Goal: Task Accomplishment & Management: Manage account settings

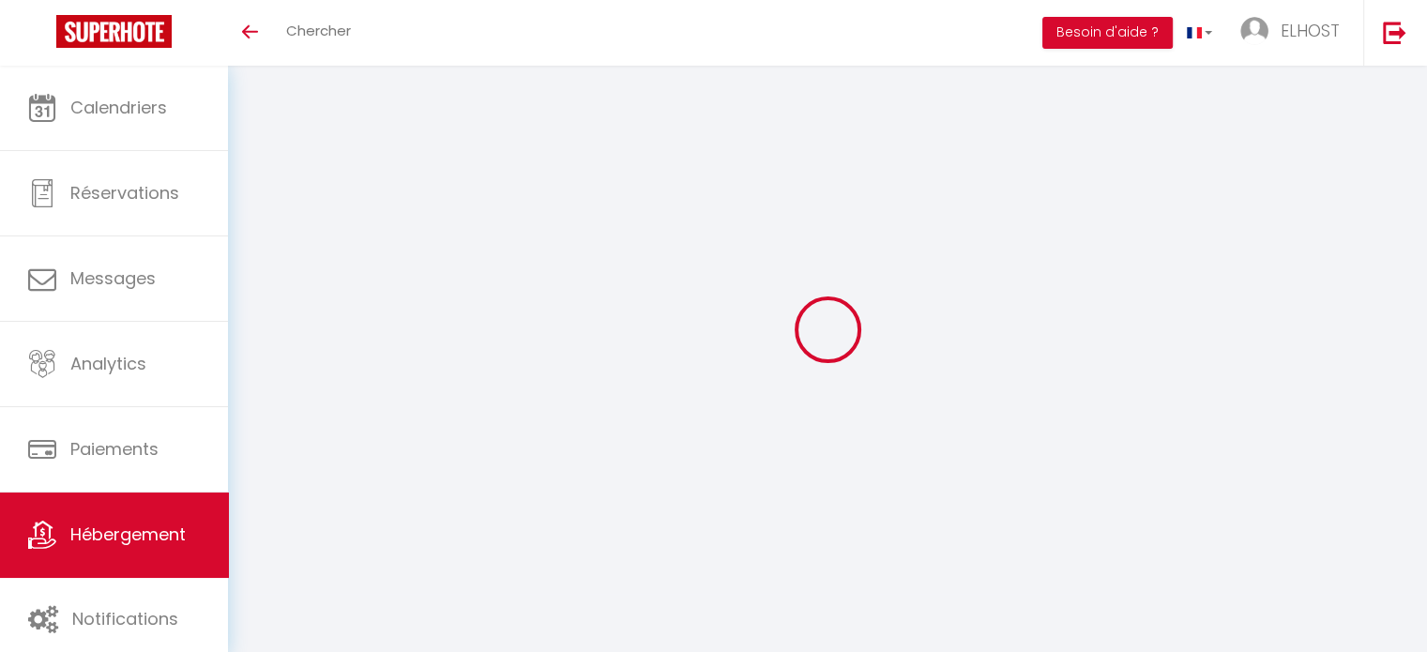
select select "21243-1409485826434458409"
select select "+ 18 %"
select select "+ 10 %"
select select "+ 7 %"
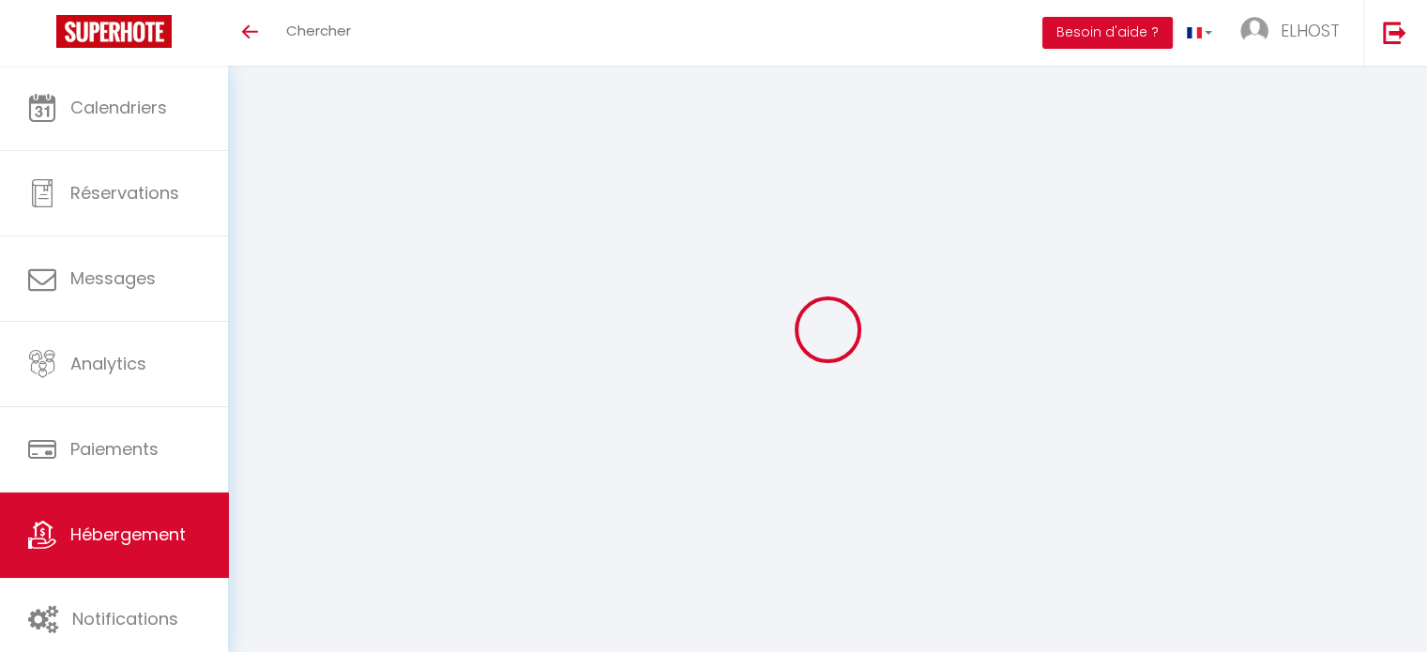
select select "EUR"
select select
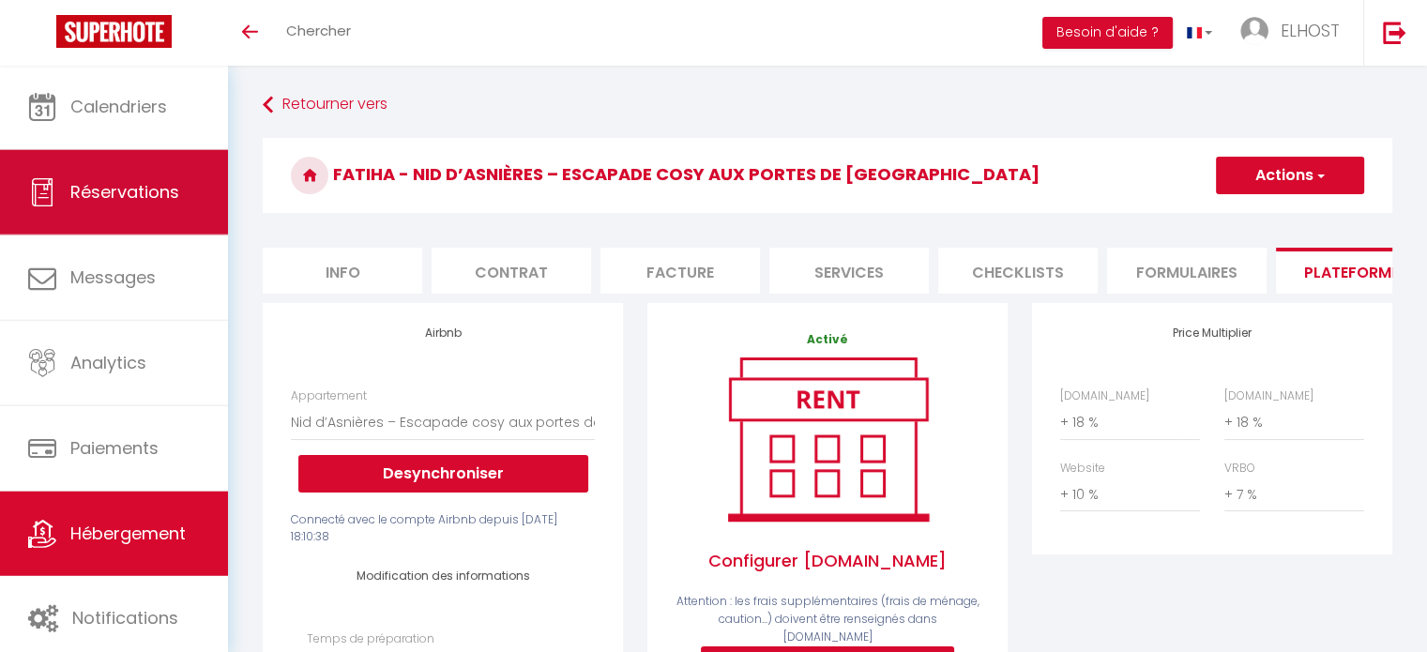
click at [126, 182] on span "Réservations" at bounding box center [124, 191] width 109 height 23
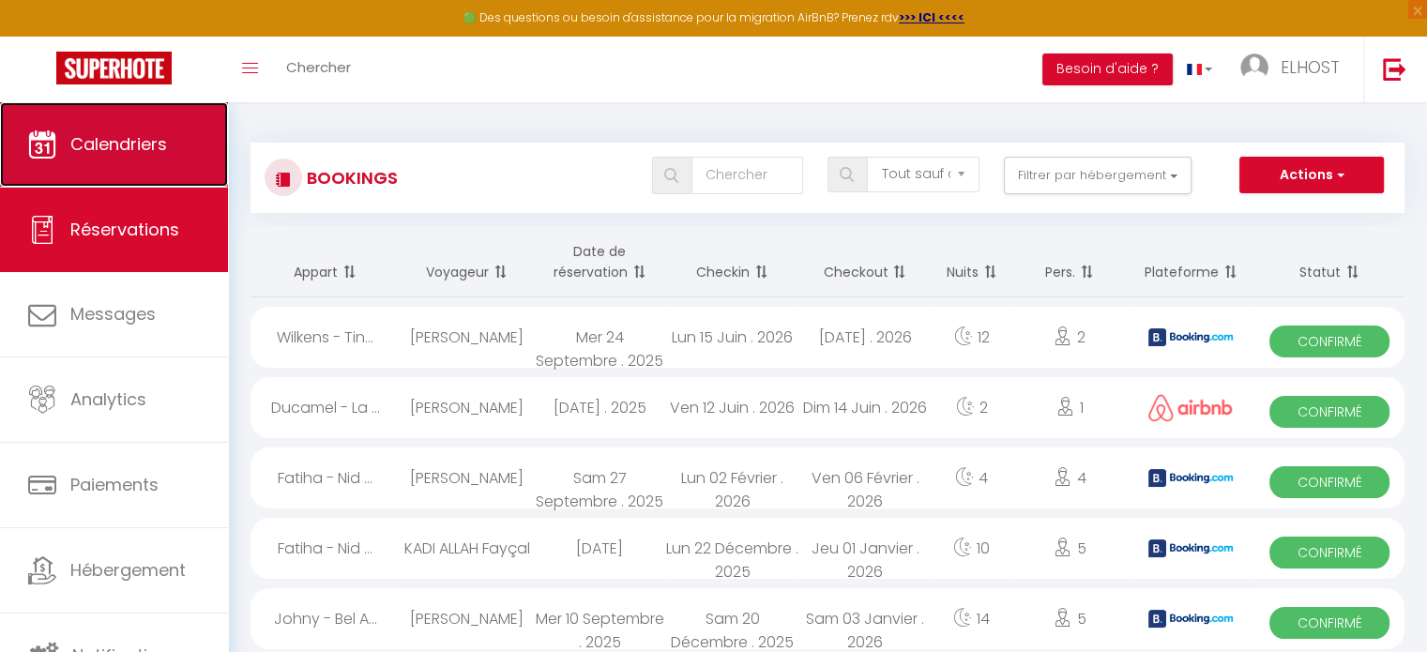
click at [173, 152] on link "Calendriers" at bounding box center [114, 144] width 228 height 84
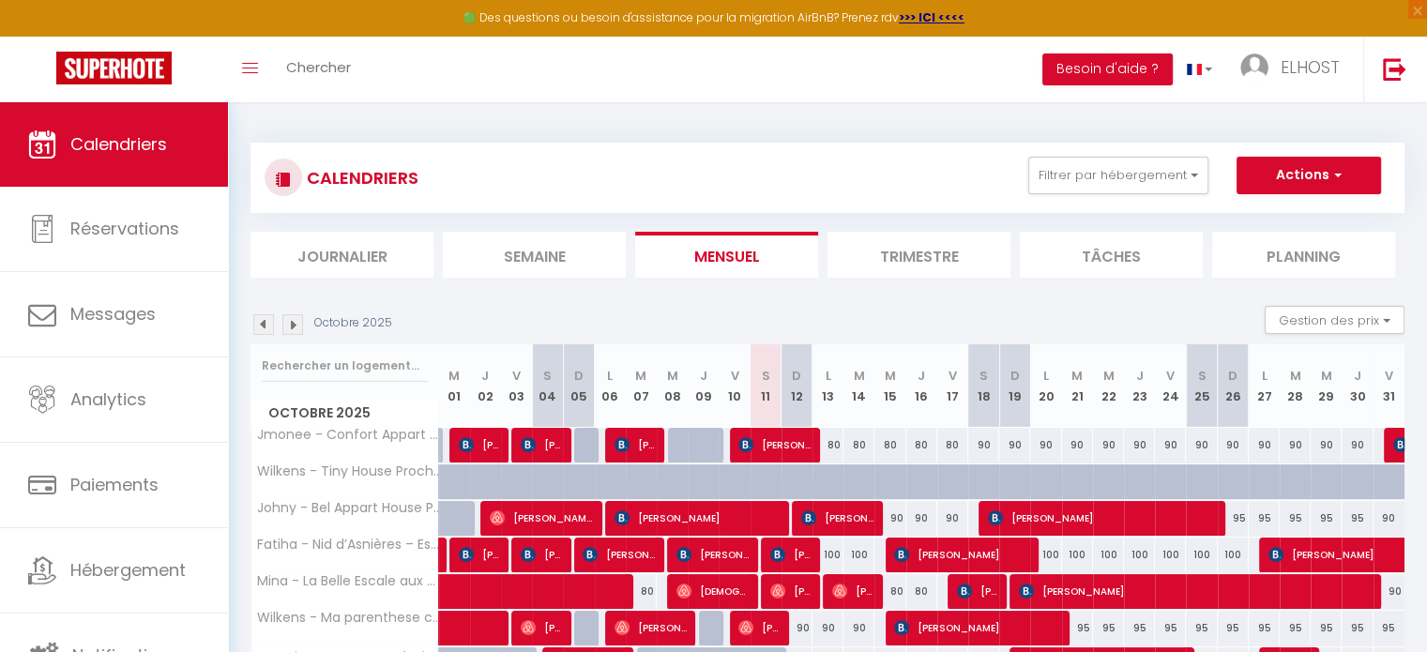
click at [265, 326] on img at bounding box center [263, 324] width 21 height 21
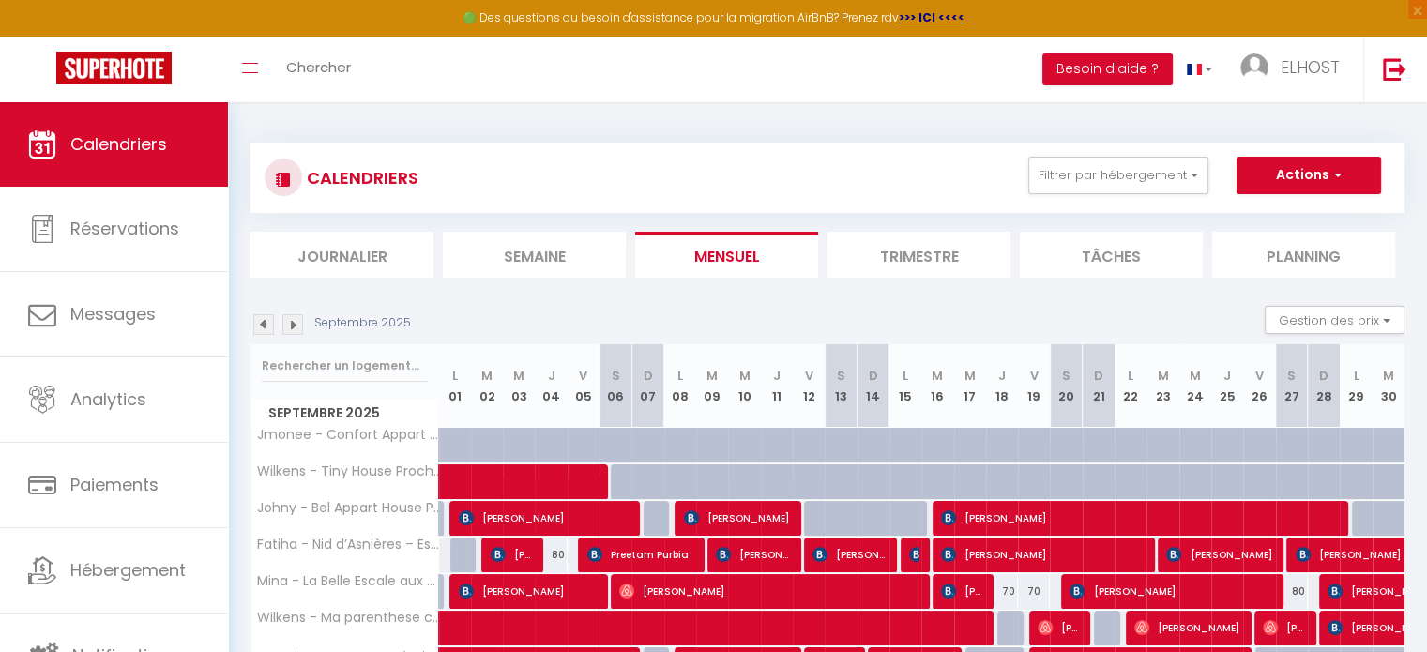
scroll to position [159, 0]
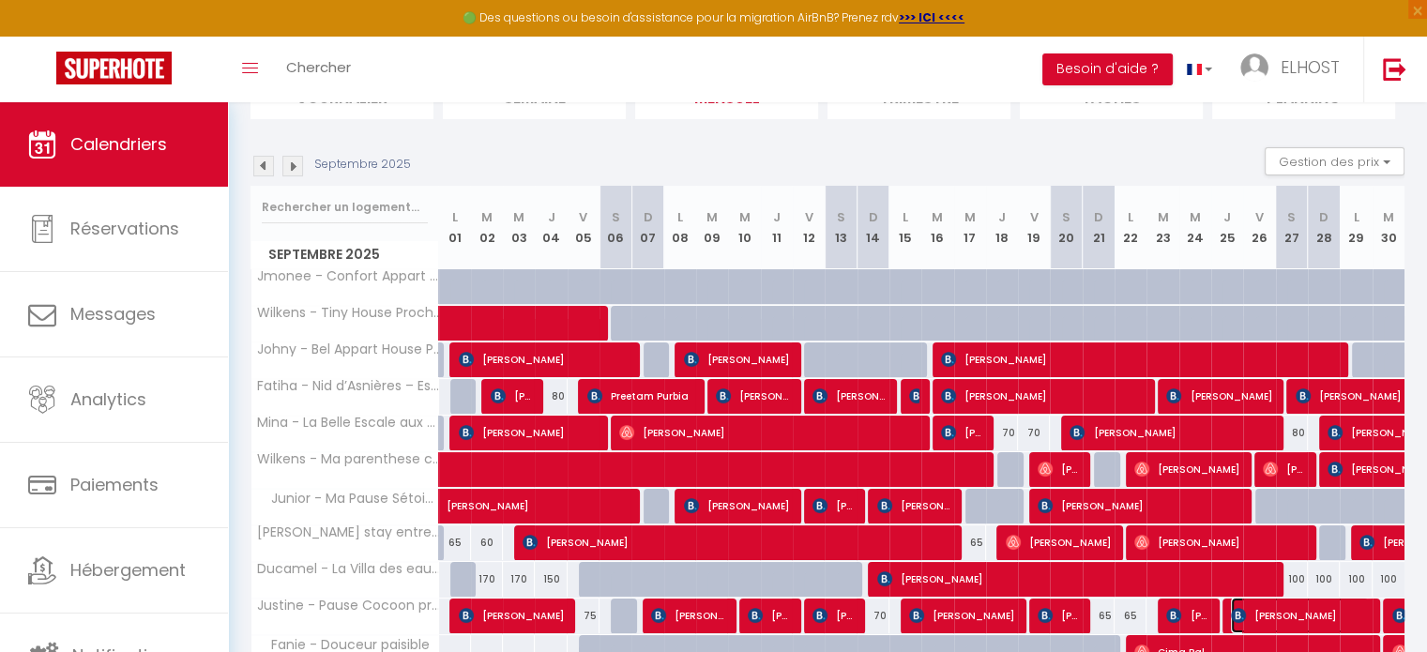
click at [1287, 614] on span "[PERSON_NAME]" at bounding box center [1300, 616] width 138 height 36
select select "OK"
select select "1"
select select "0"
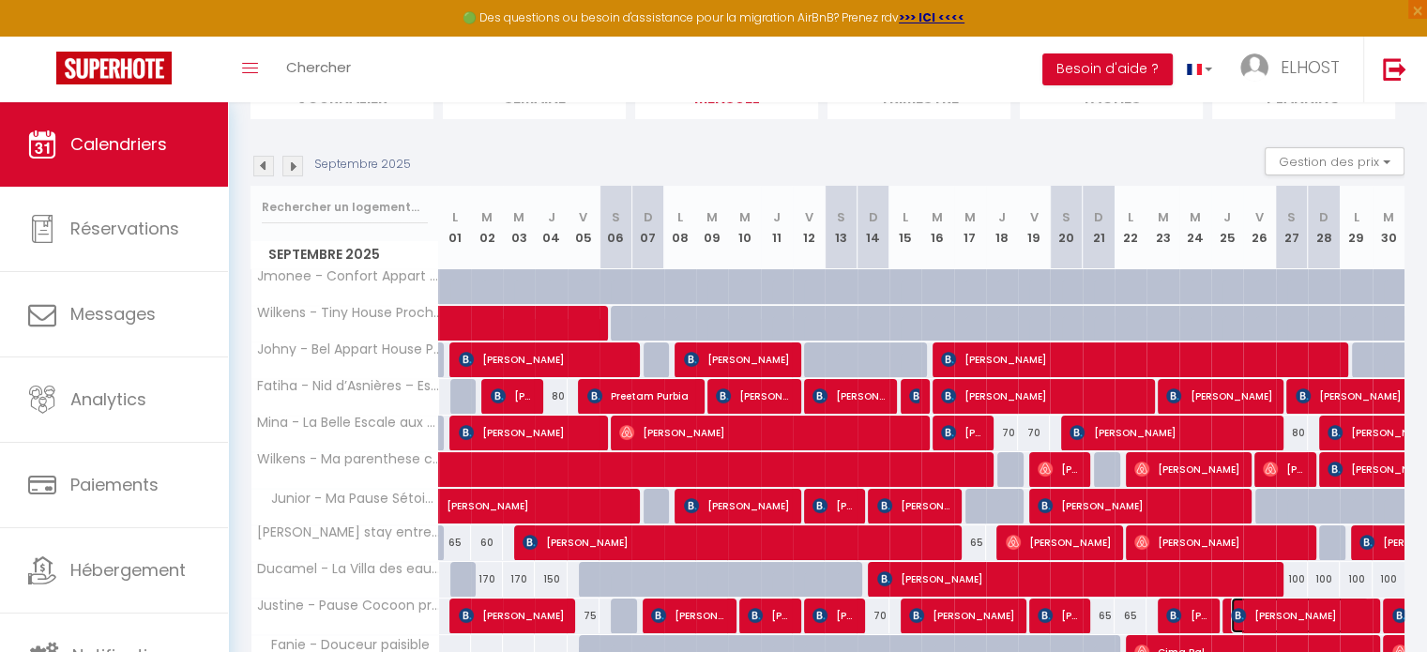
select select "1"
select select
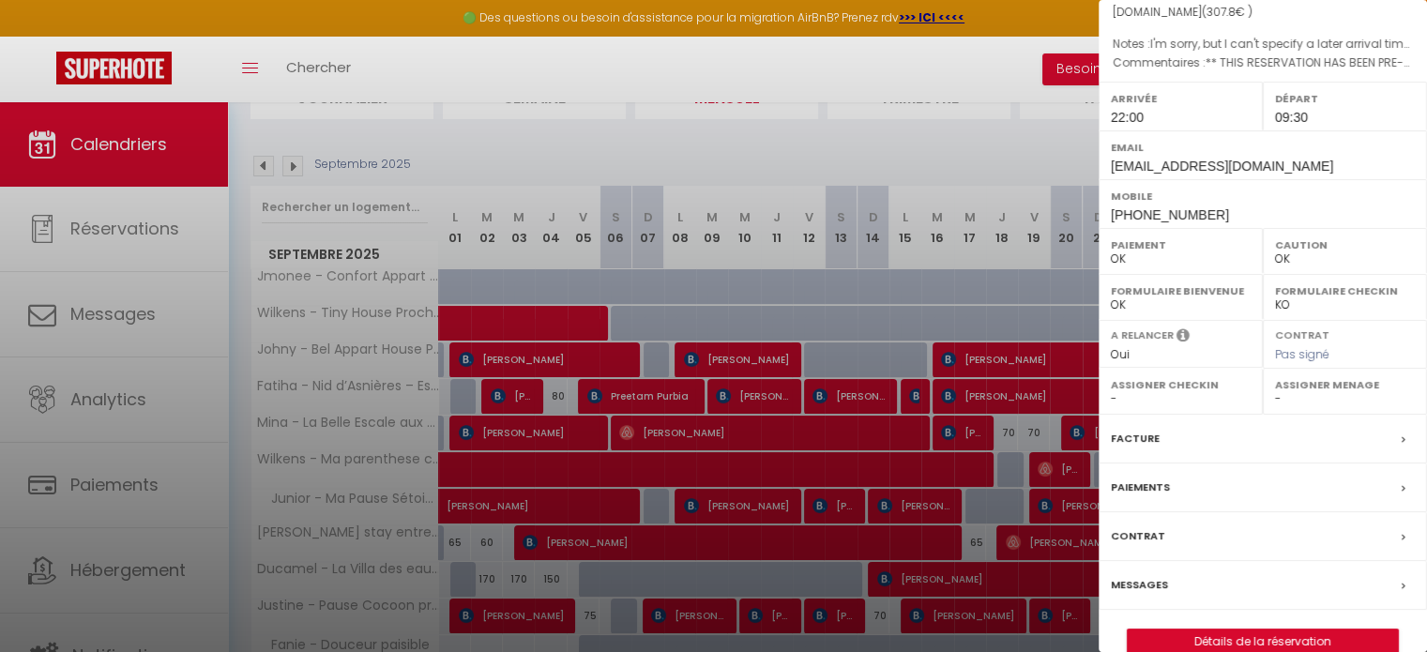
scroll to position [233, 0]
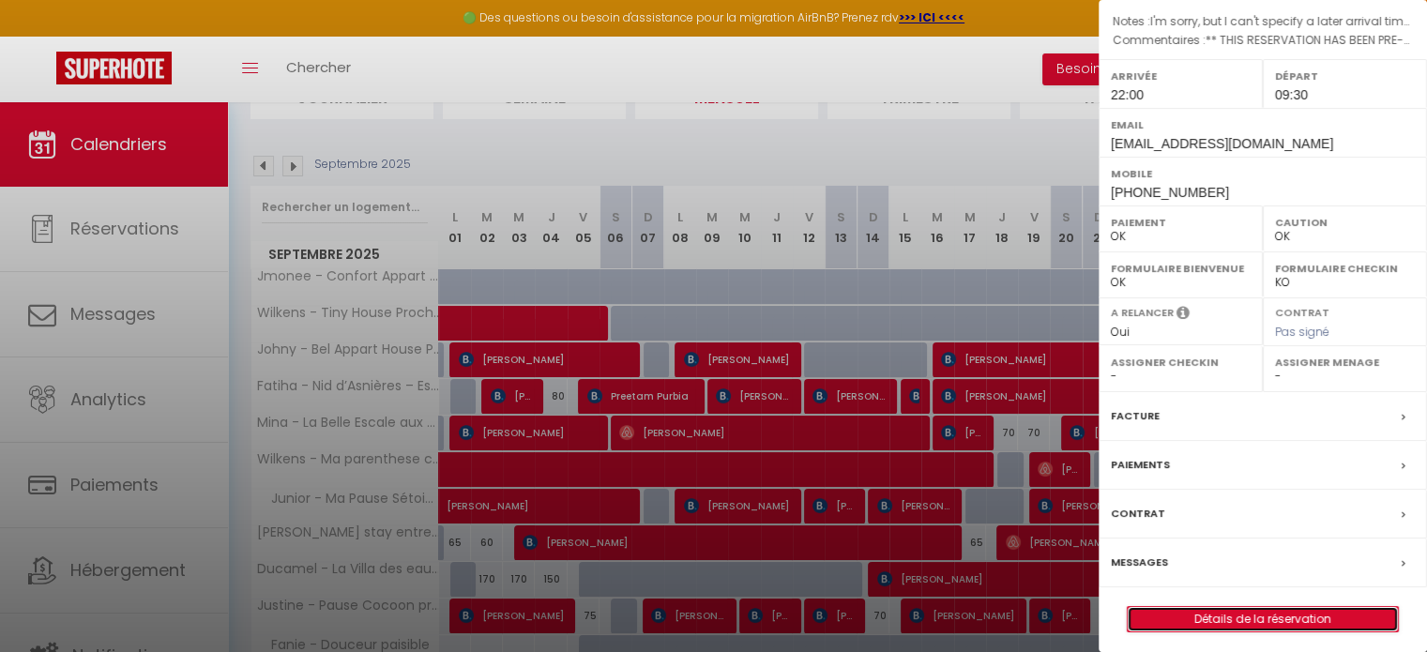
click at [1349, 613] on link "Détails de la réservation" at bounding box center [1262, 619] width 270 height 24
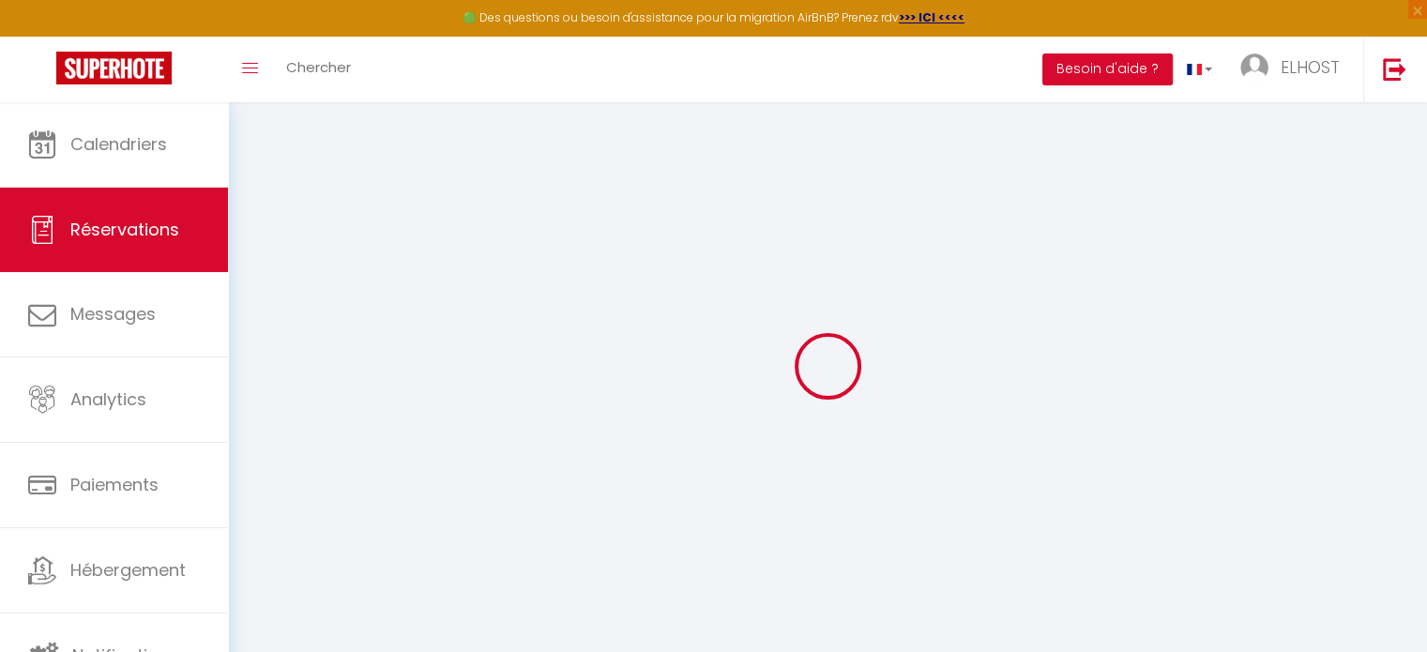
select select
checkbox input "false"
select select
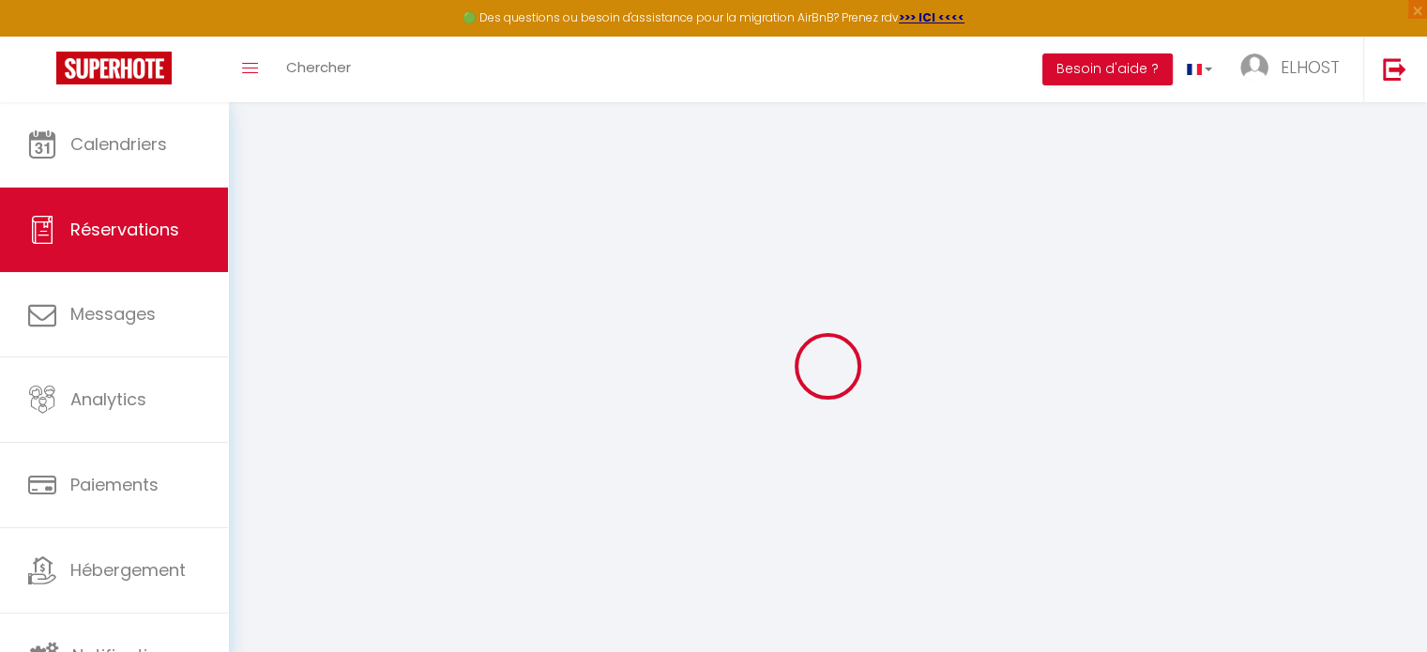
checkbox input "false"
type textarea "** THIS RESERVATION HAS BEEN PRE-PAID ** This guest has requested a receipt for…"
type textarea "I'm sorry, but I can't specify a later arrival time on your form. I put 10:00 P…"
type input "40"
type input "5.7"
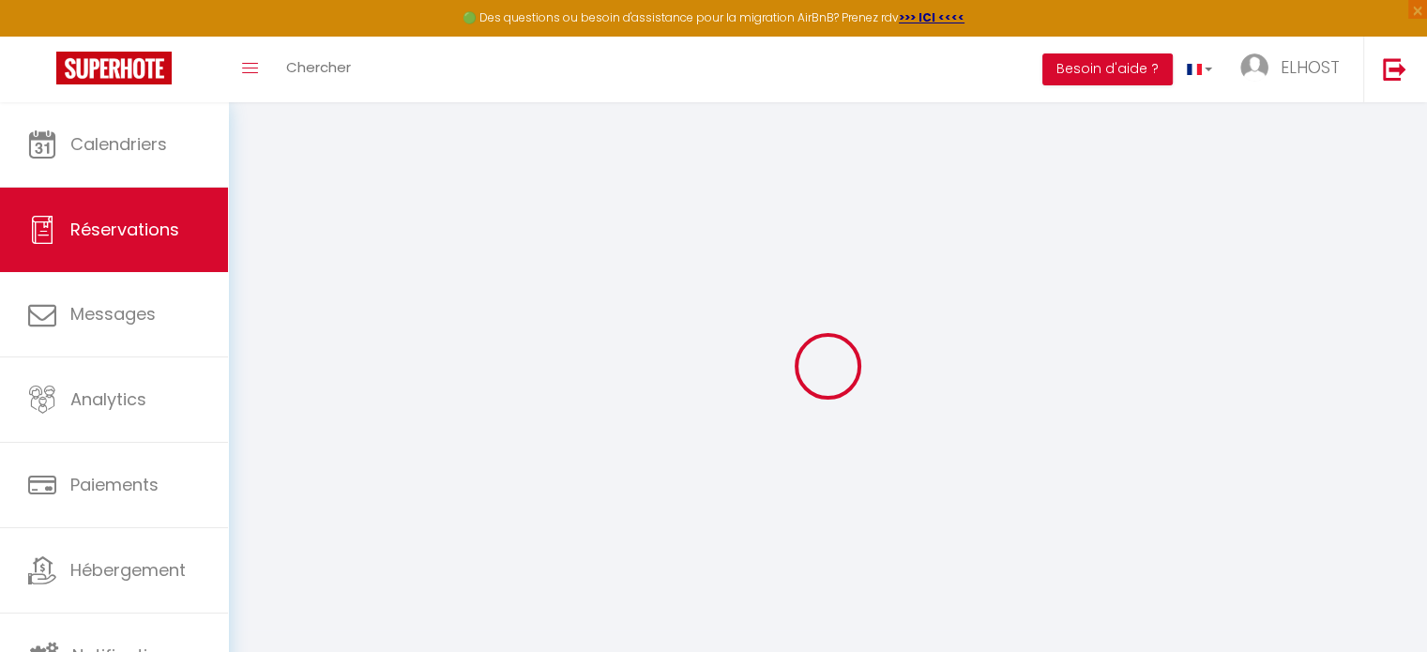
select select
checkbox input "false"
select select "22:00"
select select "09:30"
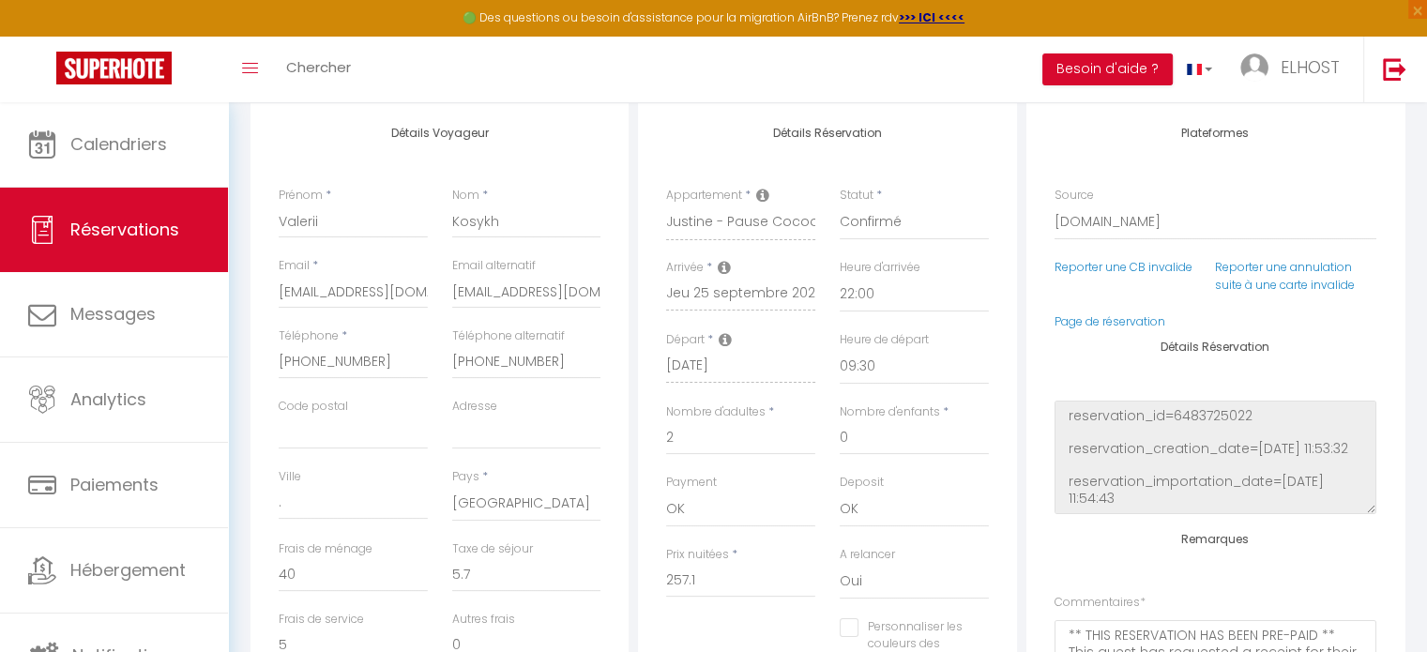
scroll to position [249, 0]
drag, startPoint x: 349, startPoint y: 205, endPoint x: 316, endPoint y: 213, distance: 33.7
click at [316, 213] on input "Valerii" at bounding box center [353, 217] width 149 height 34
checkbox input "false"
type input "M"
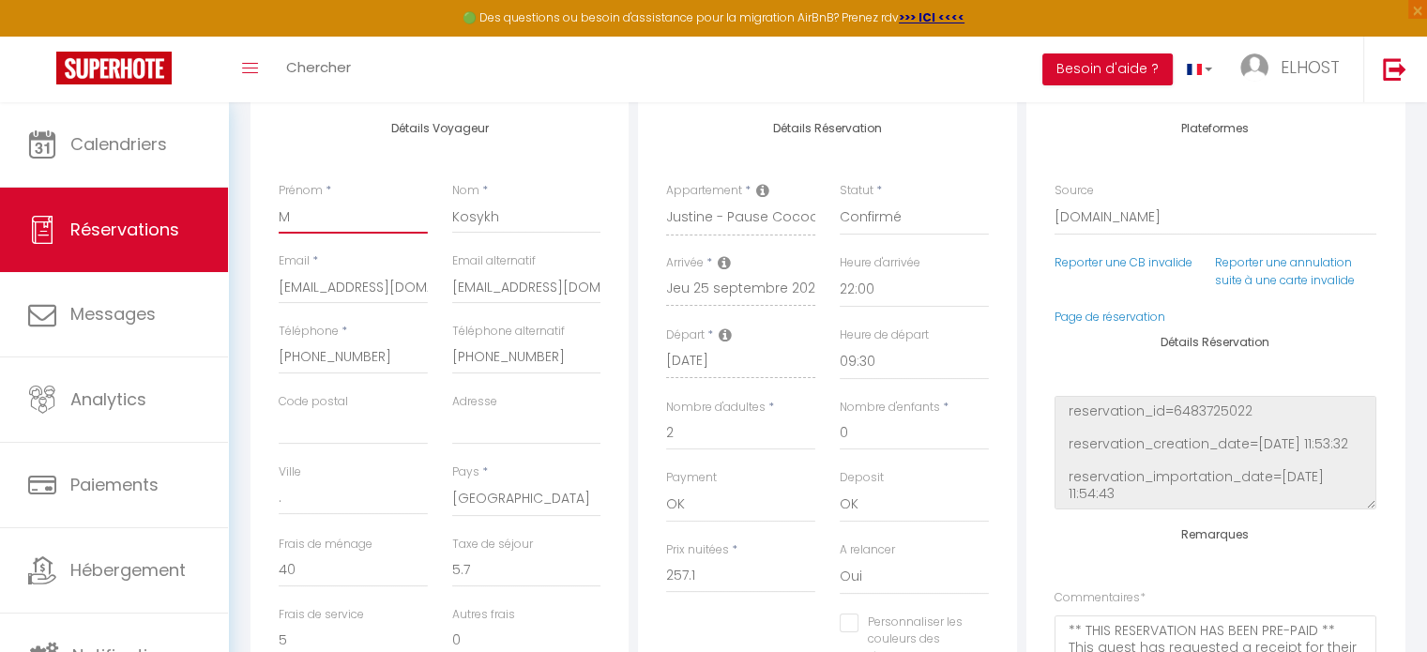
checkbox input "false"
type input "Ma"
checkbox input "false"
type input "Mag"
checkbox input "false"
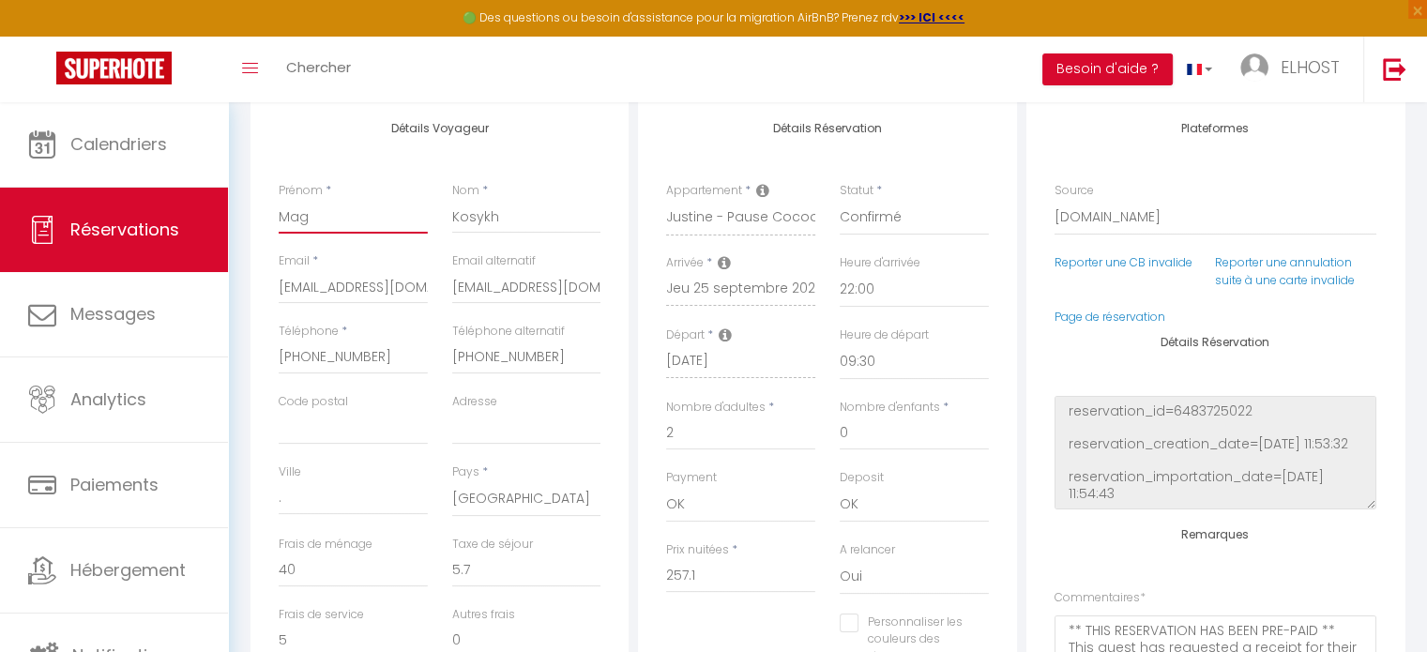
type input "Magy"
checkbox input "false"
type input "Magya"
checkbox input "false"
type input "Magyar"
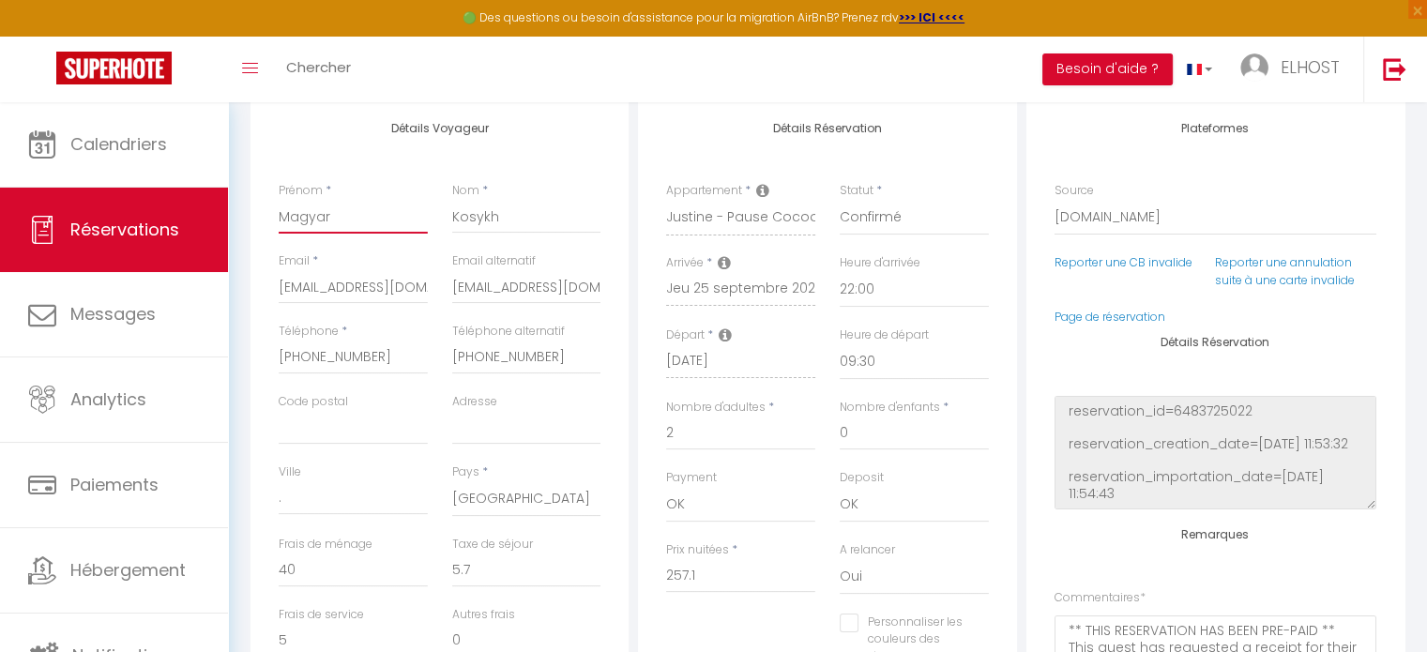
checkbox input "false"
type input "Magyar"
checkbox input "false"
type input "Magyar O"
checkbox input "false"
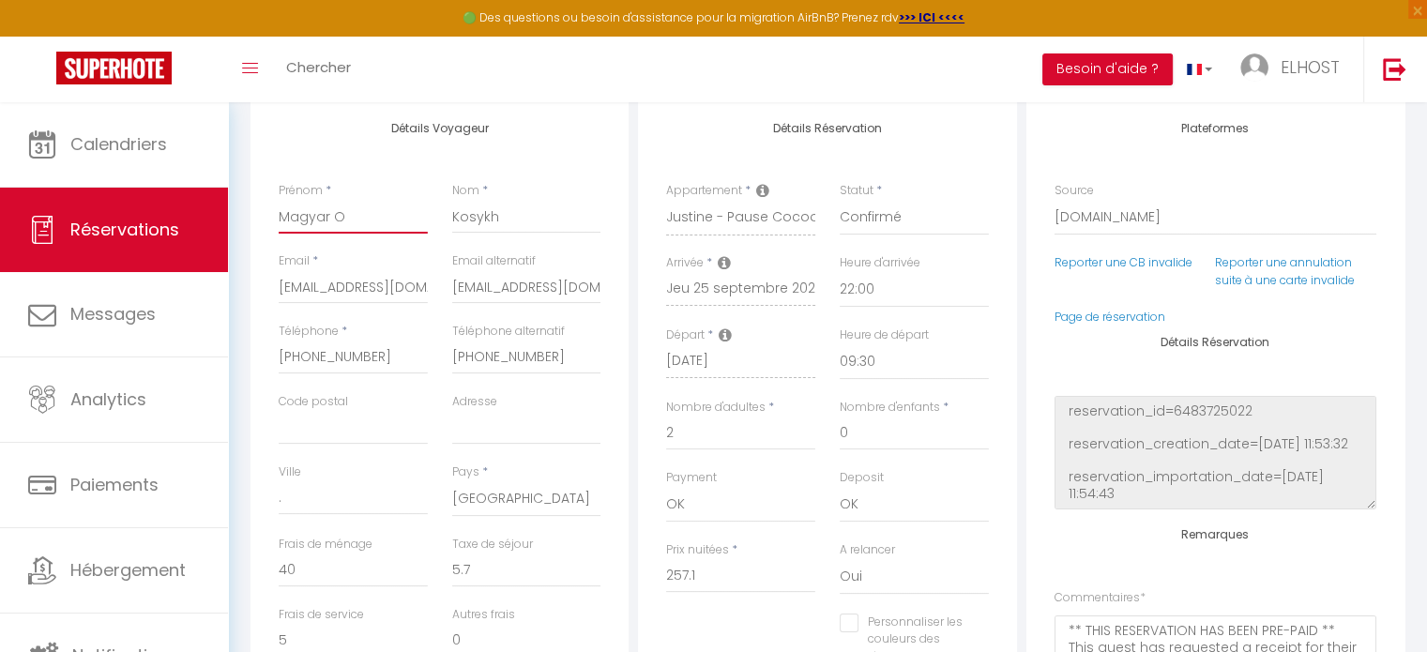
type input "Magyar Op"
checkbox input "false"
type input "Magyar Opt"
checkbox input "false"
type input "Magyar Opti"
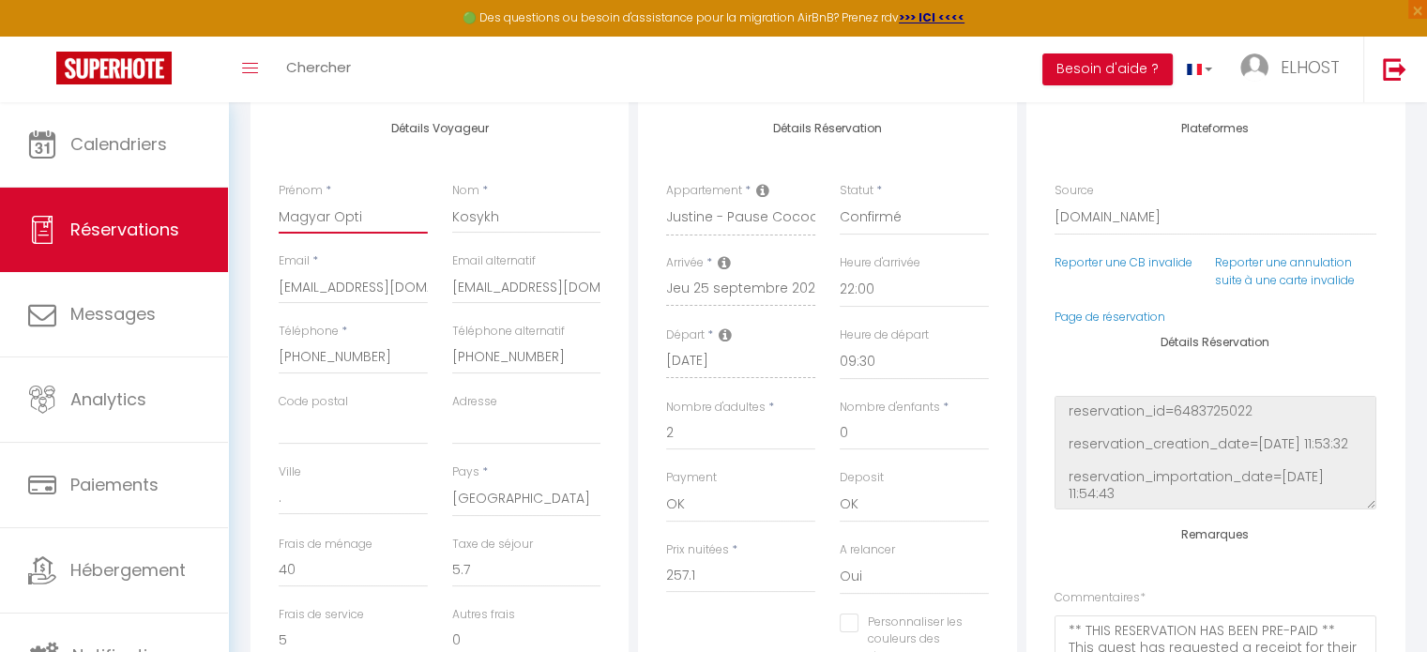
checkbox input "false"
type input "Magyar Optik"
checkbox input "false"
type input "Magyar Optika"
checkbox input "false"
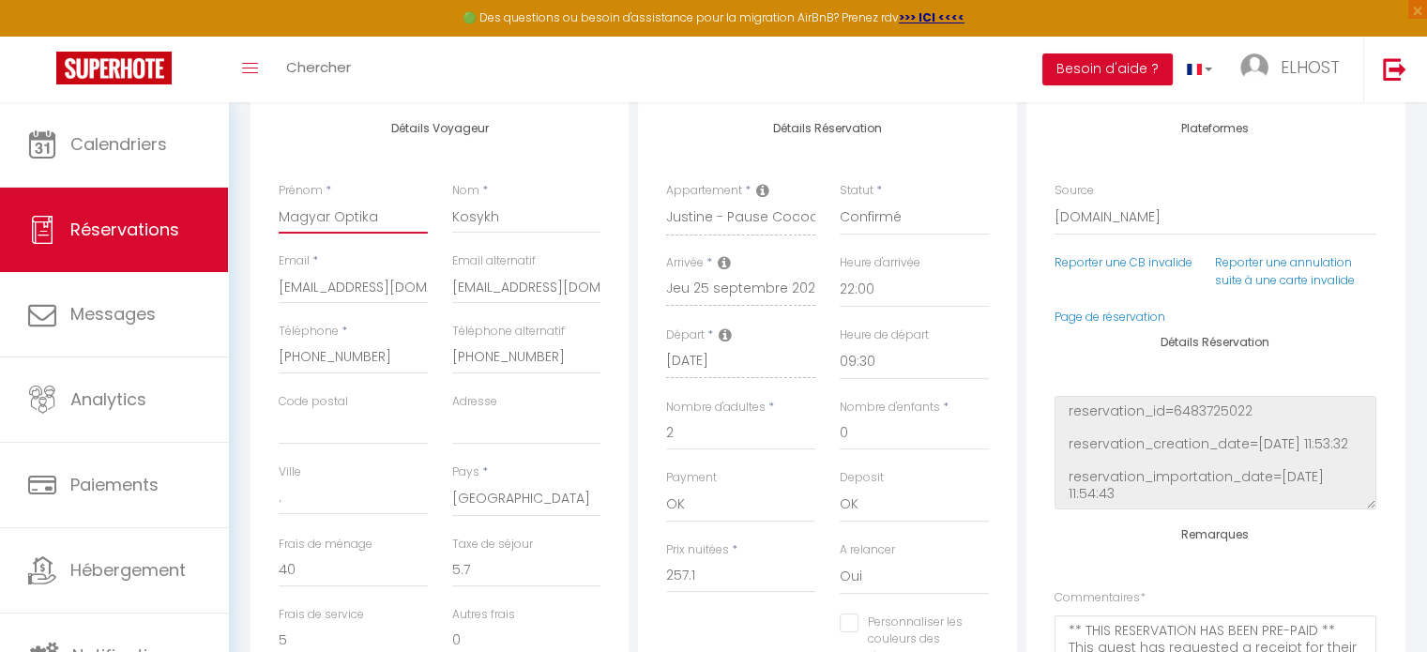
type input "Magyar Optikai"
checkbox input "false"
type input "Magyar Optikai"
checkbox input "false"
type input "Magyar Optikai K"
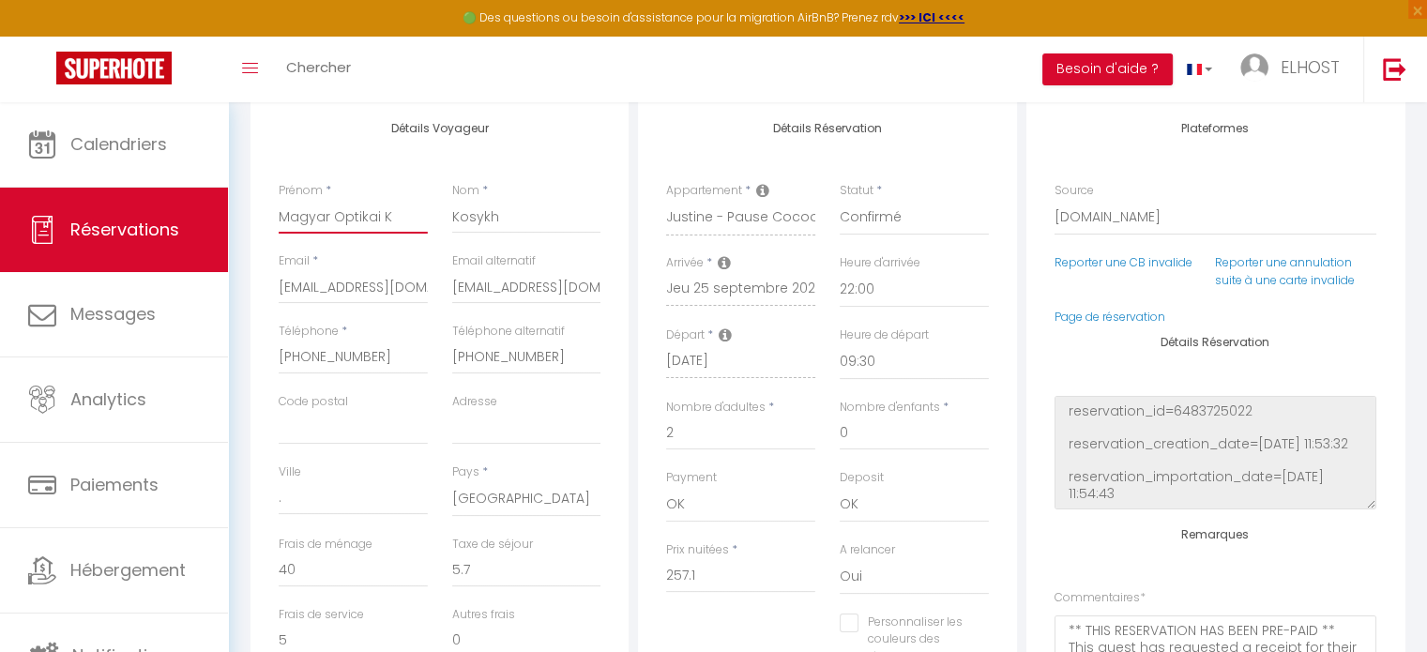
checkbox input "false"
type input "Magyar Optikai KF"
checkbox input "false"
type input "Magyar Optikai KFT"
checkbox input "false"
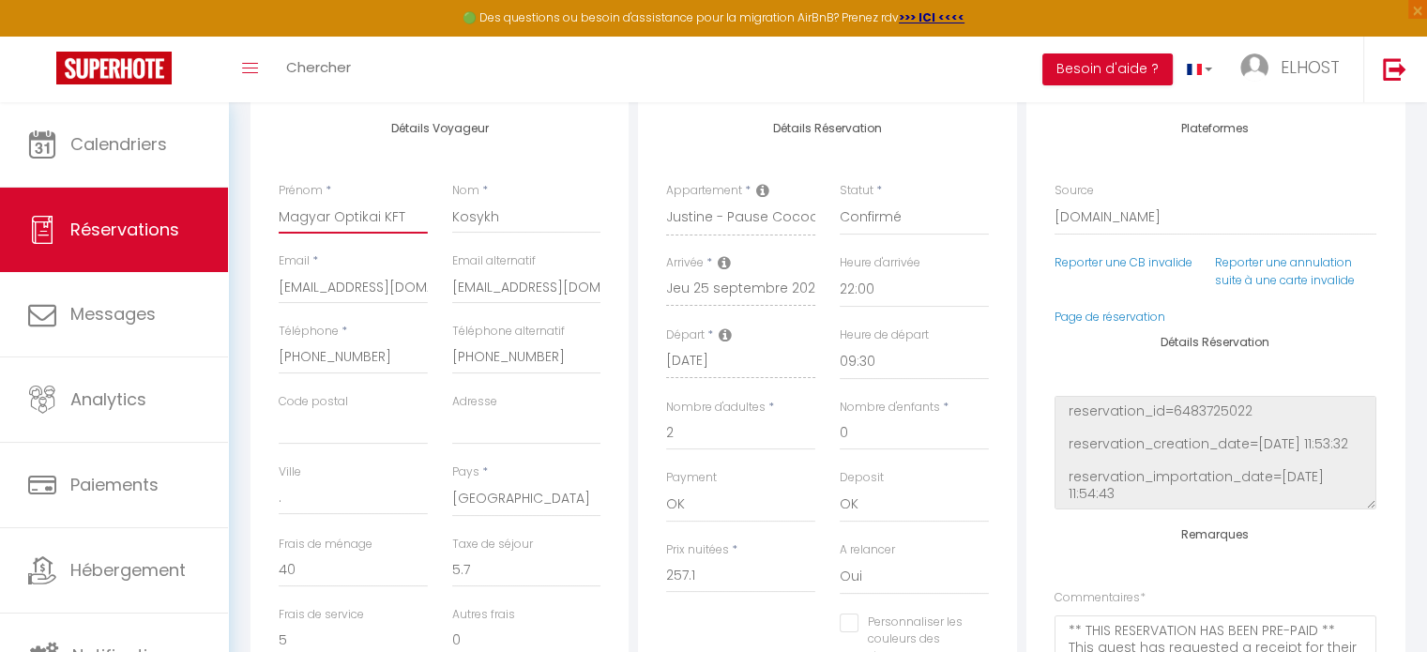
type input "Magyar Optikai KFT"
type input "M"
checkbox input "false"
type input "Ma"
checkbox input "false"
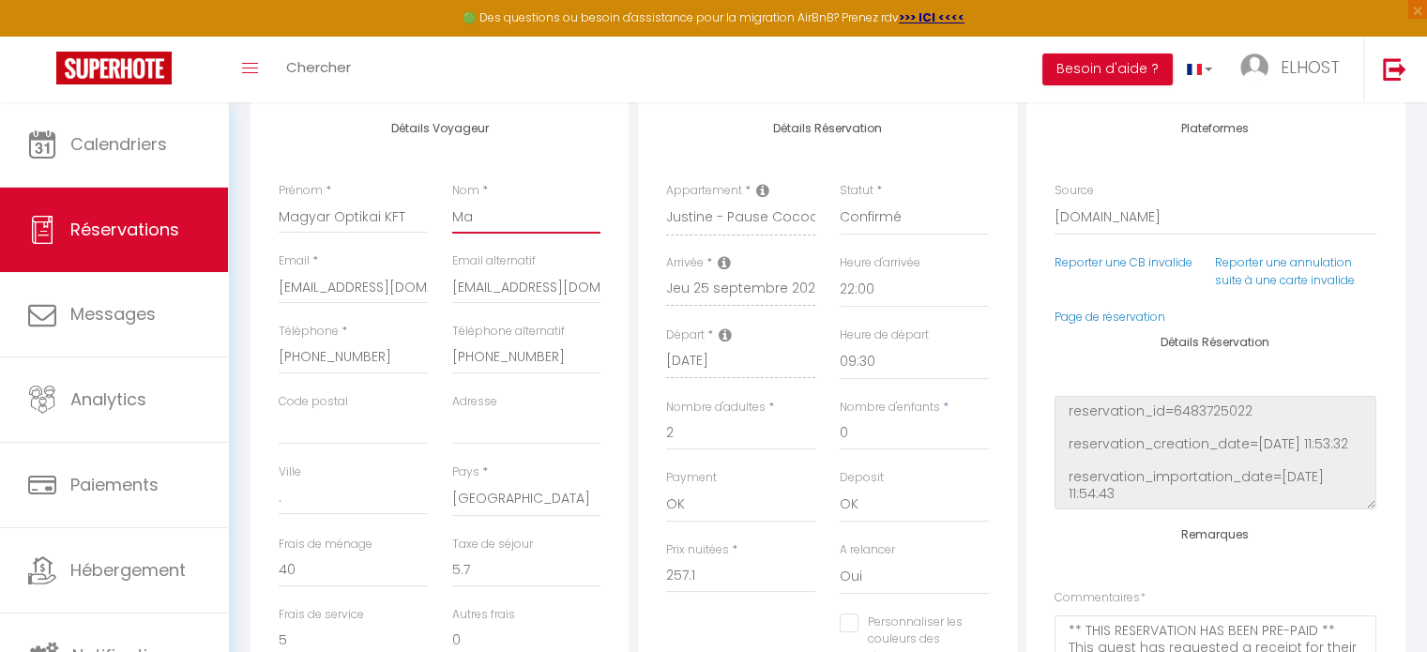
type input "Mag"
checkbox input "false"
type input "Magy"
checkbox input "false"
type input "Magya"
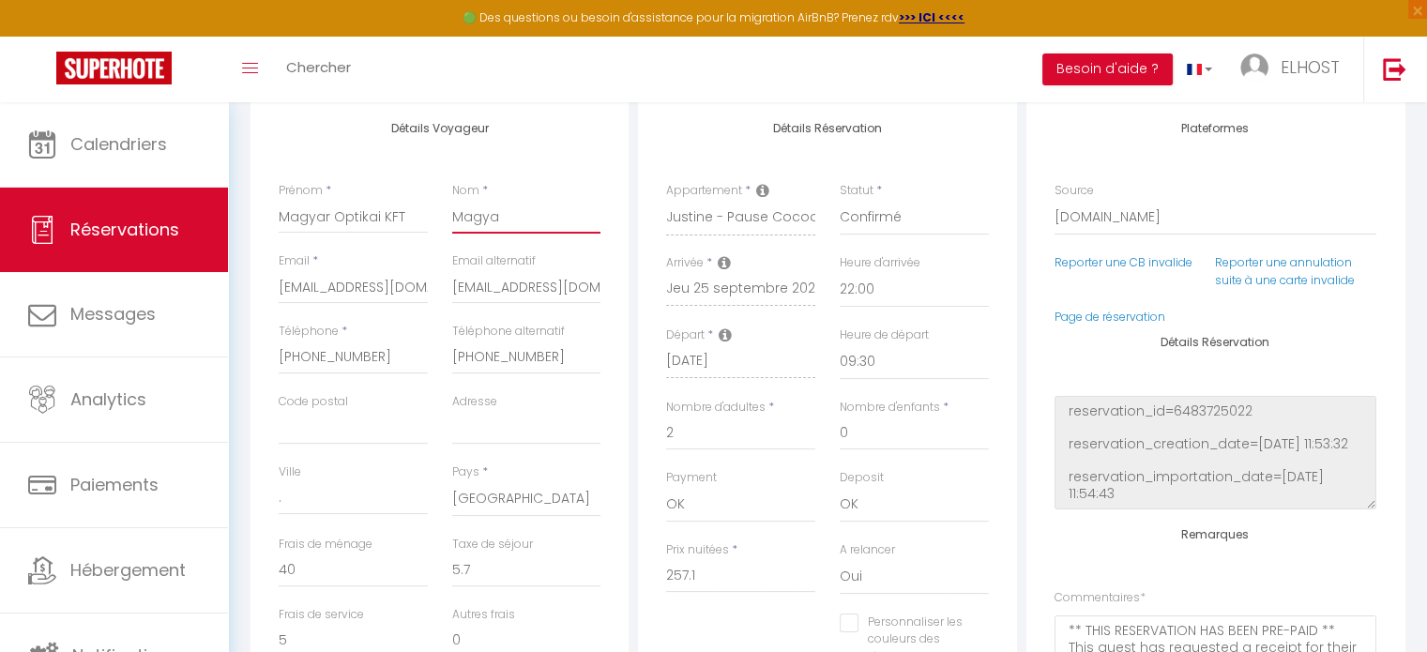
checkbox input "false"
type input "Magyar"
checkbox input "false"
type input "Magyar"
checkbox input "false"
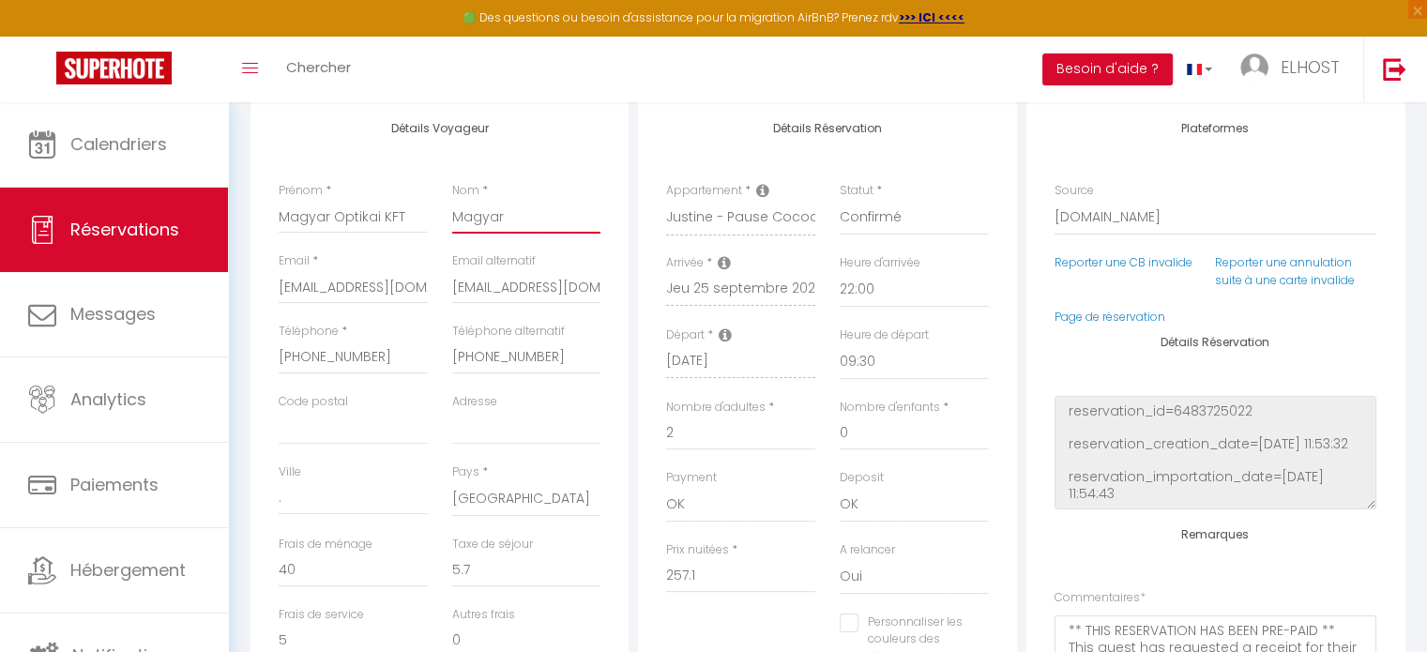
type input "Magyar O"
checkbox input "false"
type input "Magyar Op"
checkbox input "false"
type input "Magyar Opt"
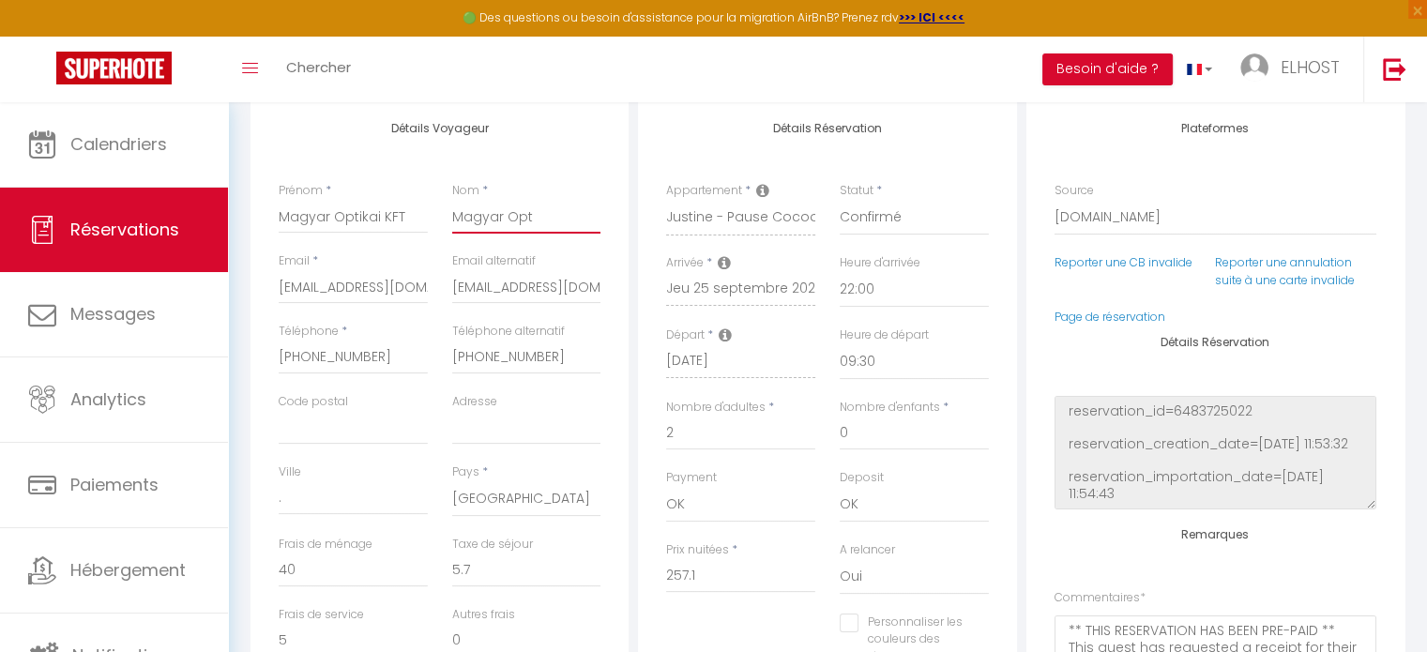
checkbox input "false"
type input "Magyar Opti"
checkbox input "false"
type input "Magyar Optik"
checkbox input "false"
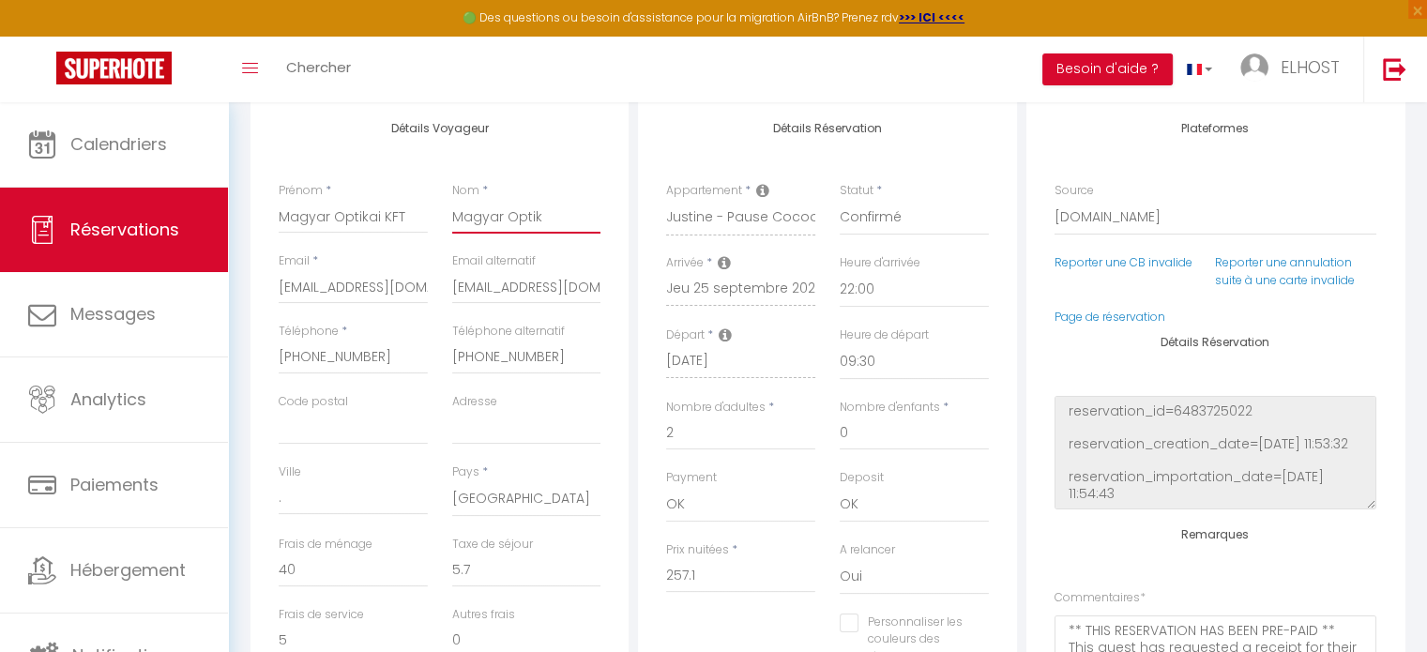
type input "Magyar Optika"
checkbox input "false"
type input "Magyar Optikai"
checkbox input "false"
type input "Magyar Optikai"
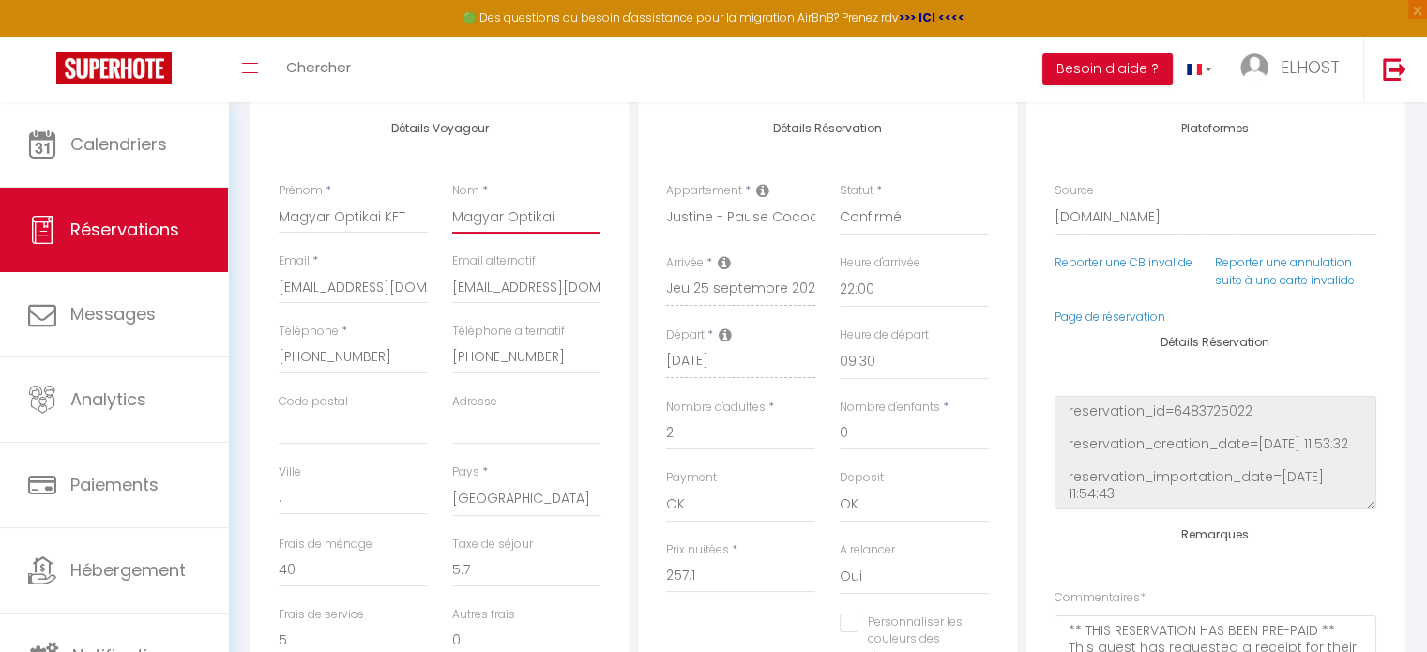
checkbox input "false"
type input "Magyar Optikai K"
checkbox input "false"
type input "Magyar Optikai KF"
checkbox input "false"
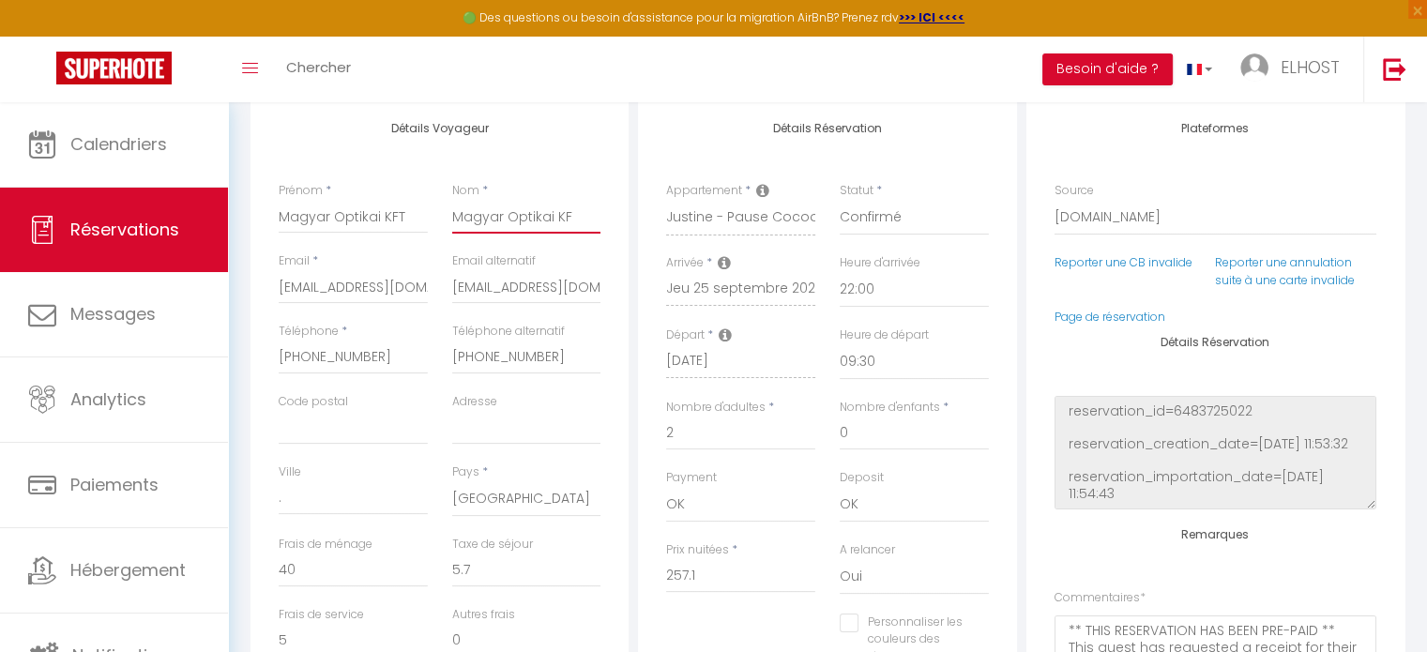
type input "Magyar Optikai KFT"
checkbox input "false"
type input "Magyar Optikai KFT"
click at [657, 133] on div "Détails Réservation Appartement * Fatiha - Nid d’Asnières – Escapade cosy aux p…" at bounding box center [827, 438] width 378 height 680
click at [326, 422] on input "Code postal" at bounding box center [353, 428] width 149 height 34
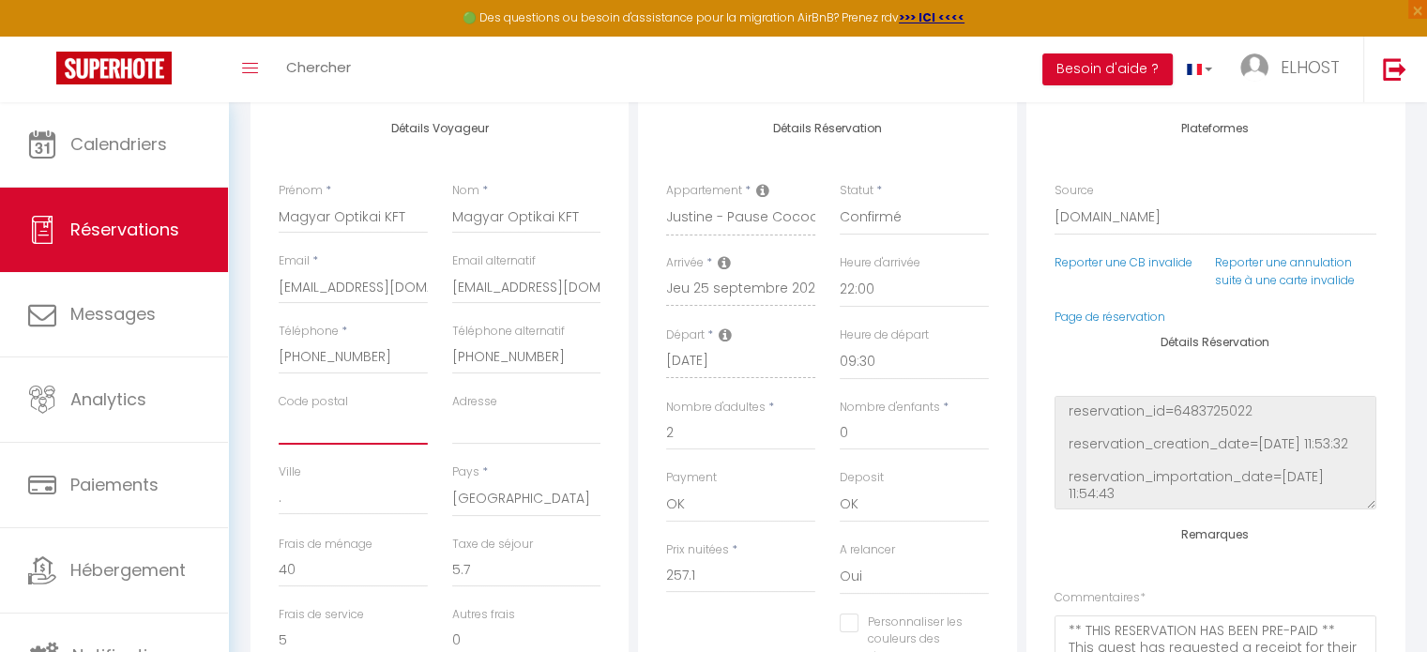
type input "2"
checkbox input "false"
type input "20"
checkbox input "false"
type input "204"
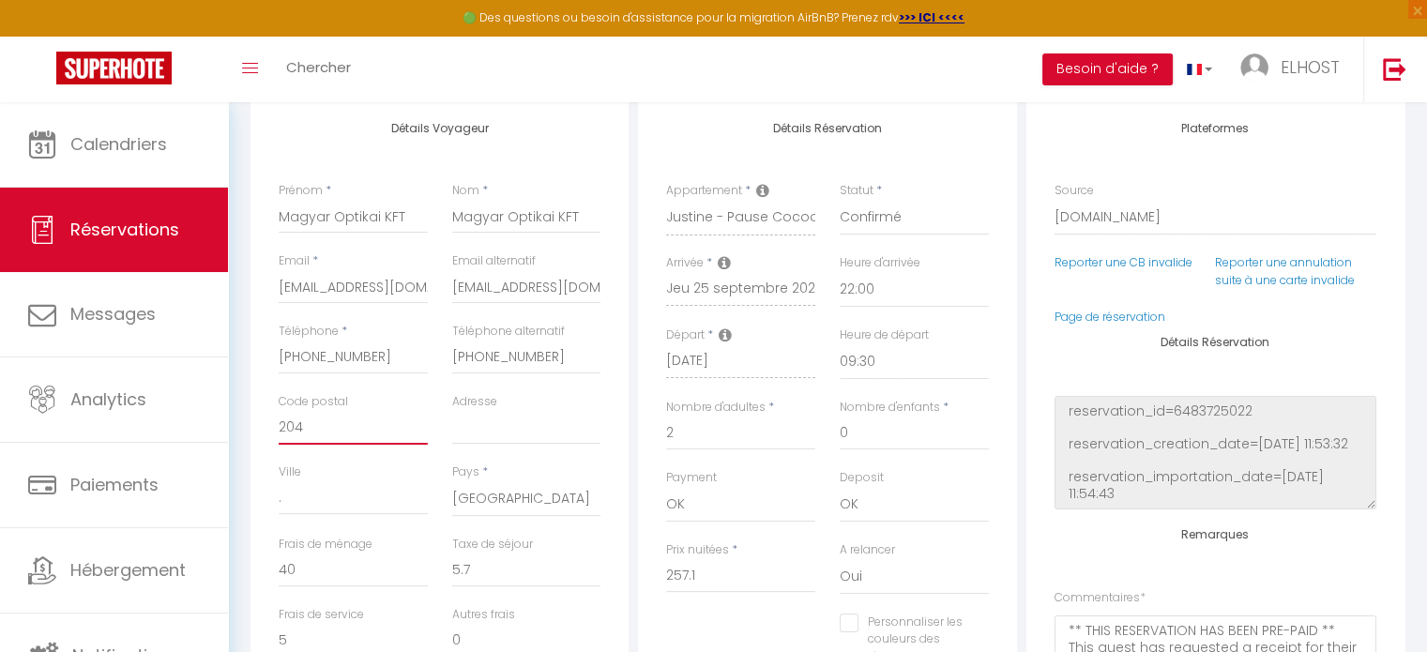
checkbox input "false"
type input "2045"
checkbox input "false"
type input "2045"
click at [489, 431] on input "Adresse" at bounding box center [526, 428] width 149 height 34
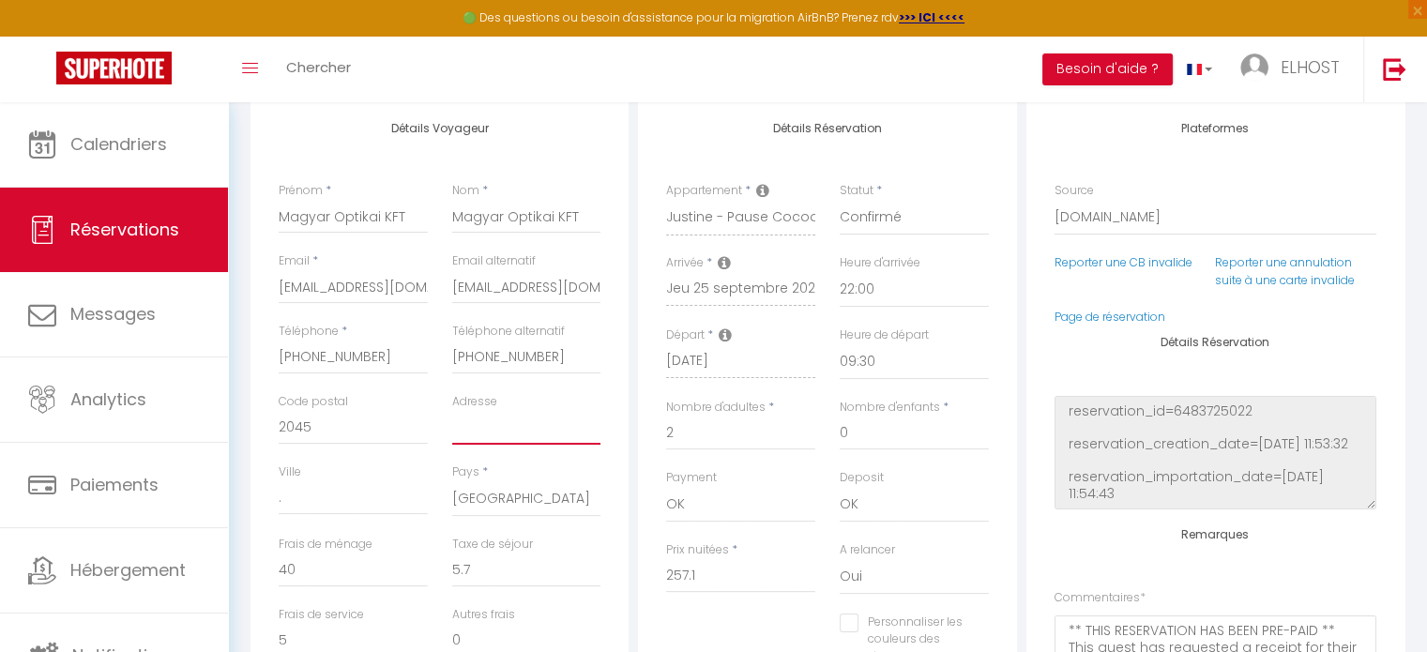
type input "T"
checkbox input "false"
type input "To"
checkbox input "false"
type input "T"
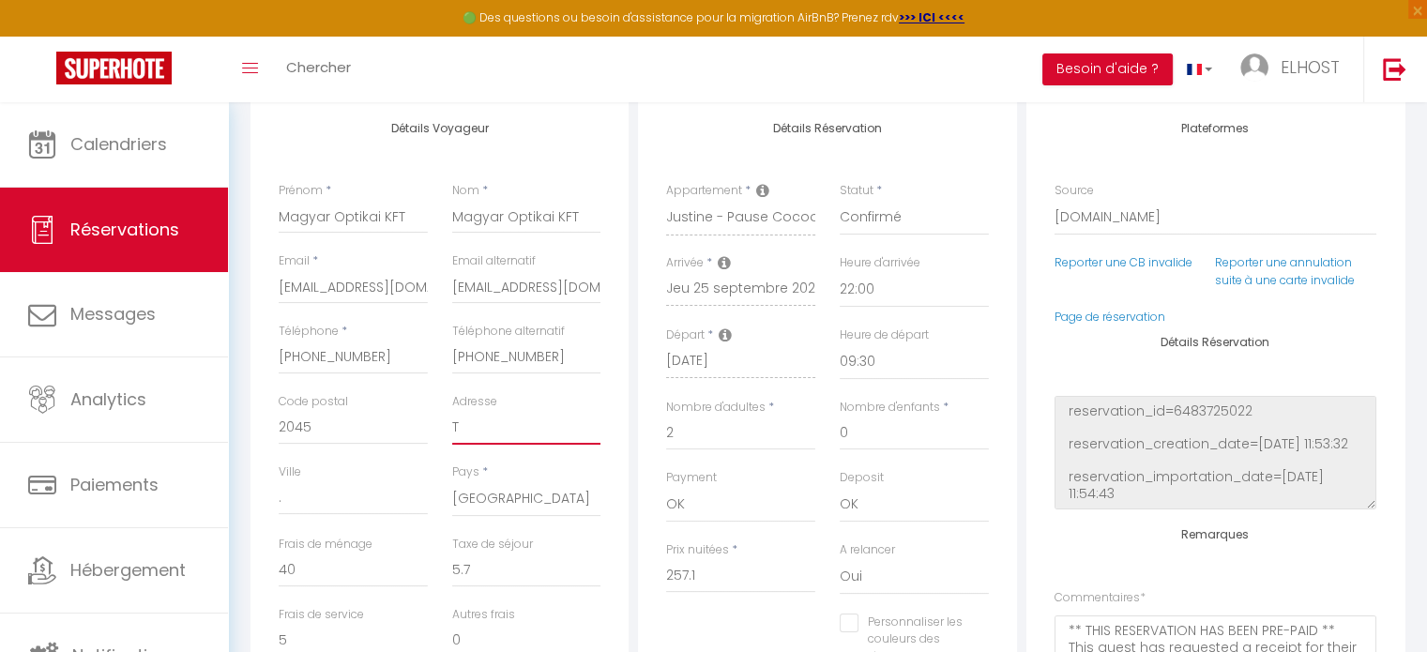
checkbox input "false"
type input "To"
checkbox input "false"
type input "T"
checkbox input "false"
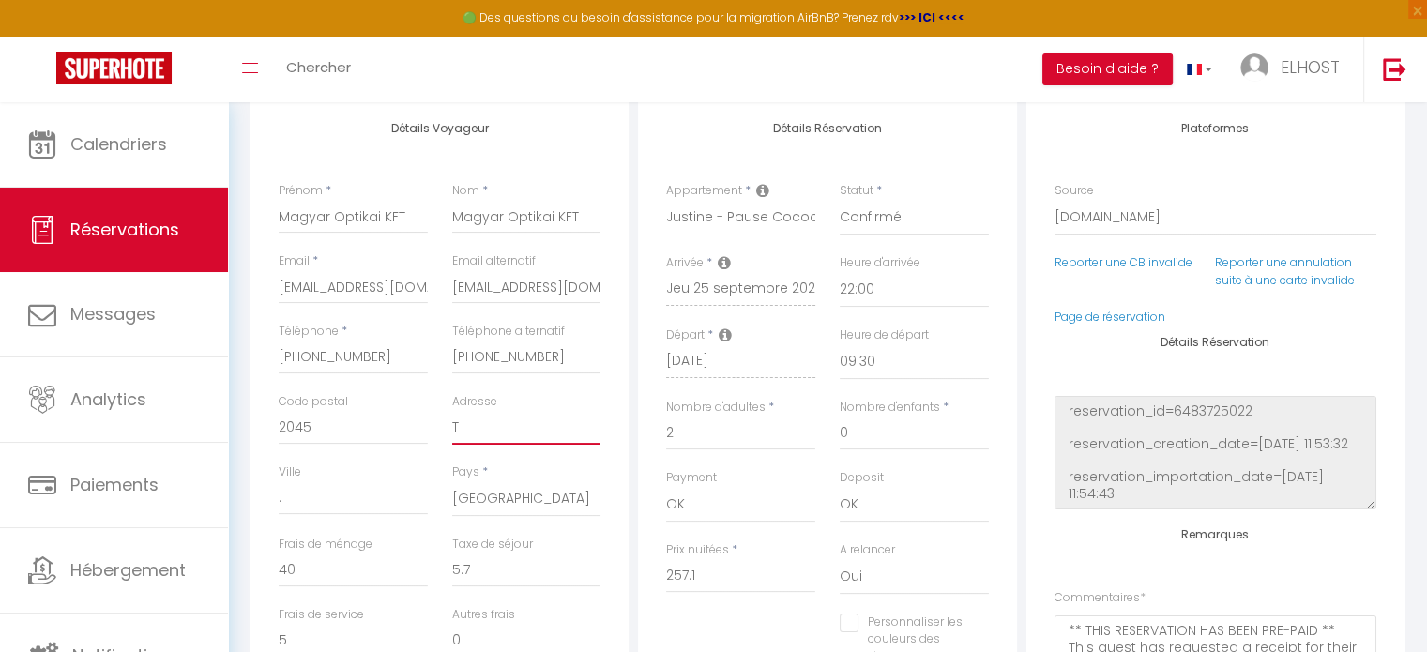
paste input "ö"
type input "Tö"
checkbox input "false"
type input "Tör"
checkbox input "false"
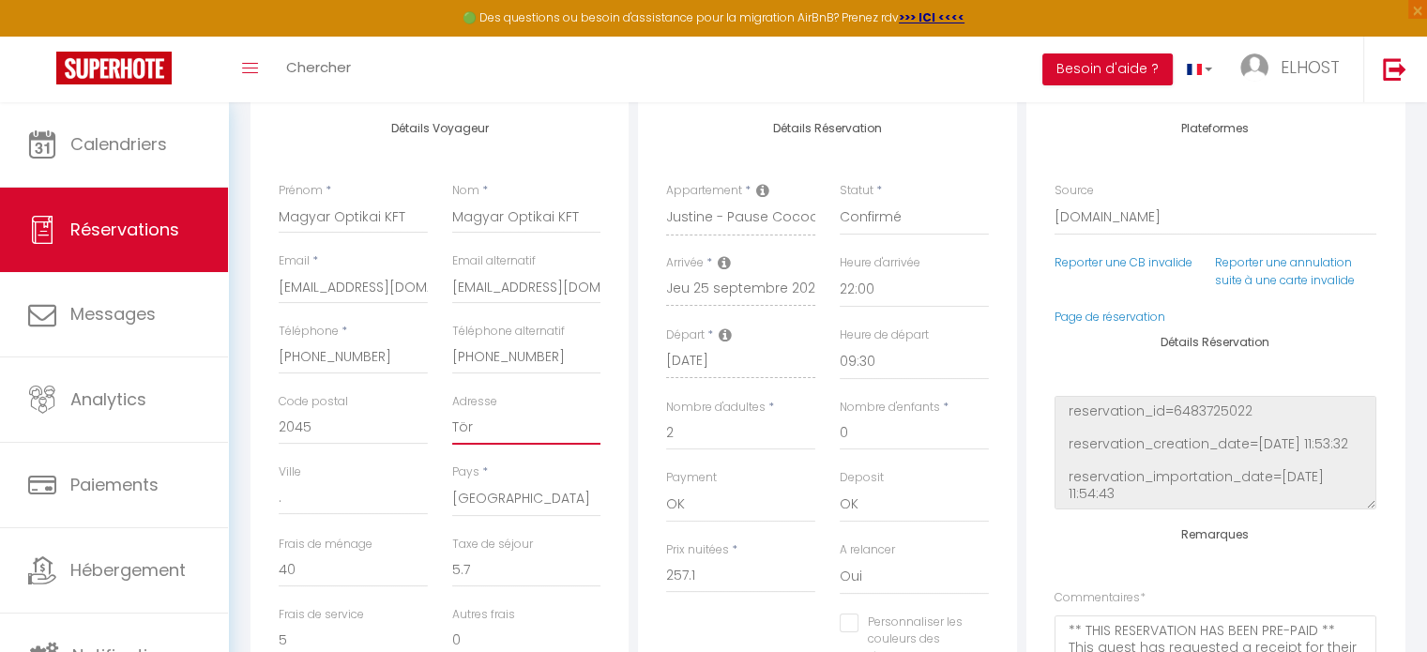
paste input "ö"
type input "Törö"
checkbox input "false"
type input "[PERSON_NAME]"
checkbox input "false"
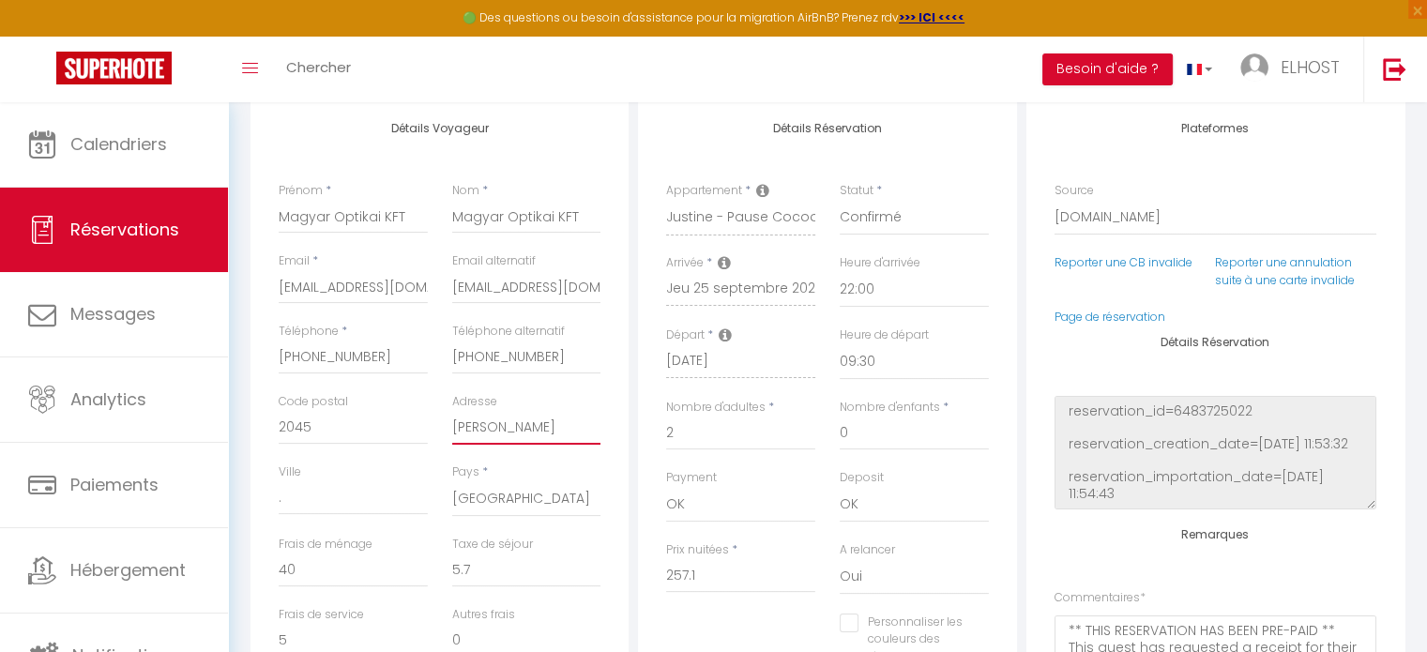
type input "Törökb"
checkbox input "false"
paste input "á,"
type input "Törökbá,"
checkbox input "false"
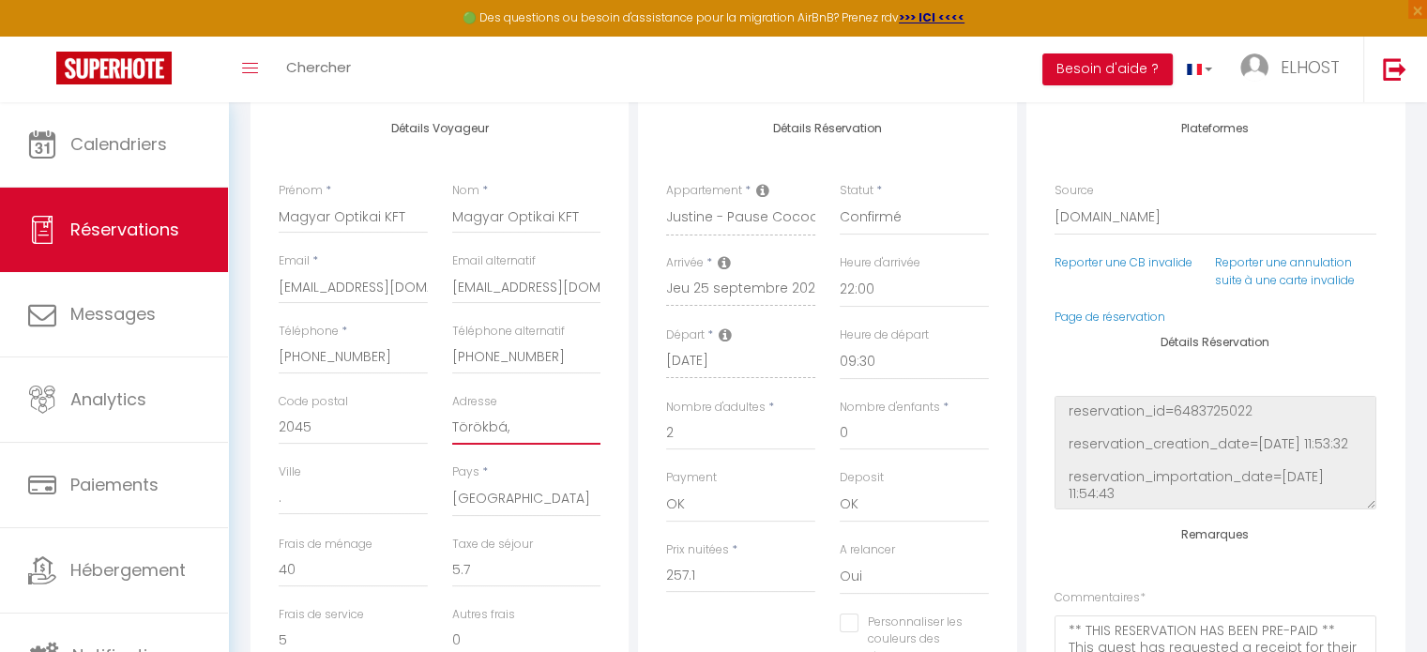
type input "Törökbá"
checkbox input "false"
type input "Törökbál"
checkbox input "false"
type input "Törökbáli"
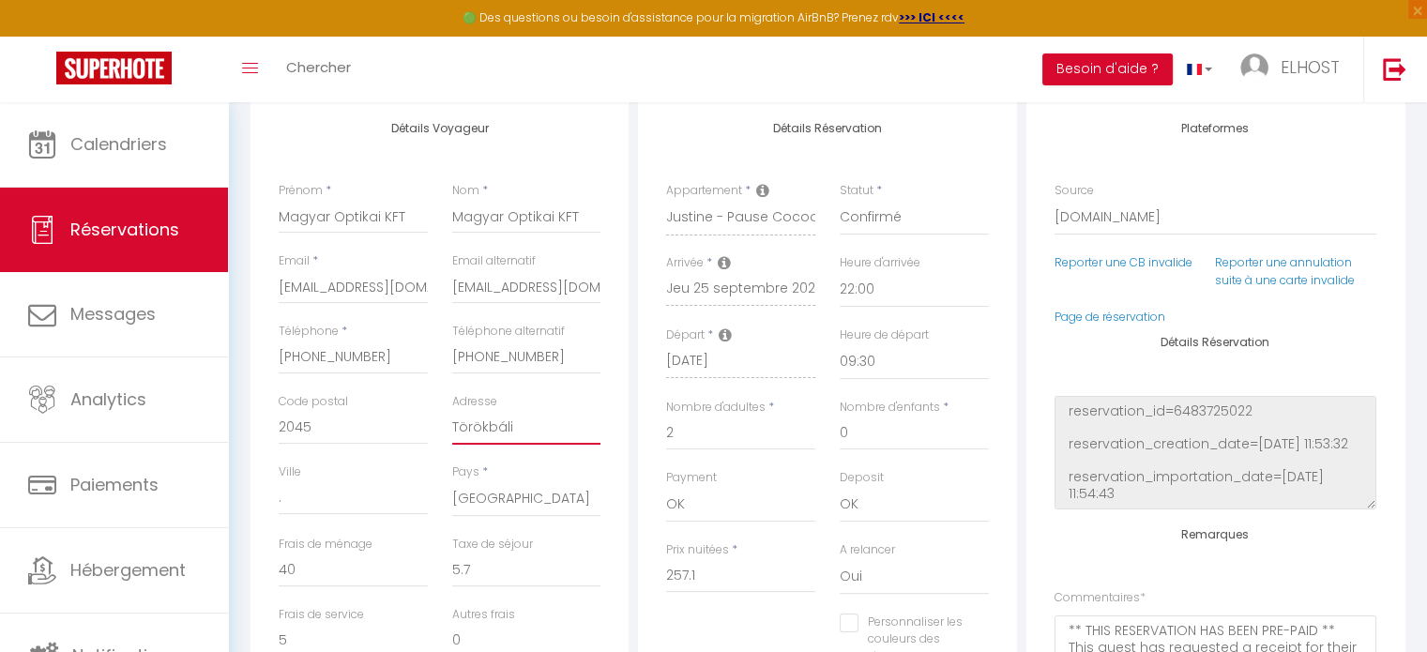
checkbox input "false"
type input "Törökbálin"
checkbox input "false"
type input "Törökbálint"
checkbox input "false"
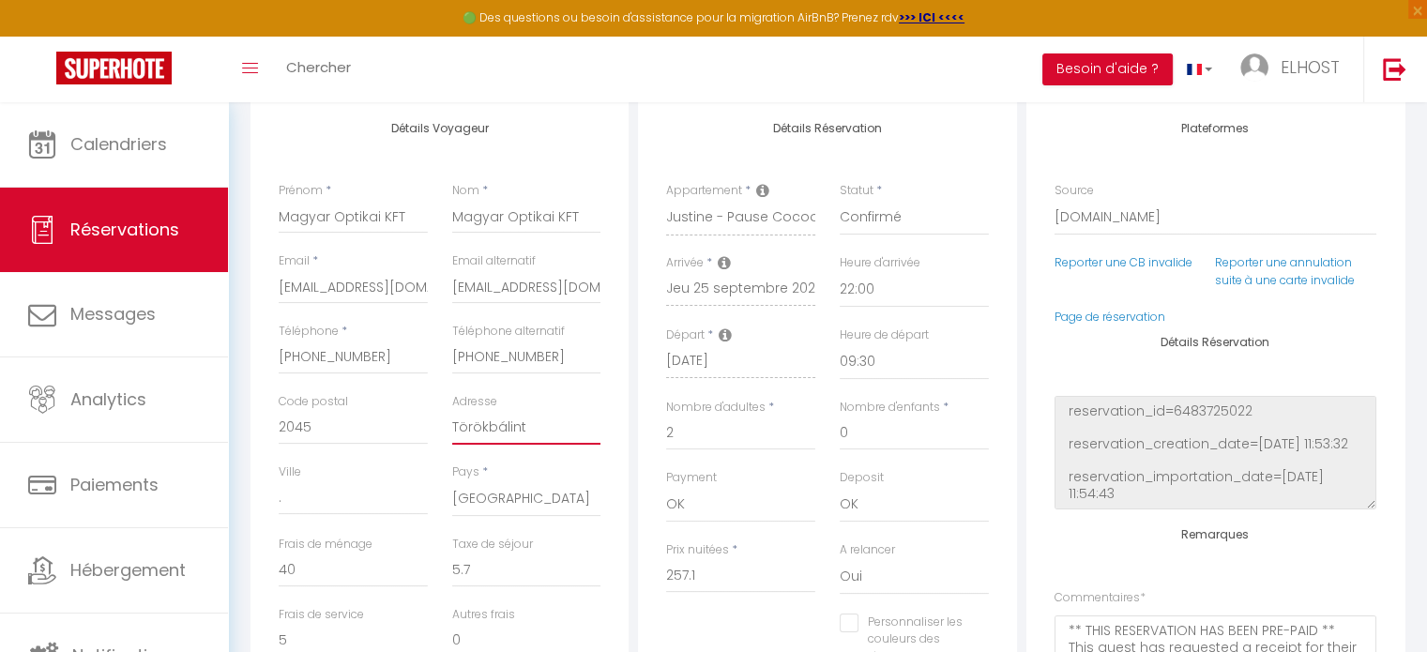
type input "2Törökbálint"
checkbox input "false"
type input "20Törökbálint"
checkbox input "false"
type input "204Törökbálint"
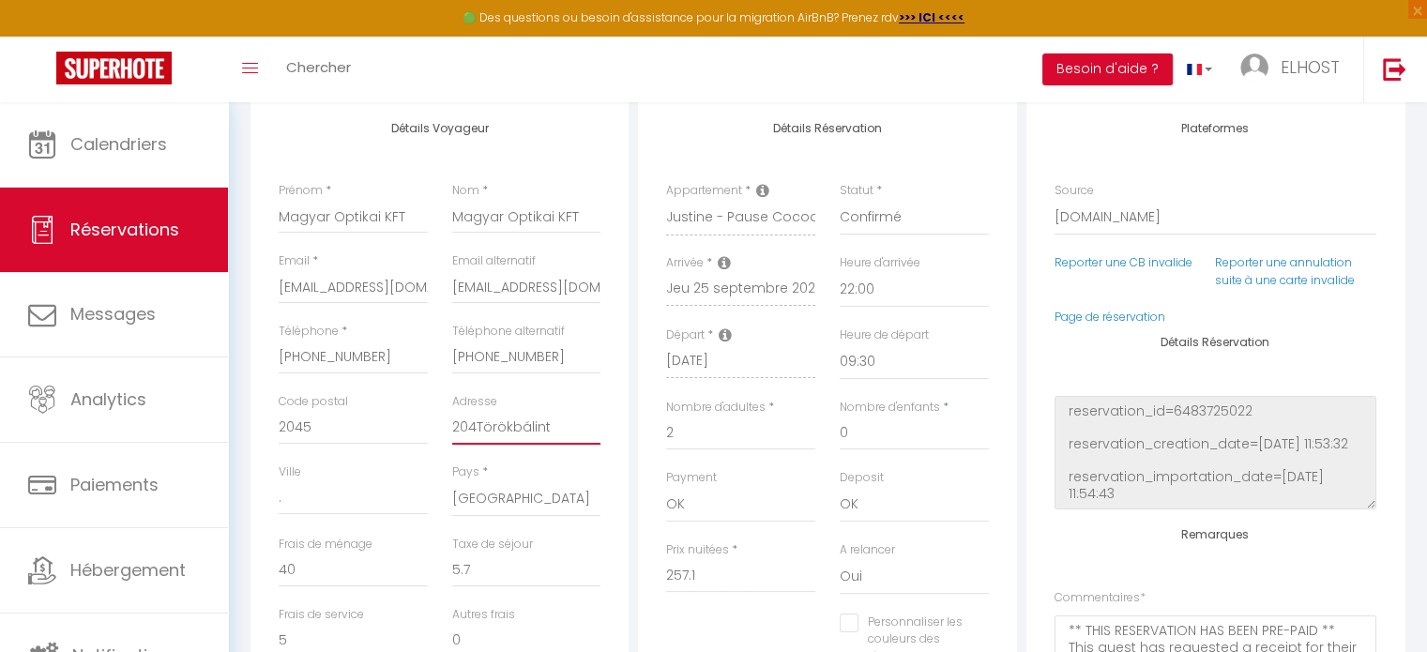
checkbox input "false"
type input "2045Törökbálint"
checkbox input "false"
type input "2045 [GEOGRAPHIC_DATA]"
checkbox input "false"
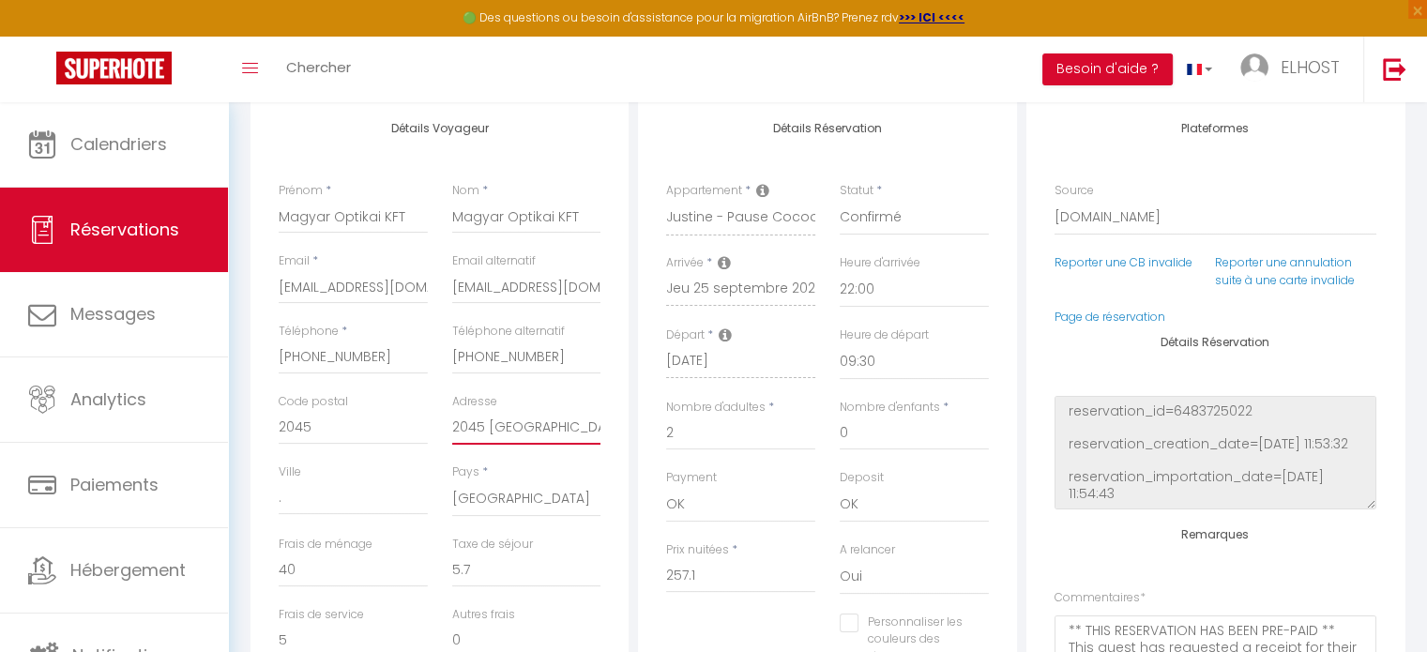
drag, startPoint x: 577, startPoint y: 433, endPoint x: 488, endPoint y: 430, distance: 89.2
click at [488, 430] on input "2045 [GEOGRAPHIC_DATA]" at bounding box center [526, 428] width 149 height 34
type input "2045 [GEOGRAPHIC_DATA]"
click at [317, 498] on input "." at bounding box center [353, 498] width 149 height 34
checkbox input "false"
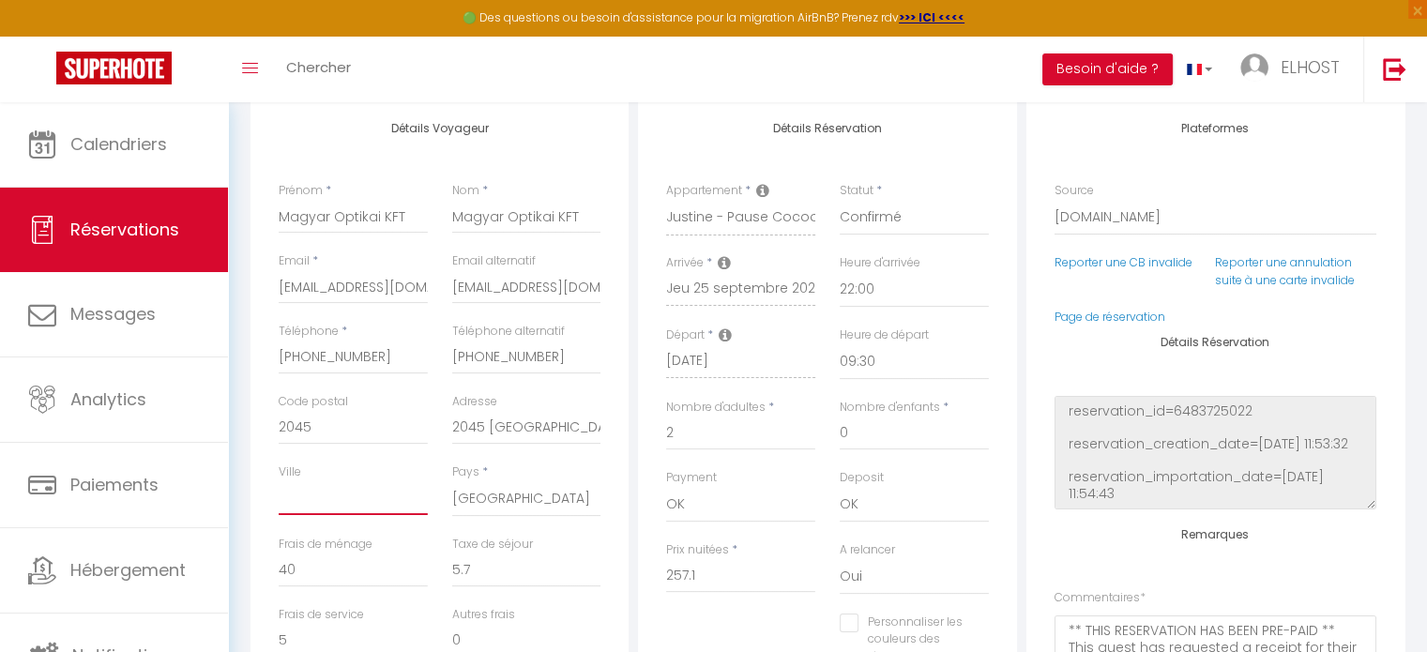
paste input "Törökbálint"
type input "Törökbálint"
checkbox input "false"
type input "Törökbálint"
drag, startPoint x: 568, startPoint y: 432, endPoint x: 445, endPoint y: 427, distance: 123.9
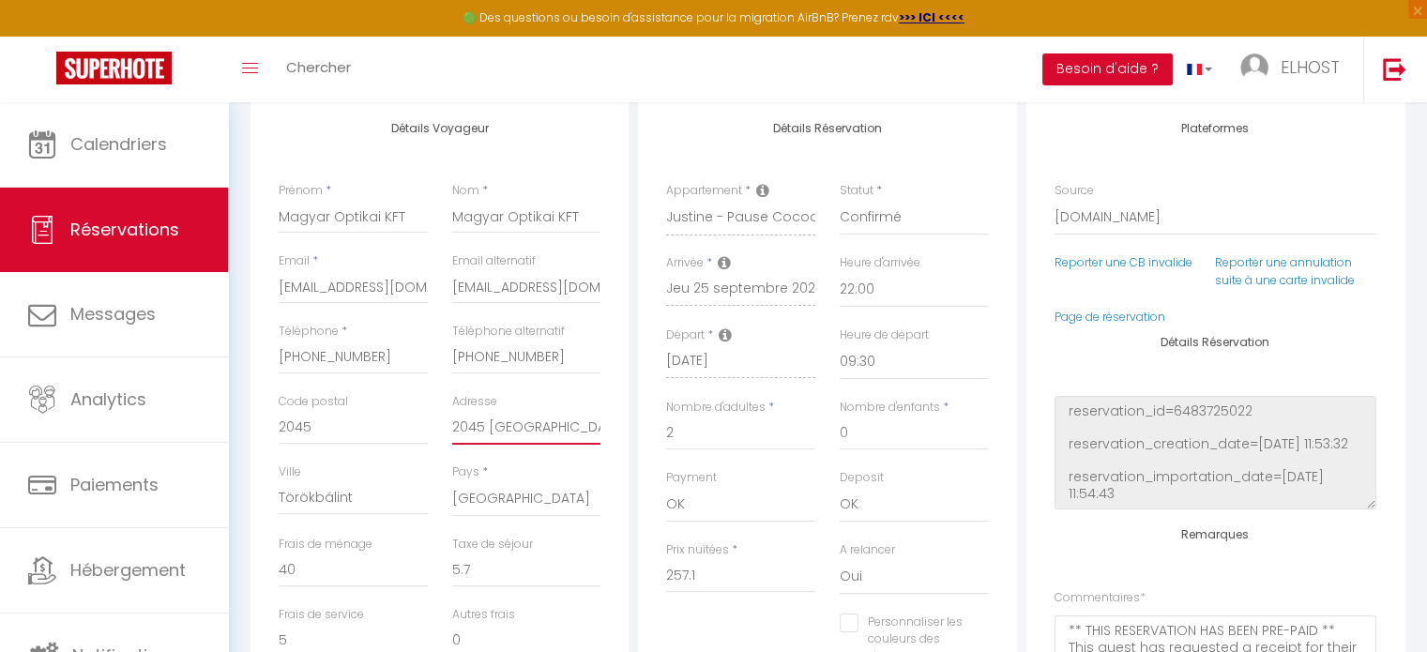
click at [445, 427] on div "Adresse 2045 Törökbálint" at bounding box center [527, 428] width 174 height 70
checkbox input "false"
type input "J"
checkbox input "false"
type input "J"
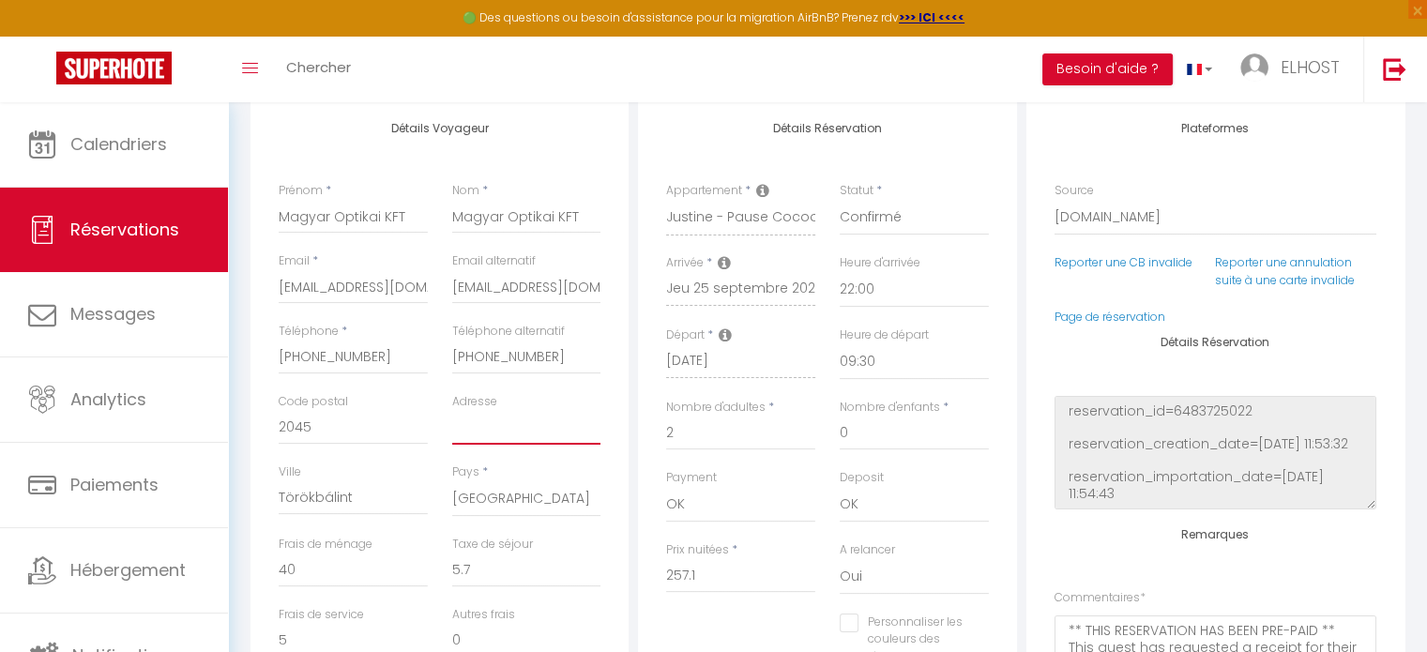
checkbox input "false"
paste input "Józsefhegyi u. 56"
type input "Józsefhegyi u. 56"
checkbox input "false"
click at [542, 426] on input "Józsefhegyi u. 56" at bounding box center [526, 428] width 149 height 34
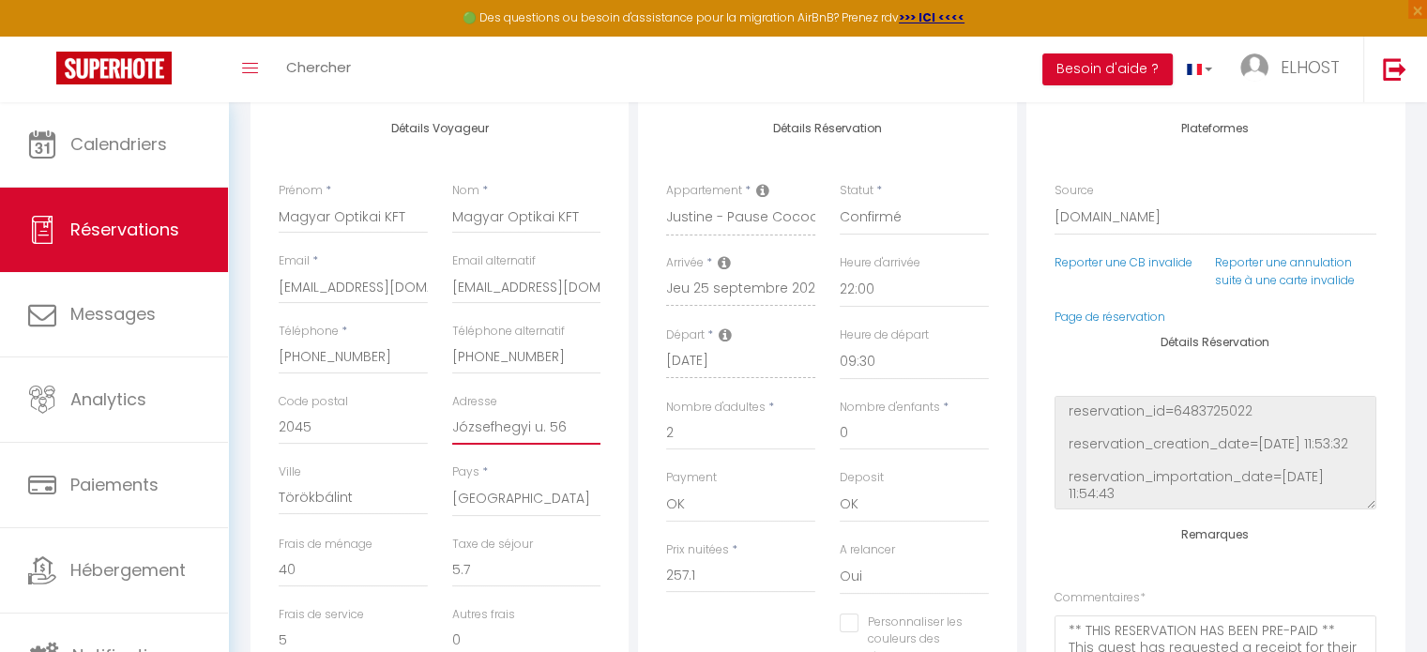
type input "Józsefhegyi u 56"
checkbox input "false"
type input "Józsefhegyi ut 56"
checkbox input "false"
type input "Józsefhegyi utc 56"
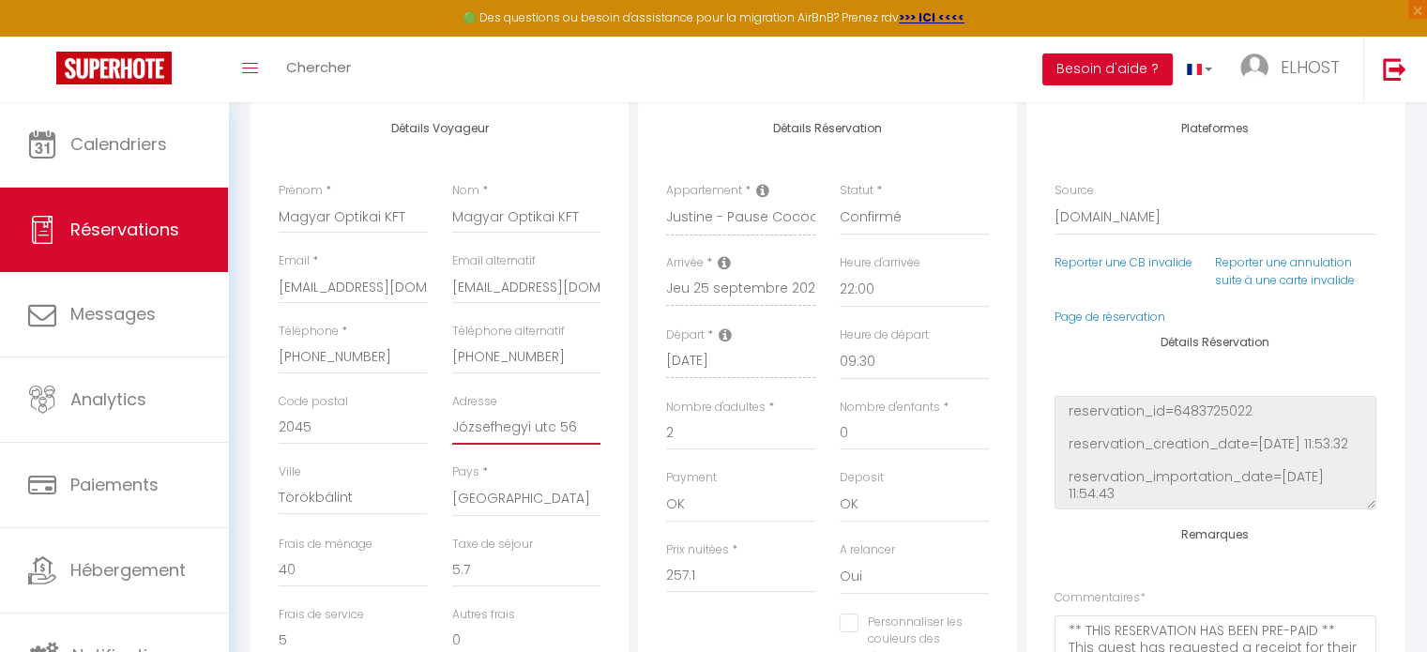
checkbox input "false"
type input "[STREET_ADDRESS]"
checkbox input "false"
type input "[STREET_ADDRESS]"
click at [657, 115] on div "Détails Réservation Appartement * Fatiha - Nid d’Asnières – Escapade cosy aux p…" at bounding box center [827, 438] width 378 height 680
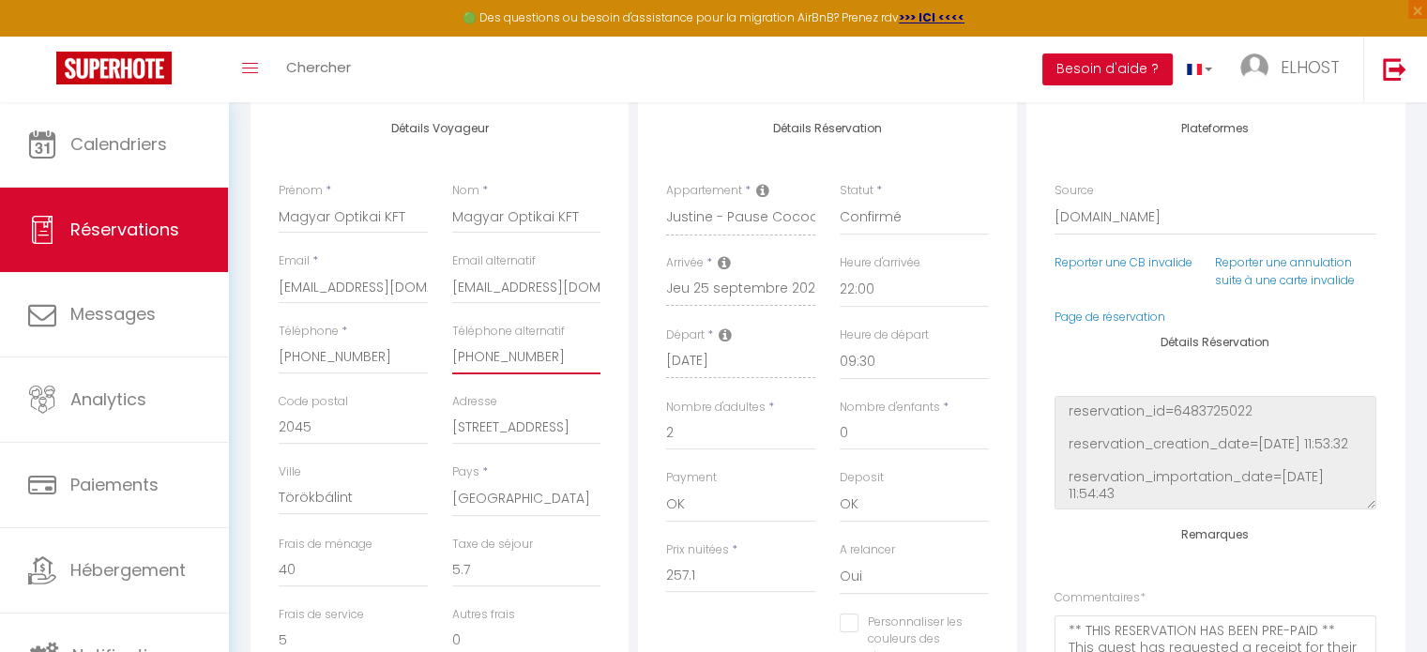
drag, startPoint x: 567, startPoint y: 348, endPoint x: 446, endPoint y: 358, distance: 122.4
click at [446, 358] on div "Téléphone alternatif [PHONE_NUMBER]" at bounding box center [527, 358] width 174 height 70
type input "2"
checkbox input "false"
type input "24"
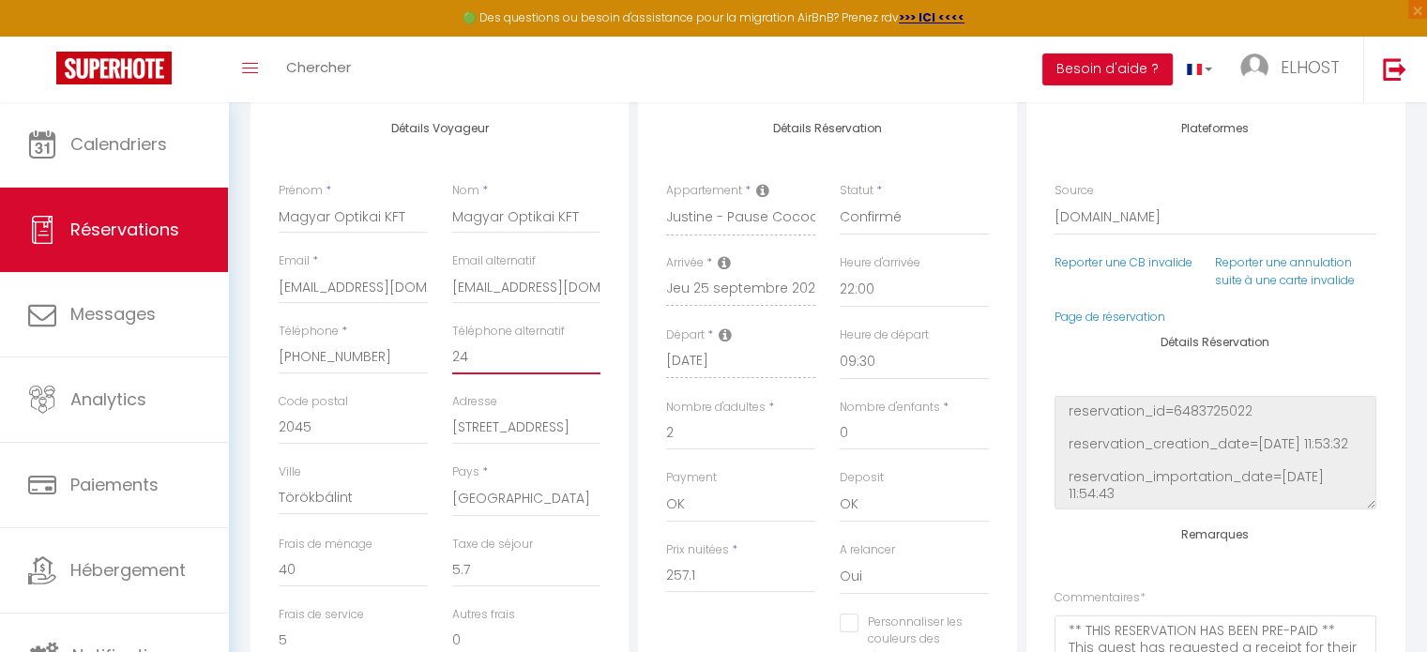
checkbox input "false"
type input "242"
checkbox input "false"
type input "2425"
checkbox input "false"
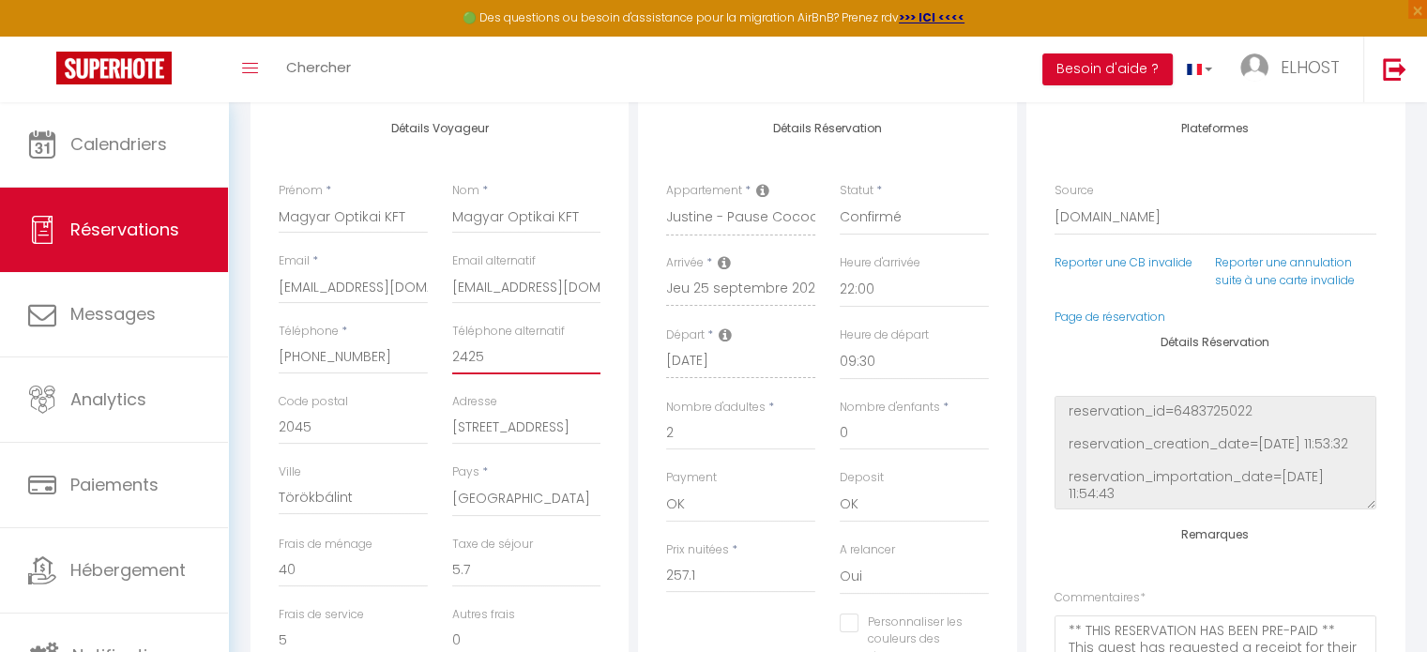
type input "24252"
checkbox input "false"
type input "242524"
checkbox input "false"
type input "2425247"
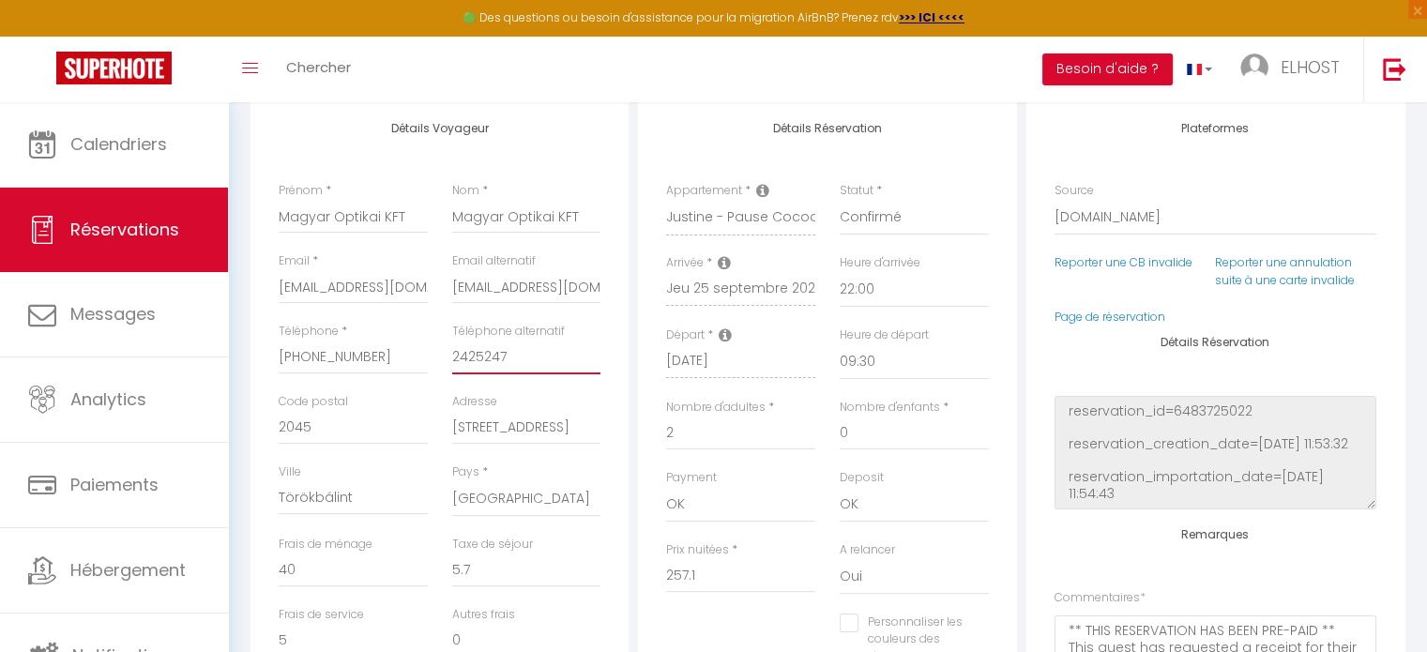
checkbox input "false"
type input "24252476"
checkbox input "false"
type input "242524766"
checkbox input "false"
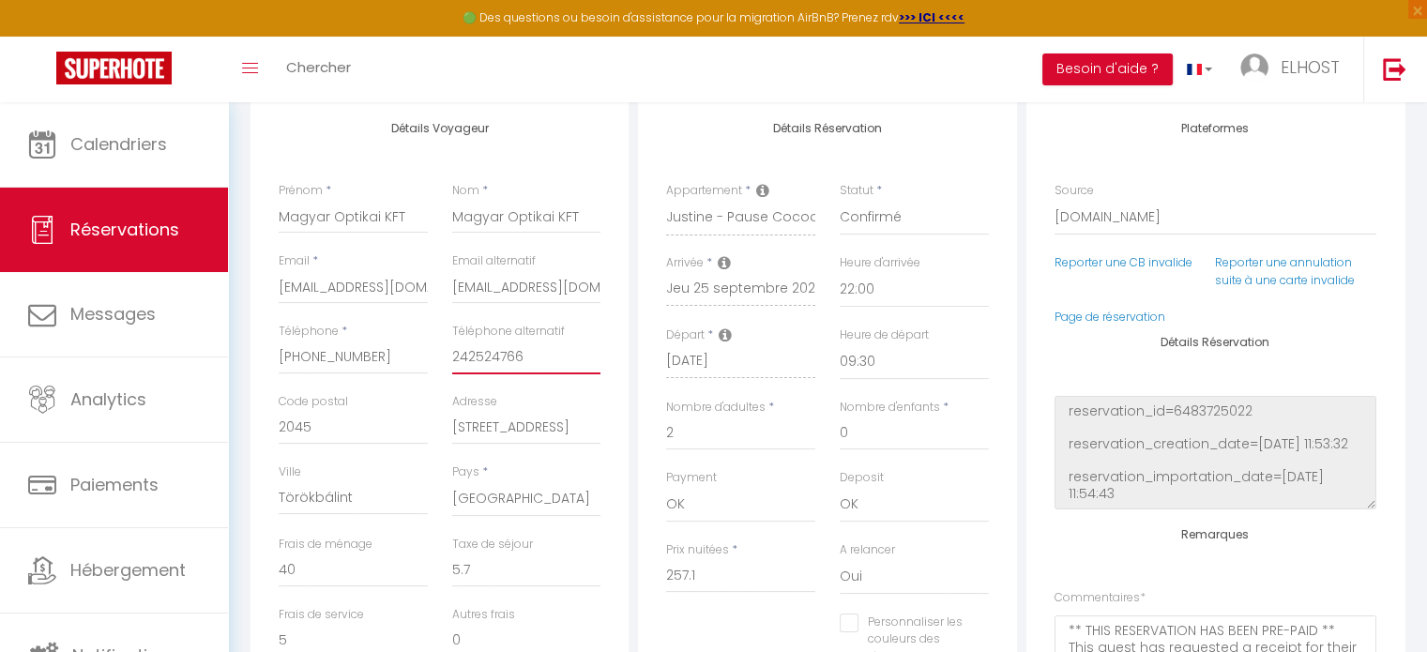
type input "24252476"
checkbox input "false"
click at [690, 148] on div "Détails Réservation Appartement * Fatiha - Nid d’Asnières – Escapade cosy aux p…" at bounding box center [827, 438] width 378 height 680
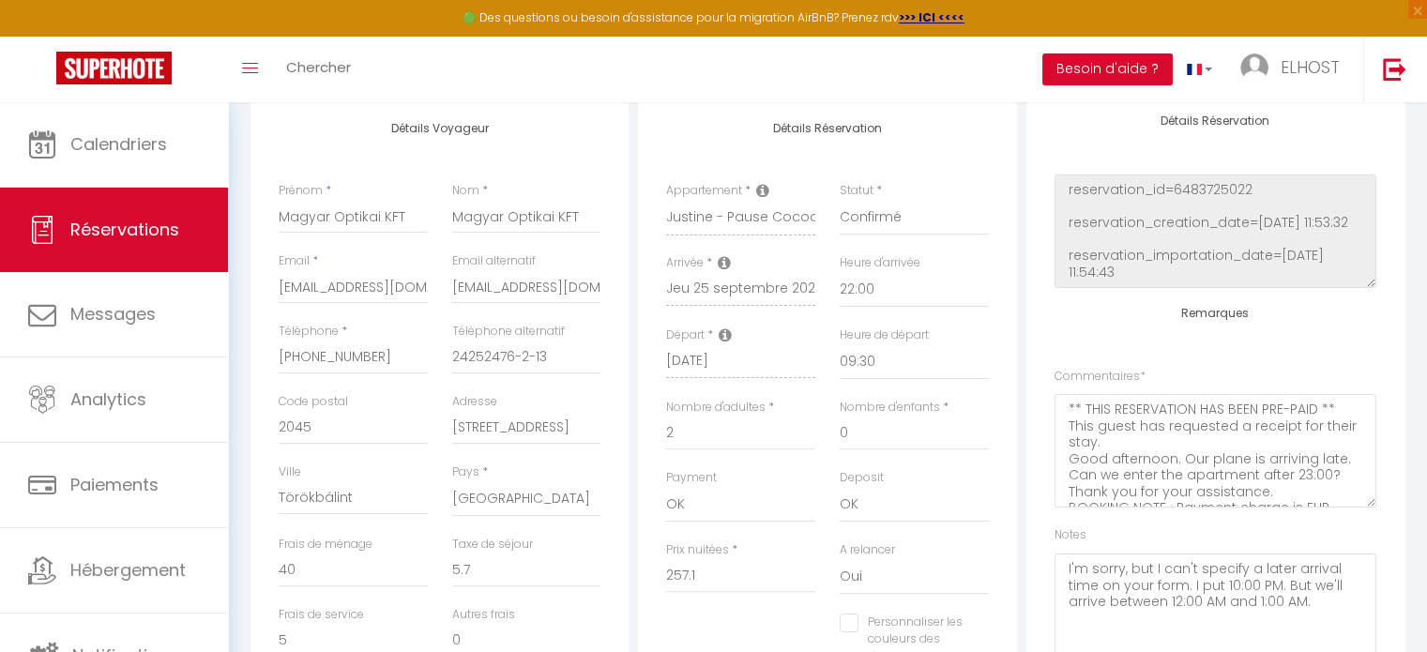
scroll to position [0, 0]
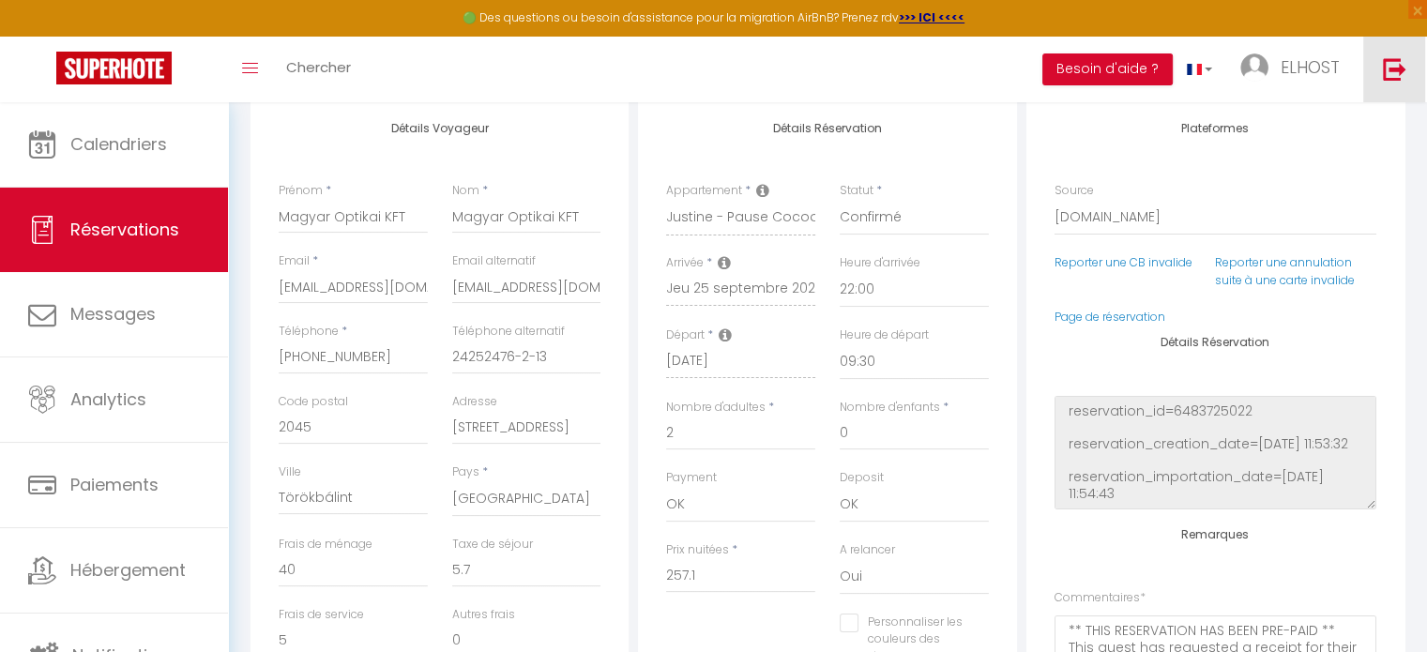
click at [1401, 74] on img at bounding box center [1394, 68] width 23 height 23
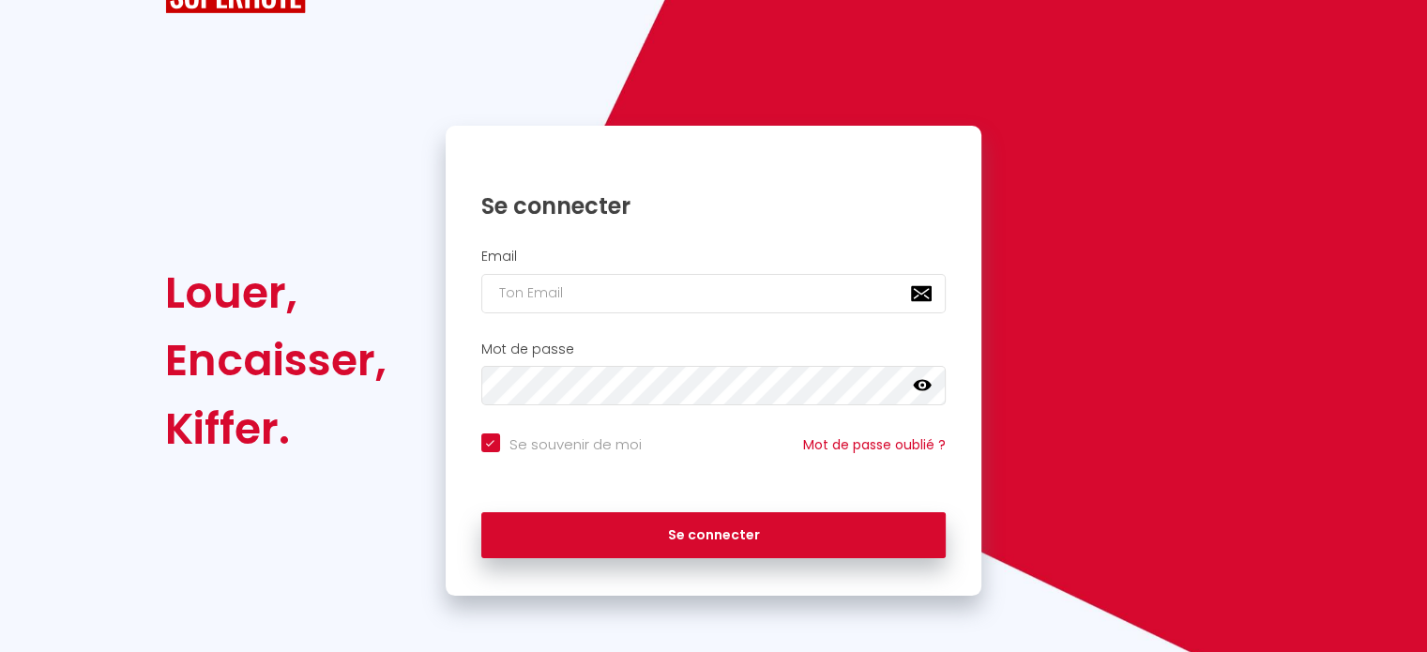
scroll to position [75, 0]
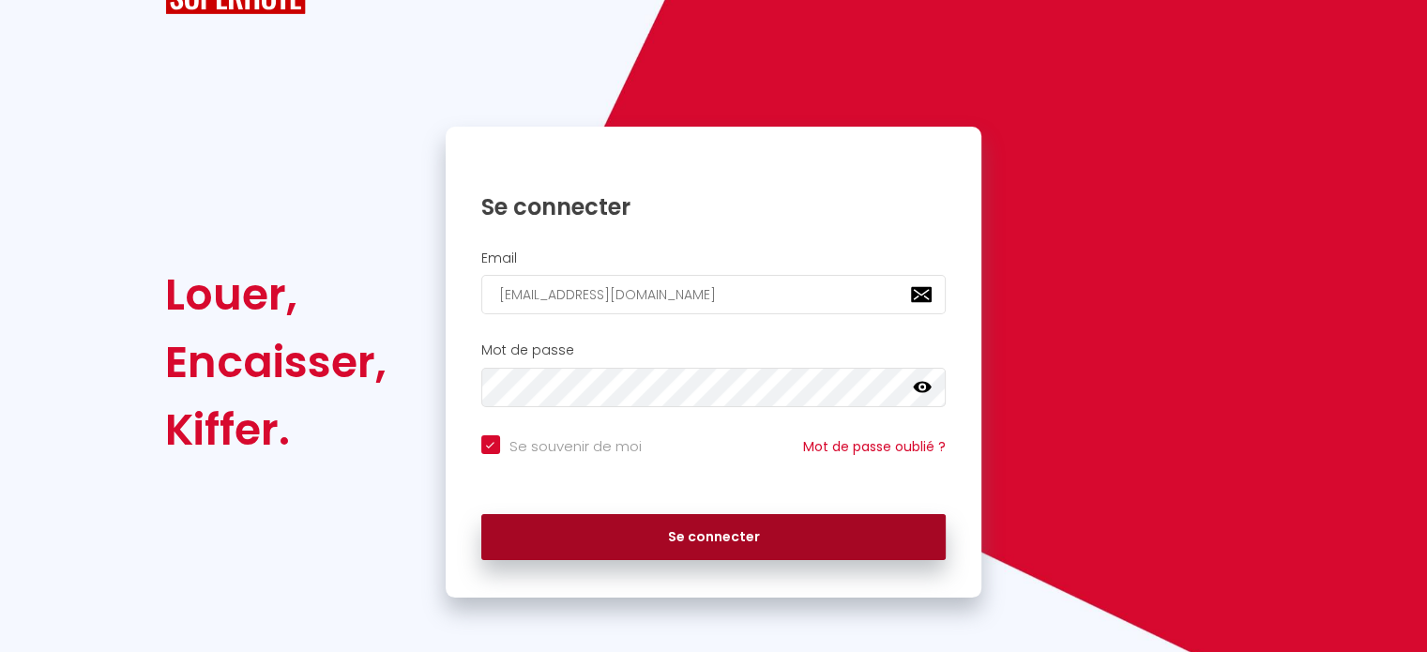
click at [744, 524] on button "Se connecter" at bounding box center [713, 537] width 465 height 47
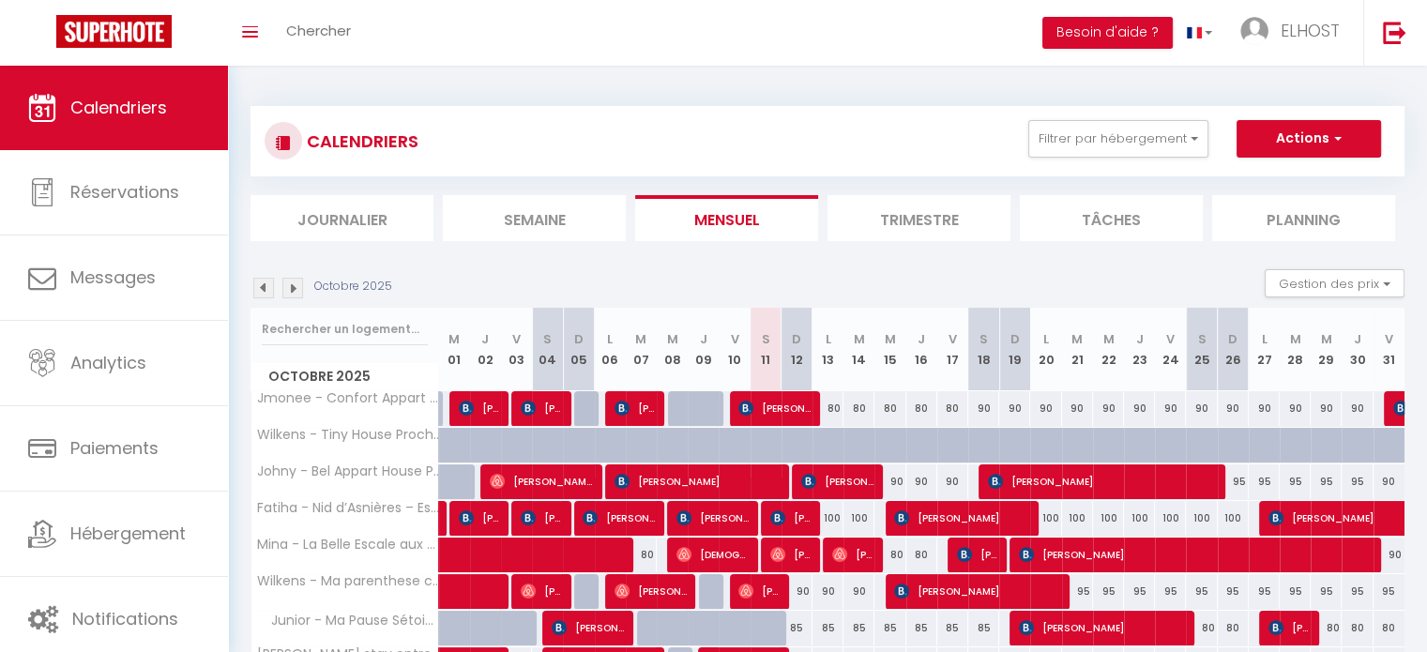
scroll to position [216, 0]
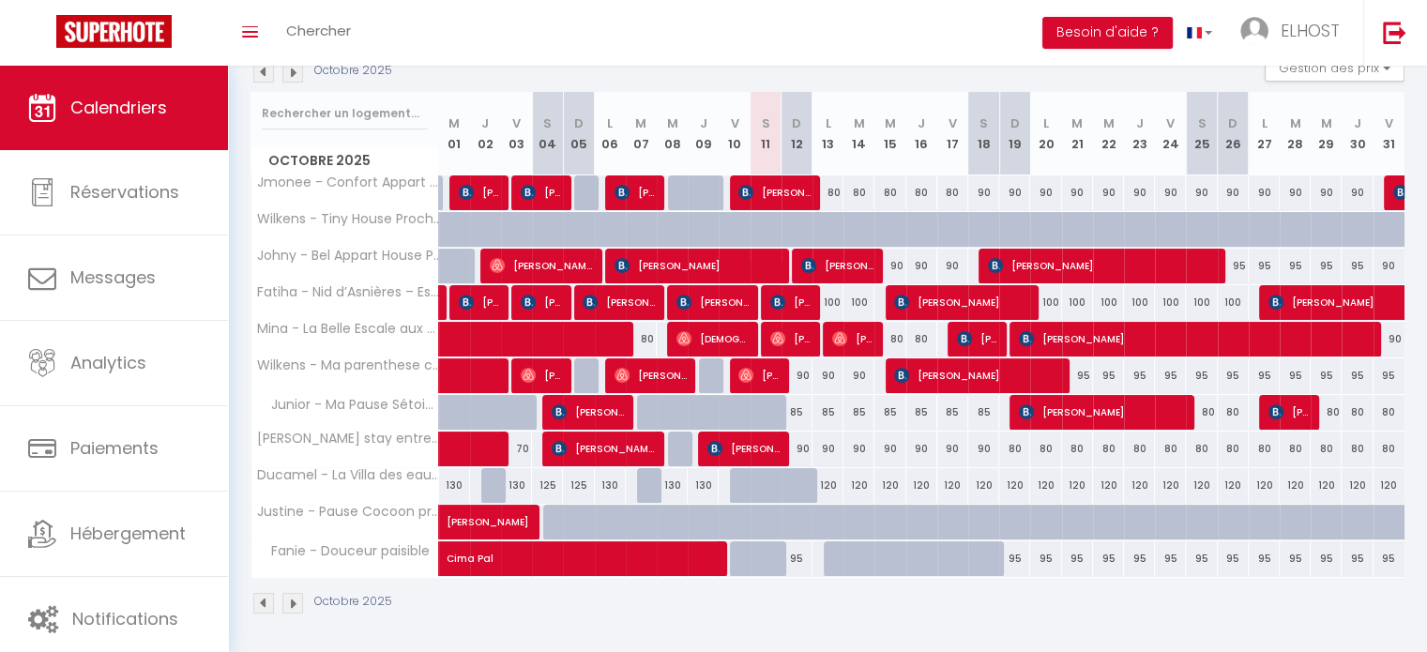
click at [263, 67] on img at bounding box center [263, 72] width 21 height 21
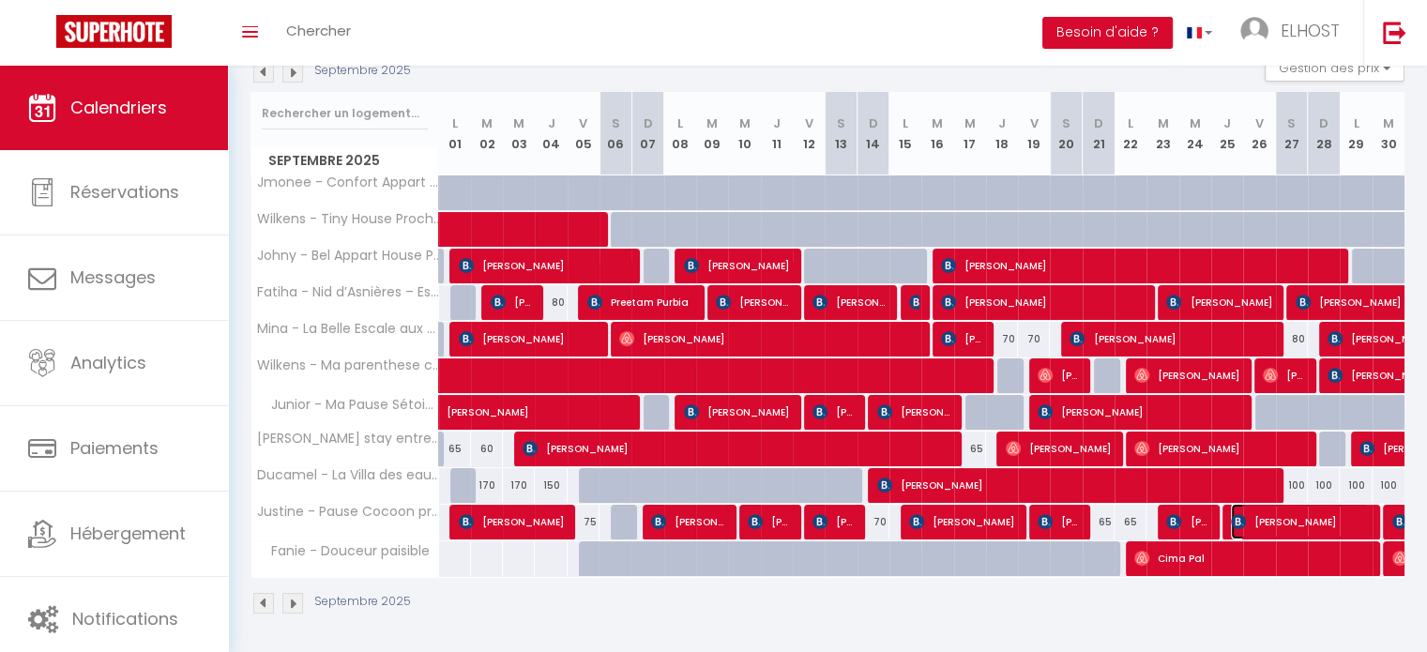
click at [1309, 520] on span "[PERSON_NAME]" at bounding box center [1300, 522] width 138 height 36
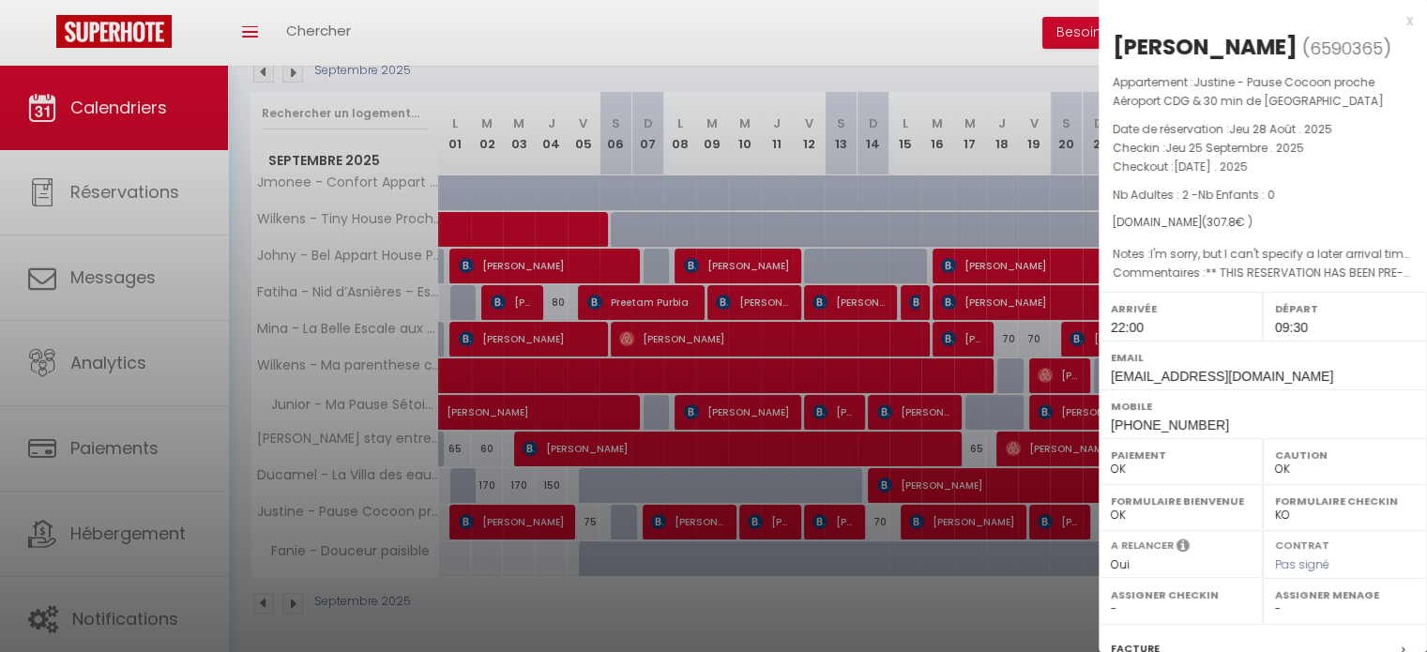
scroll to position [236, 0]
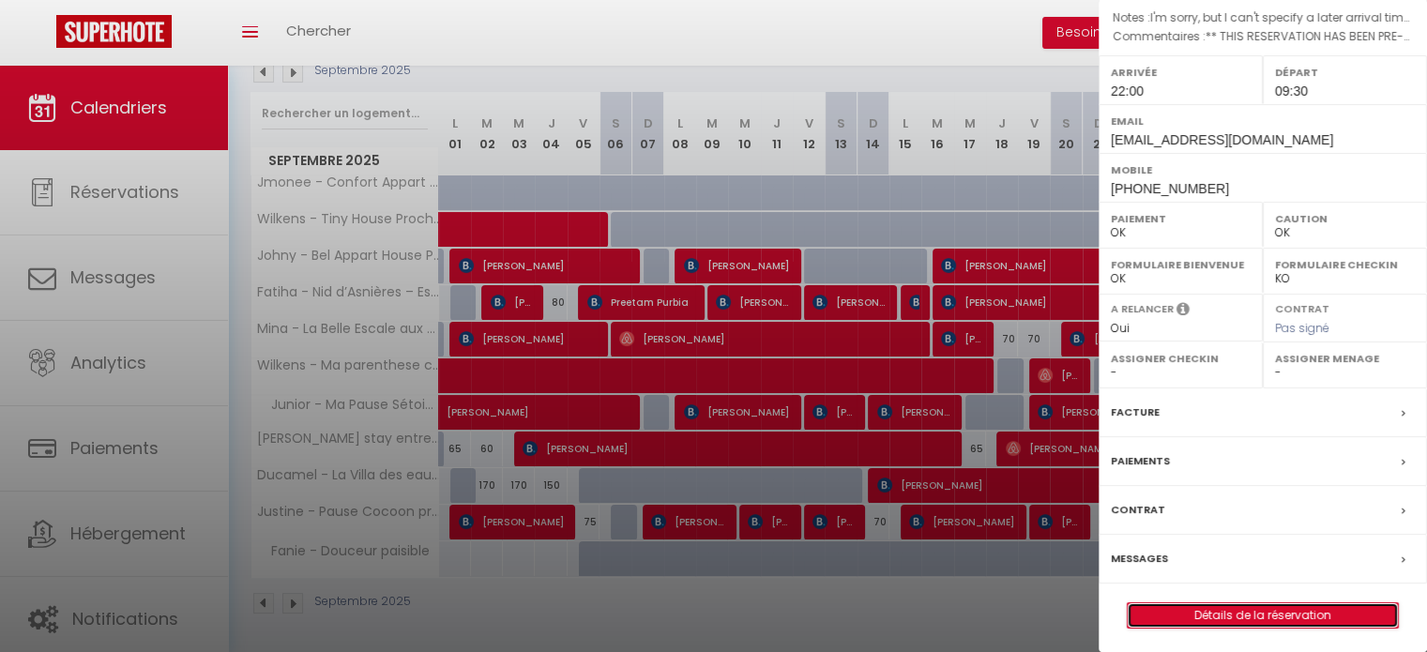
click at [1366, 615] on link "Détails de la réservation" at bounding box center [1262, 615] width 270 height 24
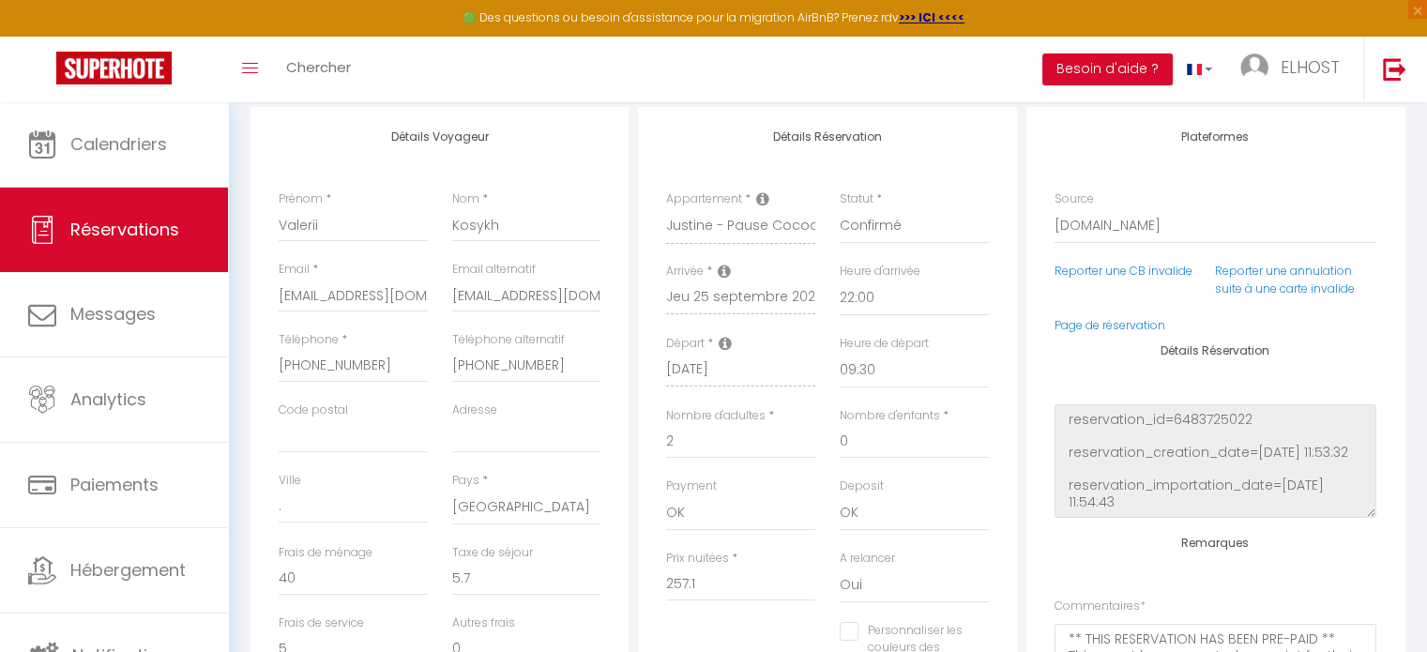
scroll to position [248, 0]
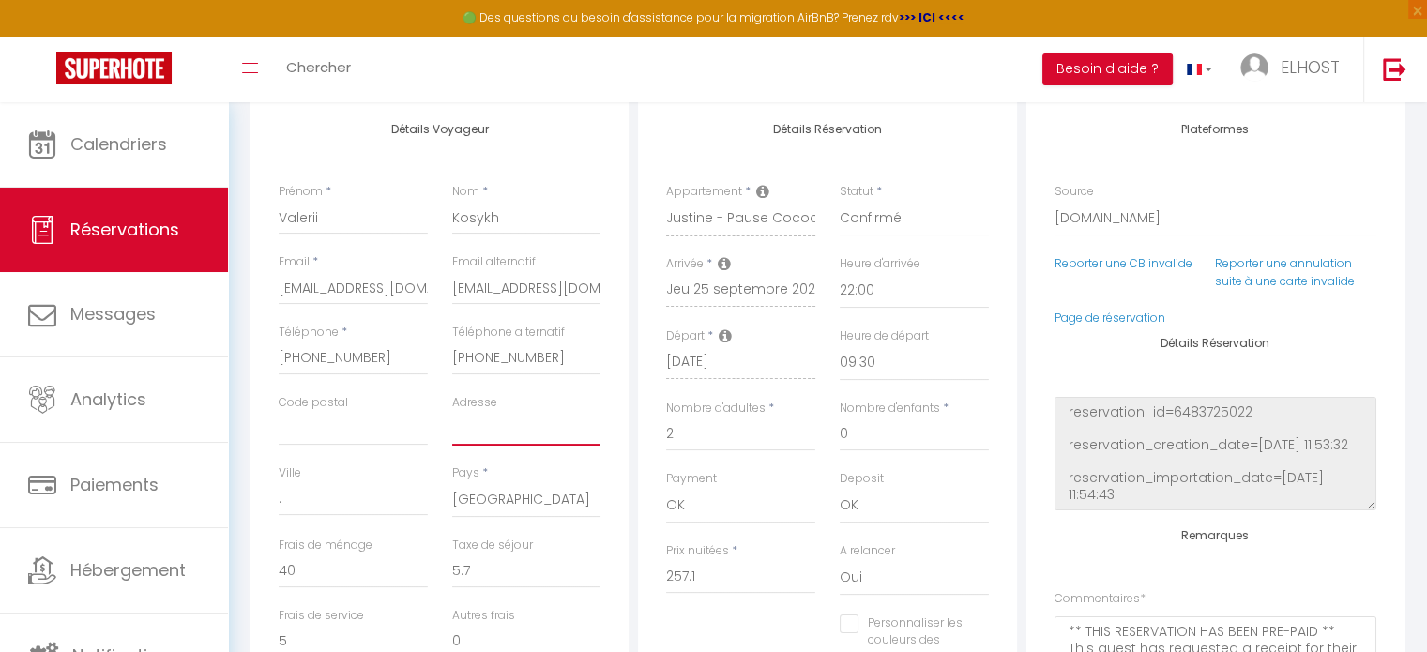
click at [477, 438] on input "Adresse" at bounding box center [526, 429] width 149 height 34
paste input "Józsefhegyi u. 56"
click at [371, 431] on input "Code postal" at bounding box center [353, 429] width 149 height 34
click at [367, 499] on input "." at bounding box center [353, 499] width 149 height 34
paste input "Józsefhegyi u. 56Törökbálint"
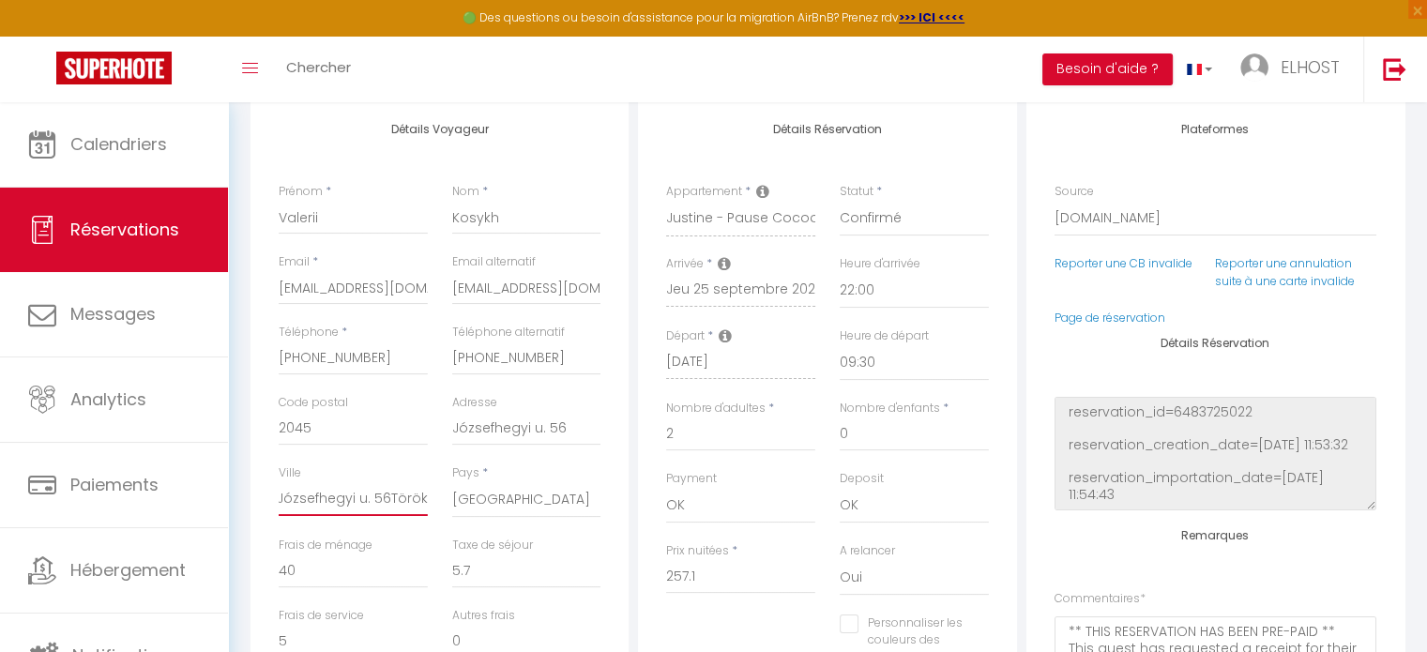
scroll to position [0, 0]
click at [689, 140] on div "Détails Réservation Appartement * Fatiha - Nid d’Asnières – Escapade cosy aux p…" at bounding box center [827, 439] width 378 height 680
drag, startPoint x: 347, startPoint y: 217, endPoint x: 240, endPoint y: 219, distance: 106.9
click at [240, 219] on div "Détails Voyageur Prénom * [PERSON_NAME] * Kosykh Email * [EMAIL_ADDRESS][DOMAIN…" at bounding box center [827, 620] width 1178 height 1043
paste input "Magyar Optikai KFT"
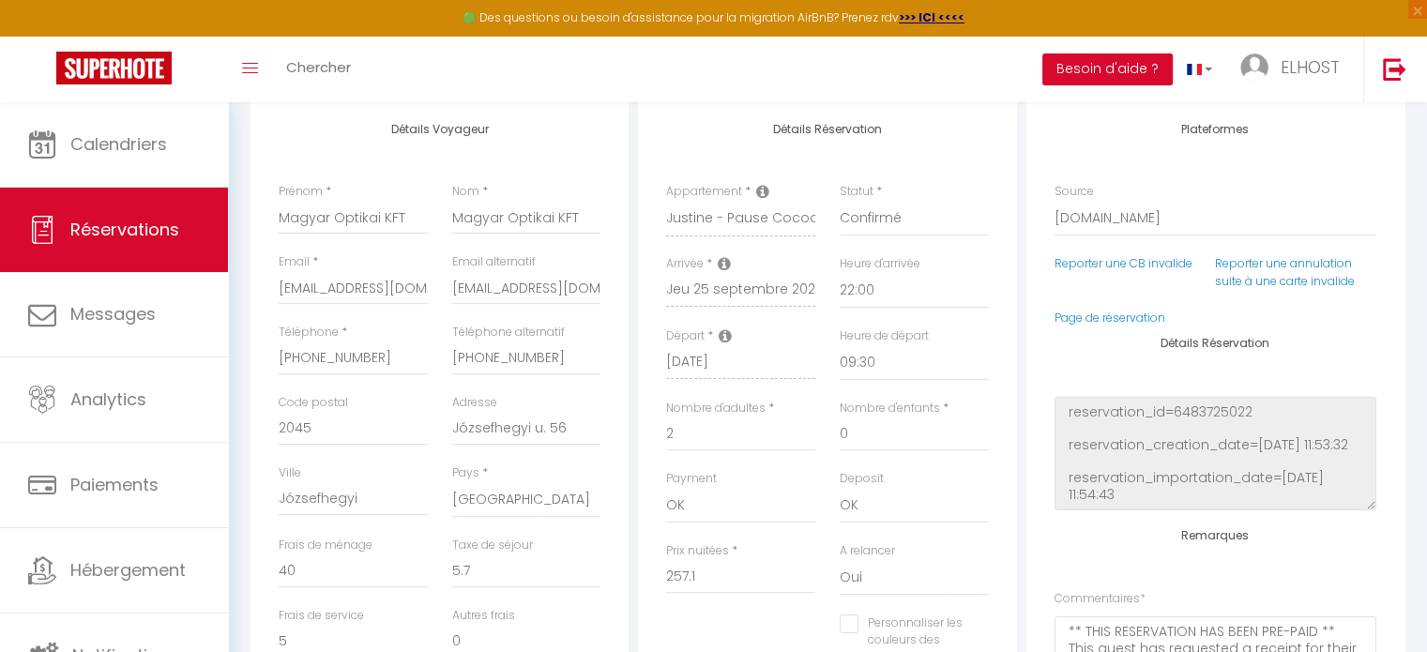
click at [630, 134] on div "Détails Voyageur Prénom * Magyar Optikai KFT Nom * Magyar Optikai KFT Email * […" at bounding box center [439, 439] width 387 height 680
drag, startPoint x: 569, startPoint y: 359, endPoint x: 447, endPoint y: 360, distance: 121.9
click at [447, 360] on div "Téléphone alternatif [PHONE_NUMBER]" at bounding box center [527, 359] width 174 height 70
click at [683, 103] on div "Détails Réservation Appartement * Fatiha - Nid d’Asnières – Escapade cosy aux p…" at bounding box center [827, 439] width 378 height 680
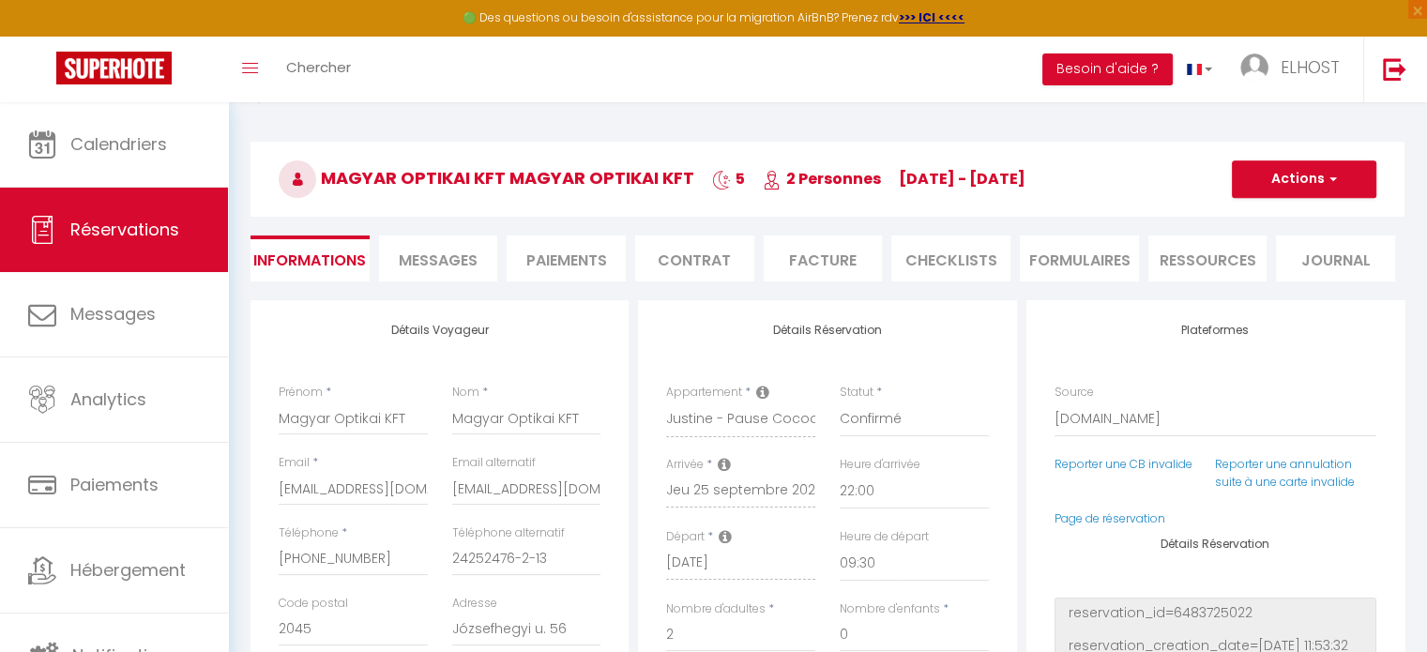
scroll to position [40, 0]
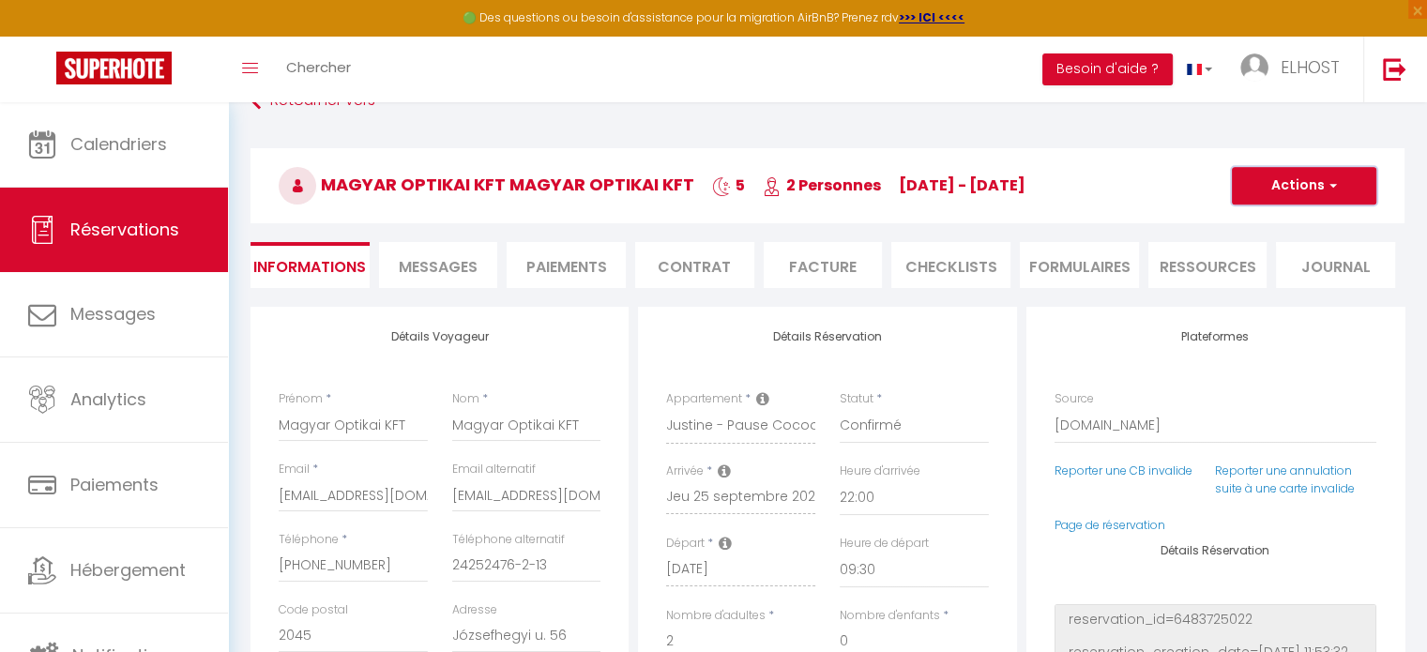
click at [1337, 189] on button "Actions" at bounding box center [1304, 186] width 144 height 38
click at [1319, 219] on link "Enregistrer" at bounding box center [1285, 227] width 148 height 24
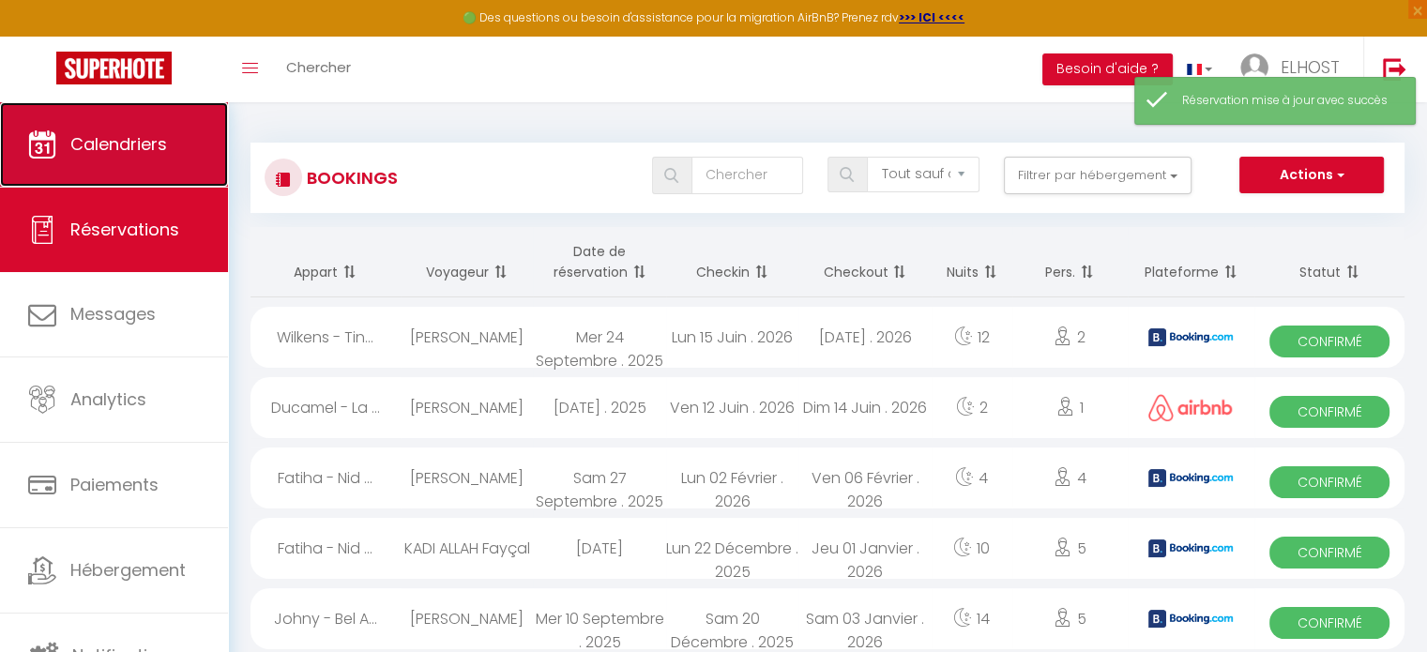
click at [135, 147] on span "Calendriers" at bounding box center [118, 143] width 97 height 23
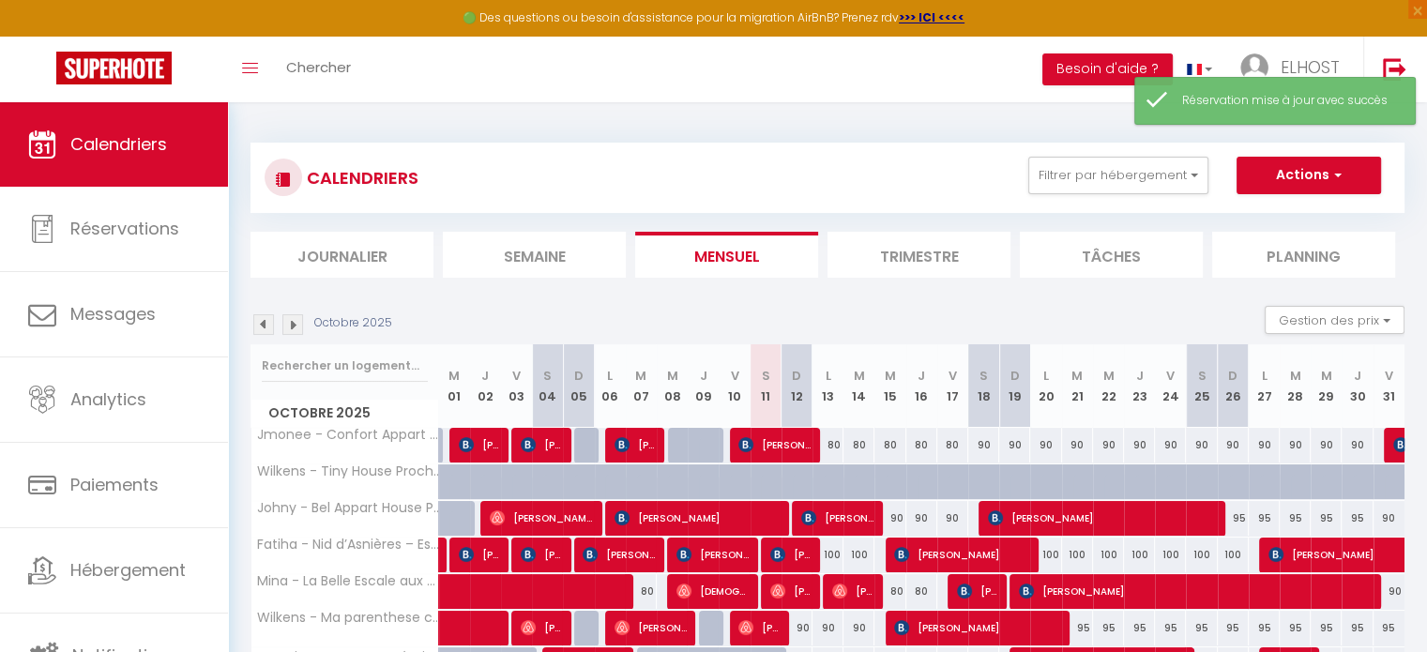
click at [259, 325] on img at bounding box center [263, 324] width 21 height 21
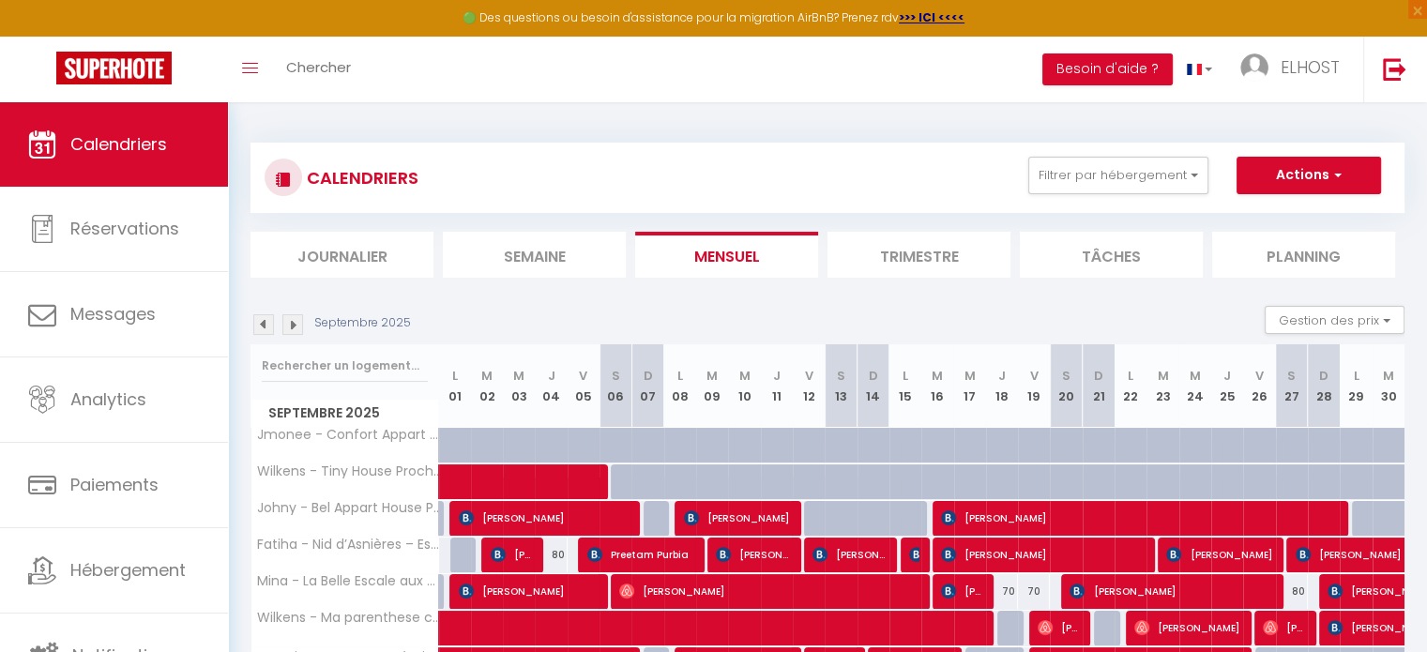
drag, startPoint x: 1423, startPoint y: 250, endPoint x: 1423, endPoint y: 371, distance: 121.0
click at [1423, 371] on div "CALENDRIERS Filtrer par hébergement Tous Fatiha - Nid d’Asnières – Escapade cos…" at bounding box center [827, 505] width 1199 height 806
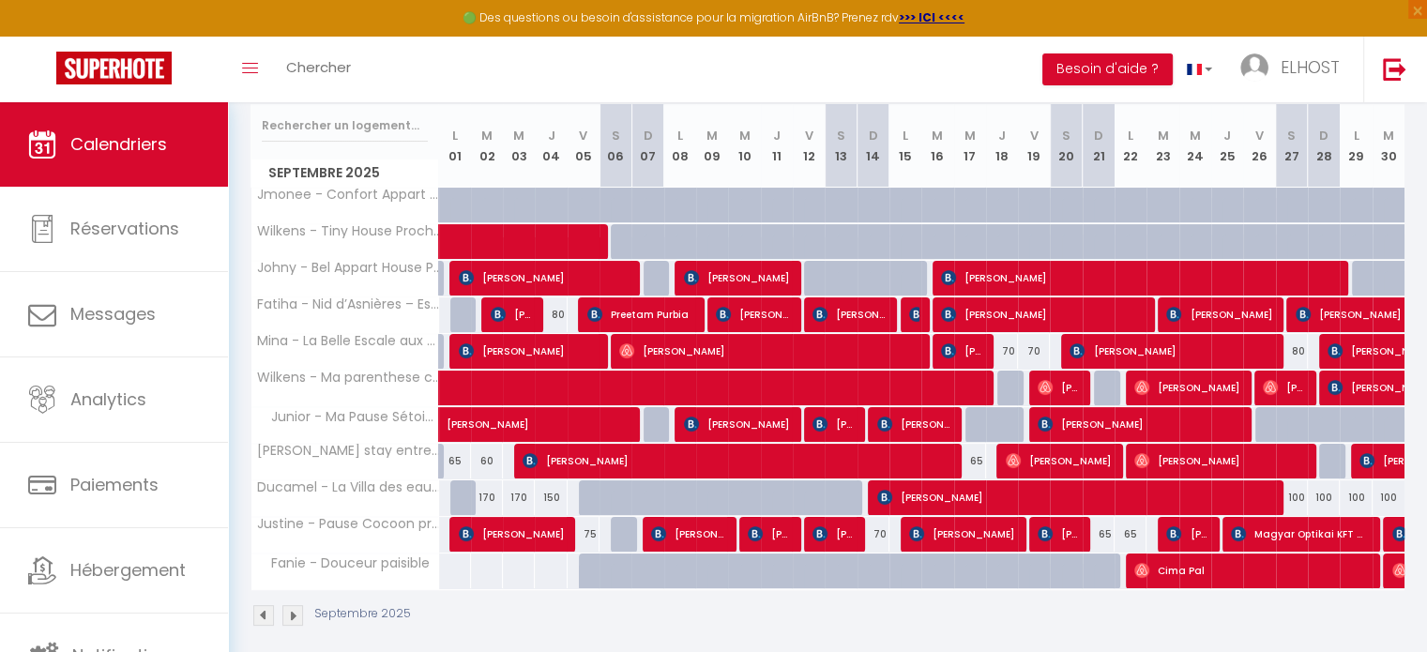
scroll to position [251, 0]
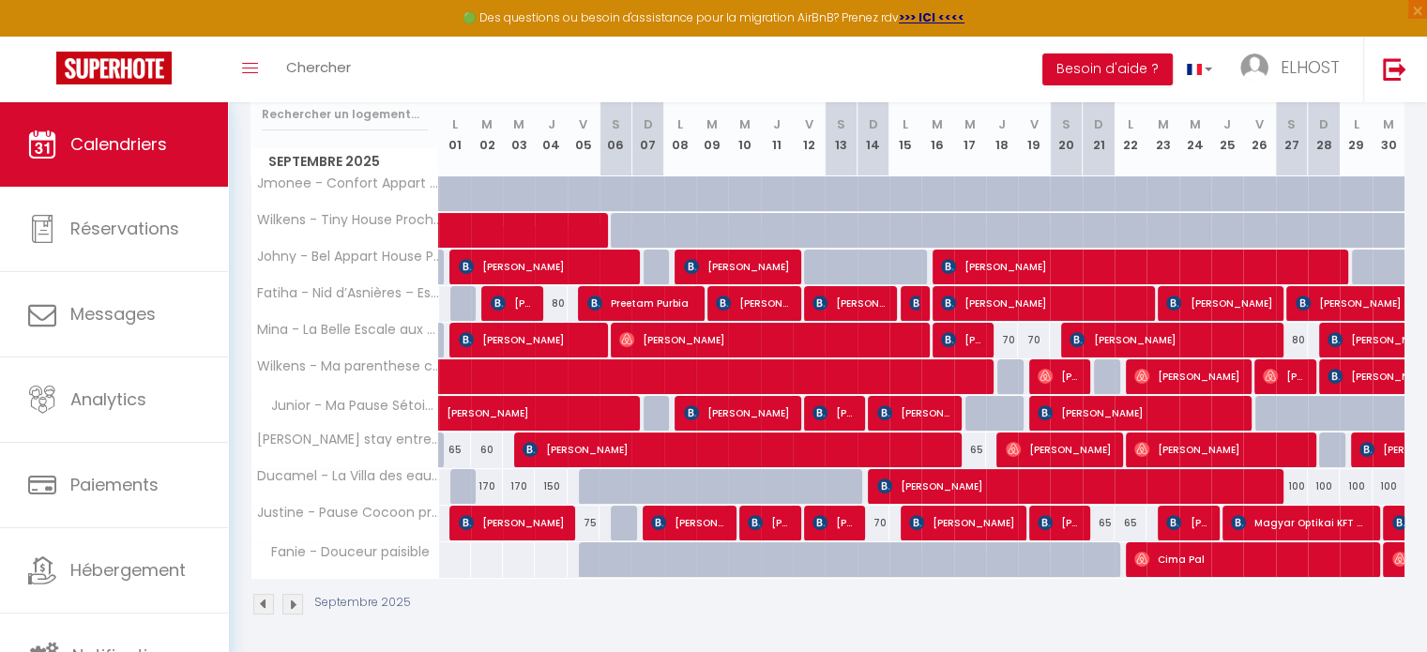
click at [1351, 643] on div "CALENDRIERS Filtrer par hébergement Tous Fatiha - Nid d’Asnières – Escapade cos…" at bounding box center [827, 254] width 1199 height 806
click at [1294, 520] on span "Magyar Optikai KFT Magyar Optikai KFT" at bounding box center [1300, 523] width 138 height 36
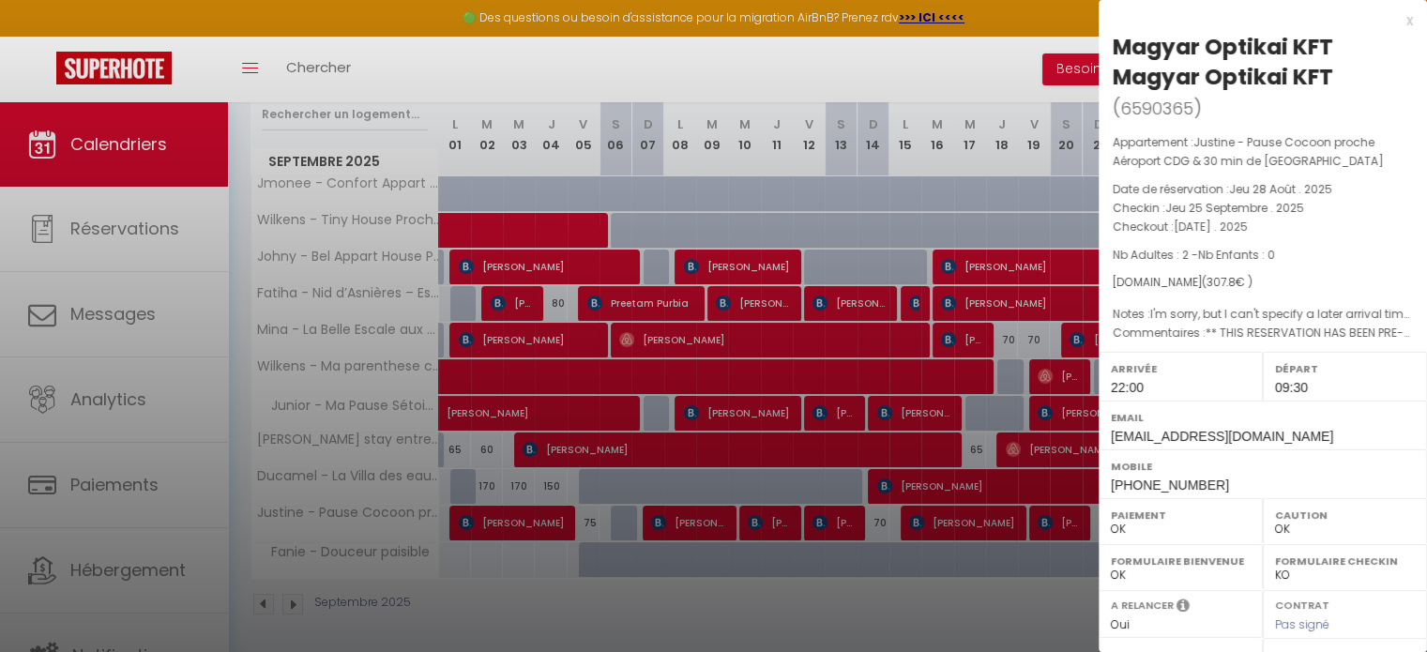
scroll to position [297, 0]
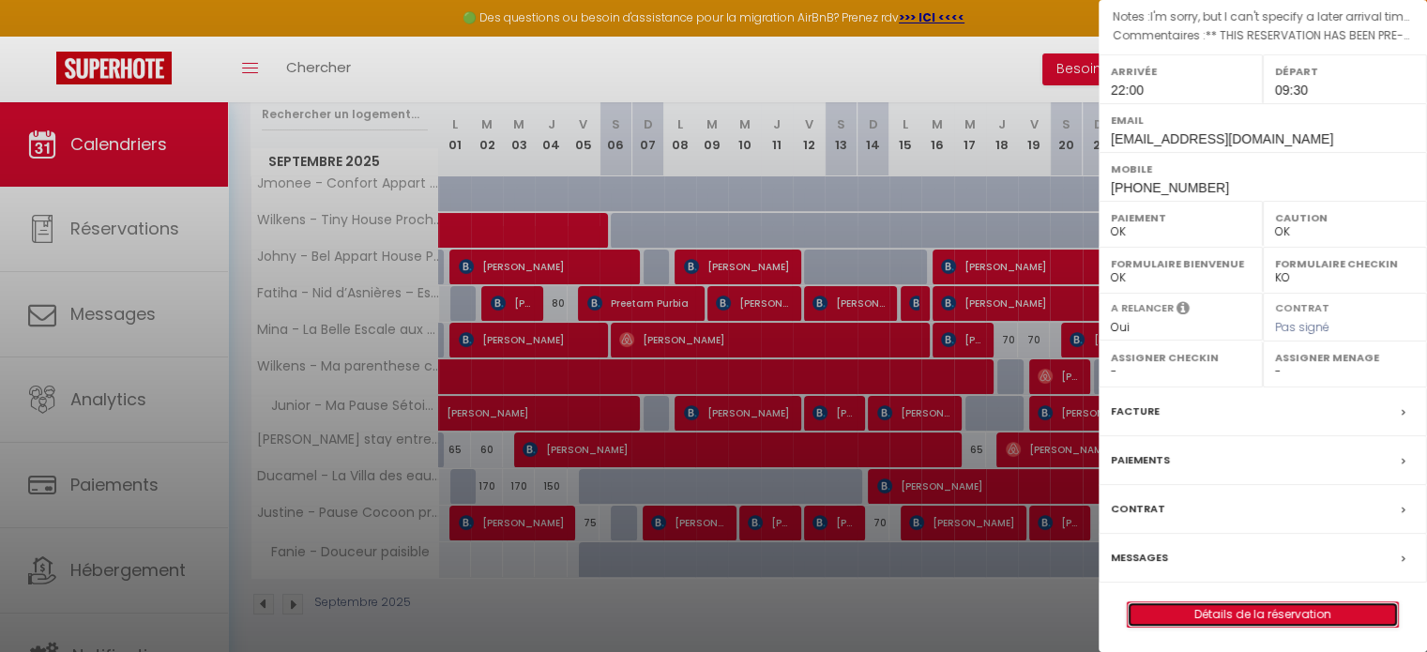
click at [1333, 622] on link "Détails de la réservation" at bounding box center [1262, 614] width 270 height 24
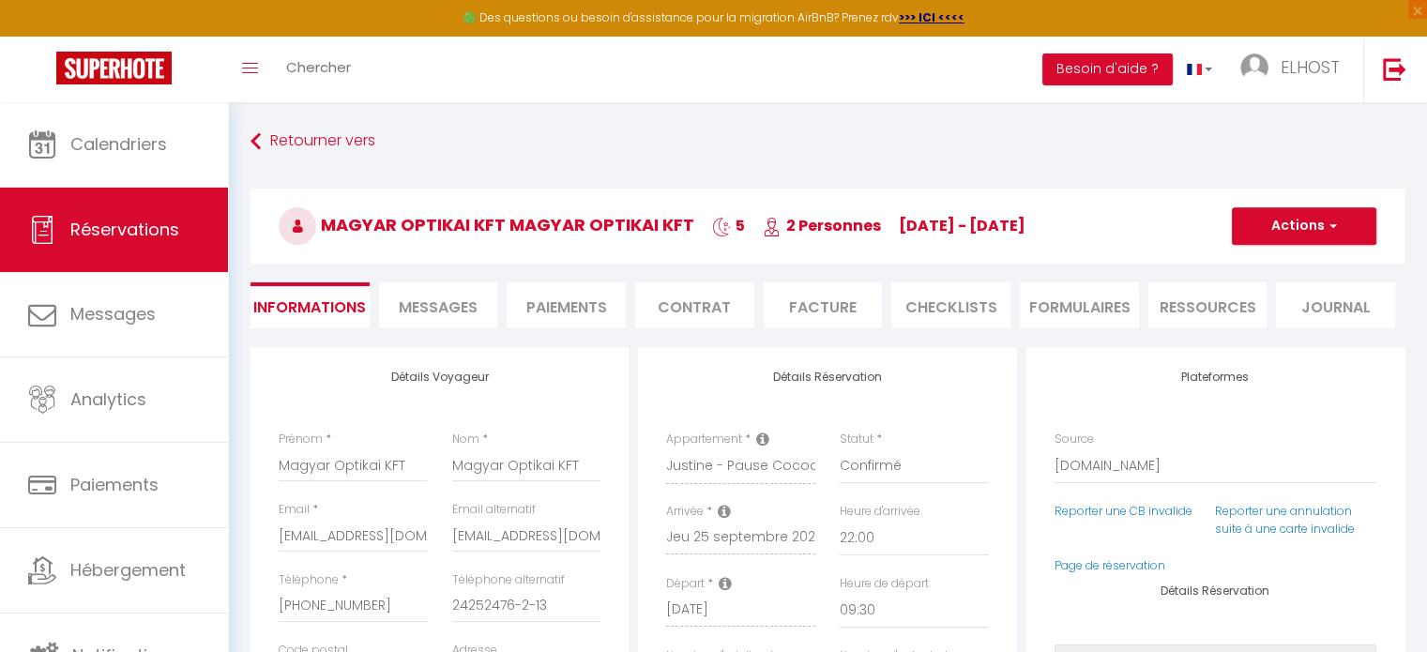
click at [828, 315] on li "Facture" at bounding box center [823, 305] width 119 height 46
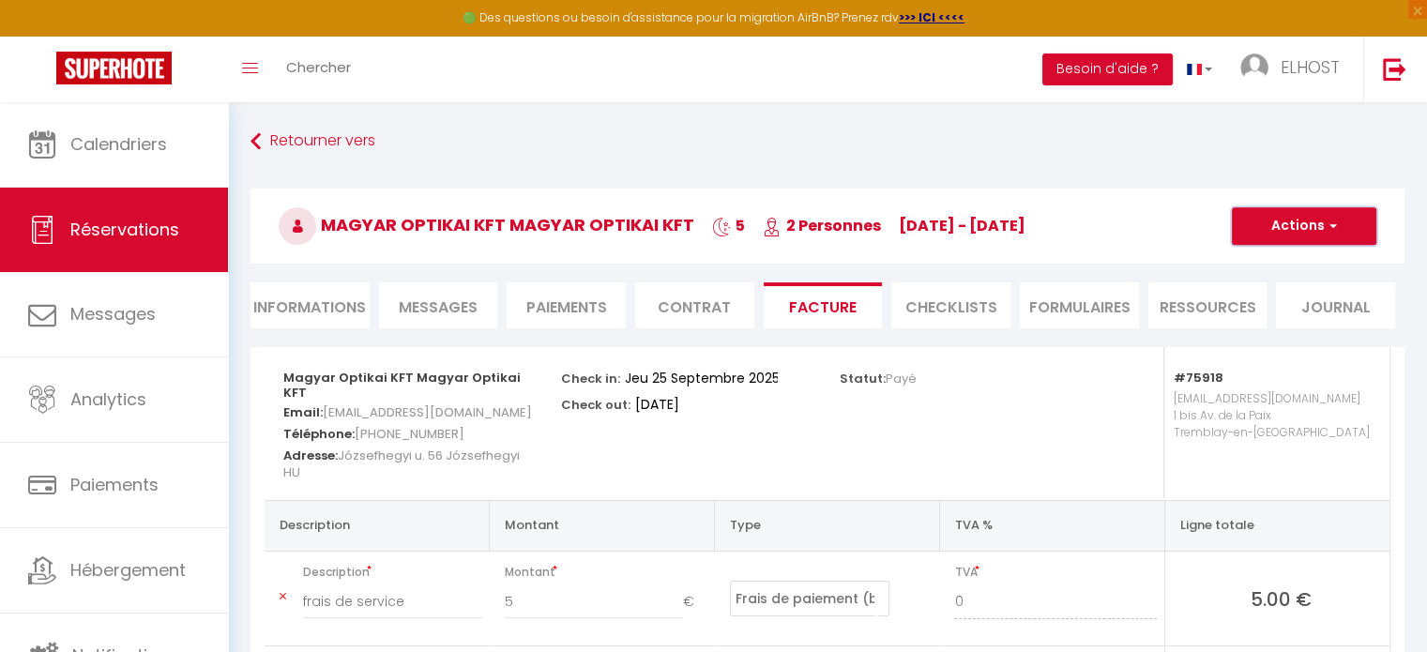
click at [1332, 223] on span "button" at bounding box center [1329, 226] width 11 height 17
click at [1268, 269] on link "Enregistrer" at bounding box center [1290, 267] width 158 height 24
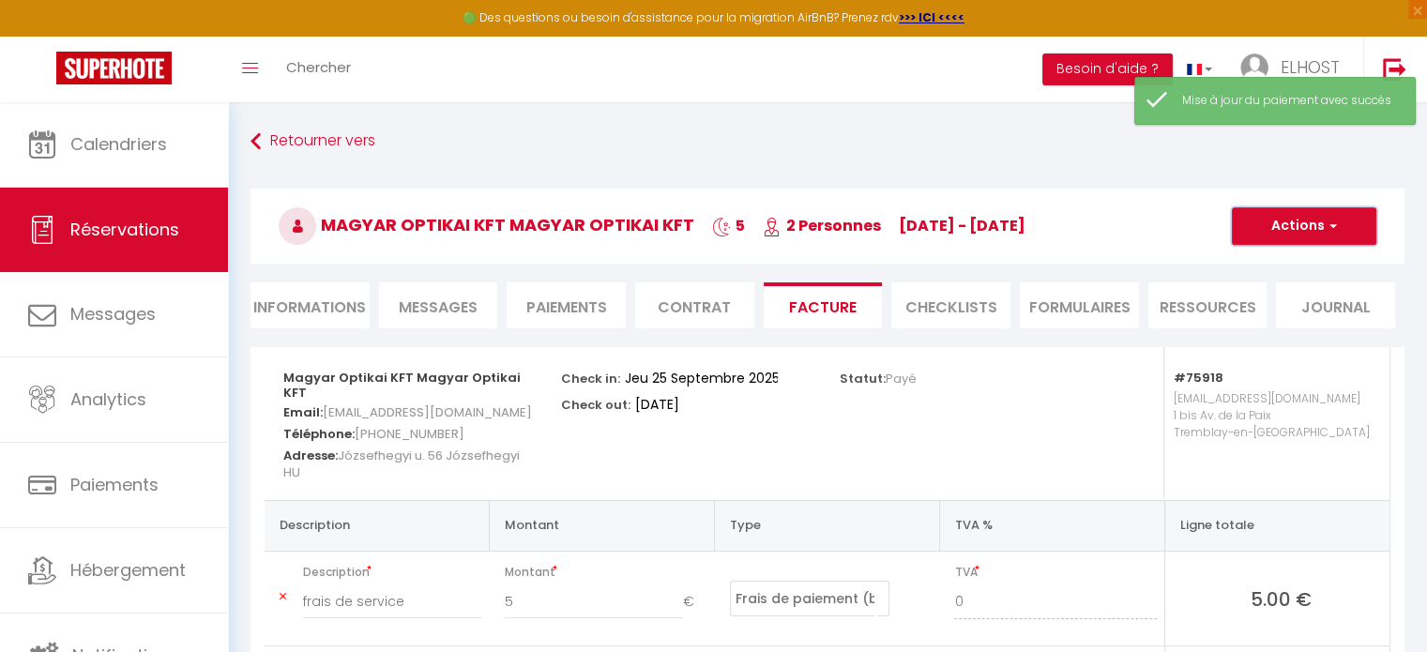
click at [1339, 235] on button "Actions" at bounding box center [1304, 226] width 144 height 38
click at [1331, 325] on link "Envoyer la facture" at bounding box center [1290, 316] width 158 height 24
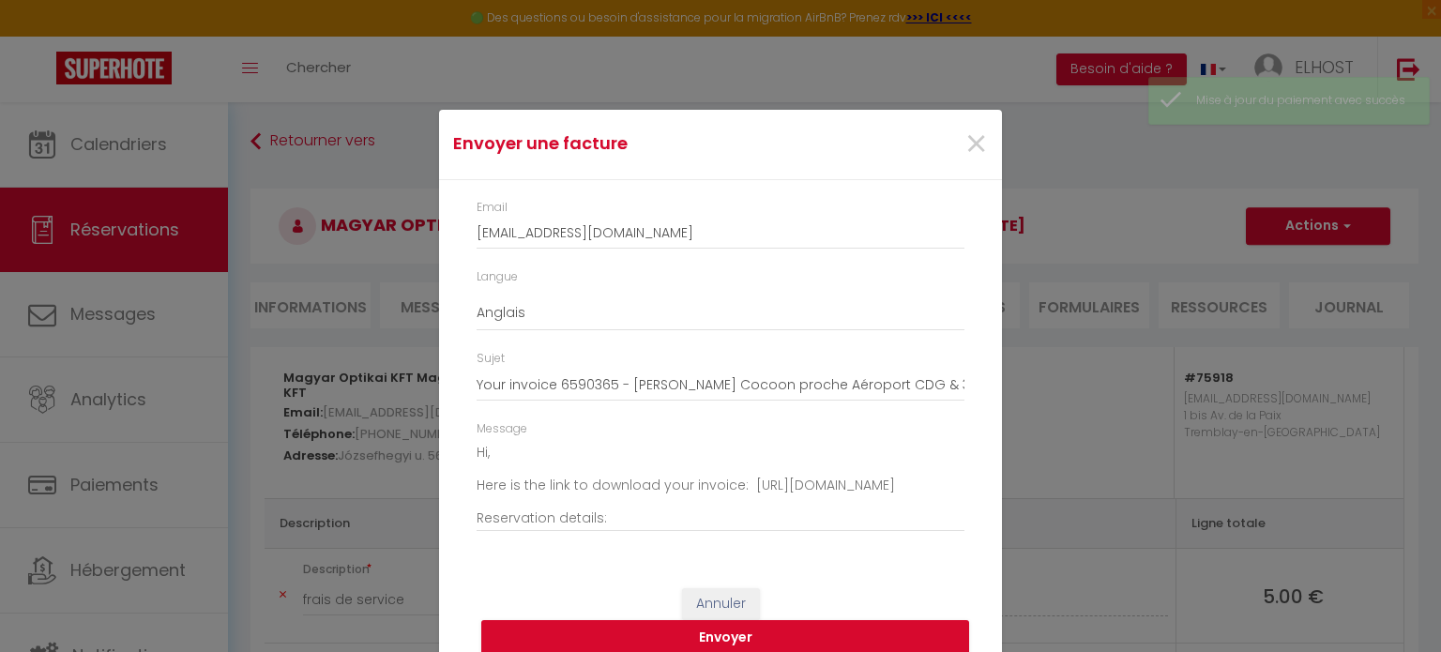
scroll to position [22, 0]
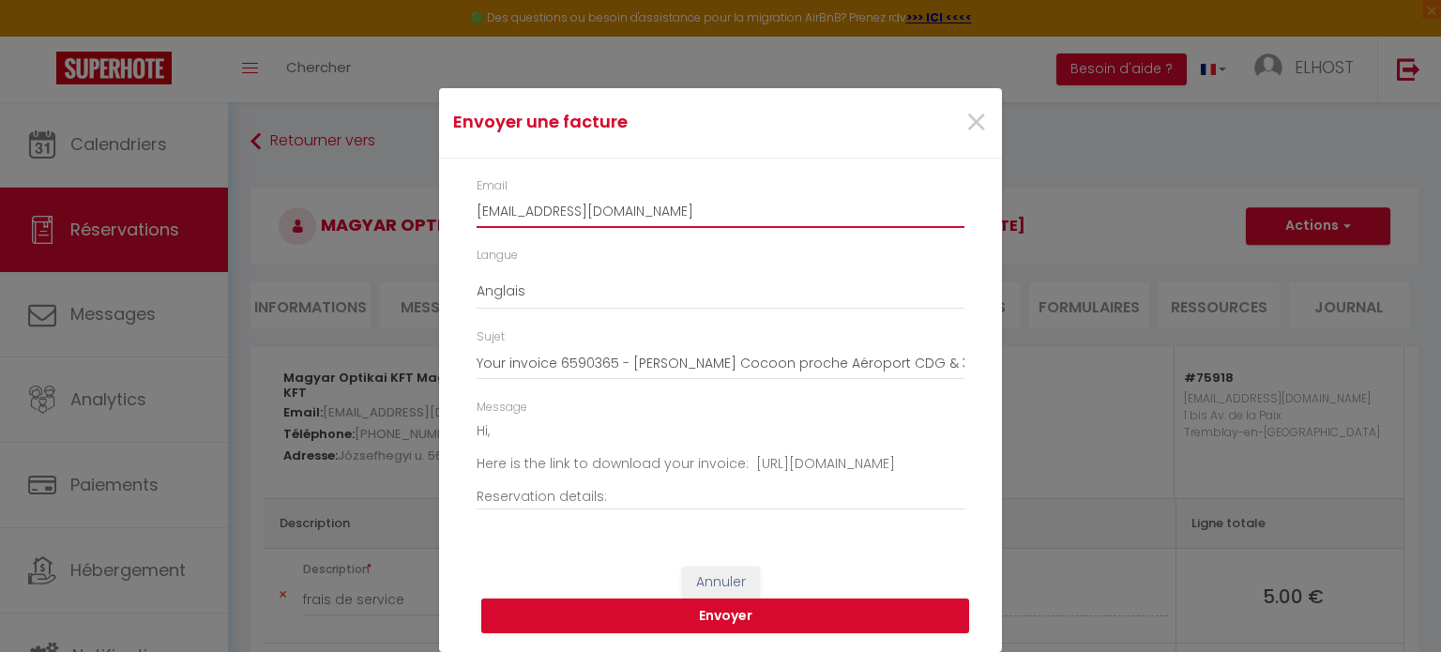
click at [742, 211] on input "[EMAIL_ADDRESS][DOMAIN_NAME]" at bounding box center [721, 211] width 488 height 34
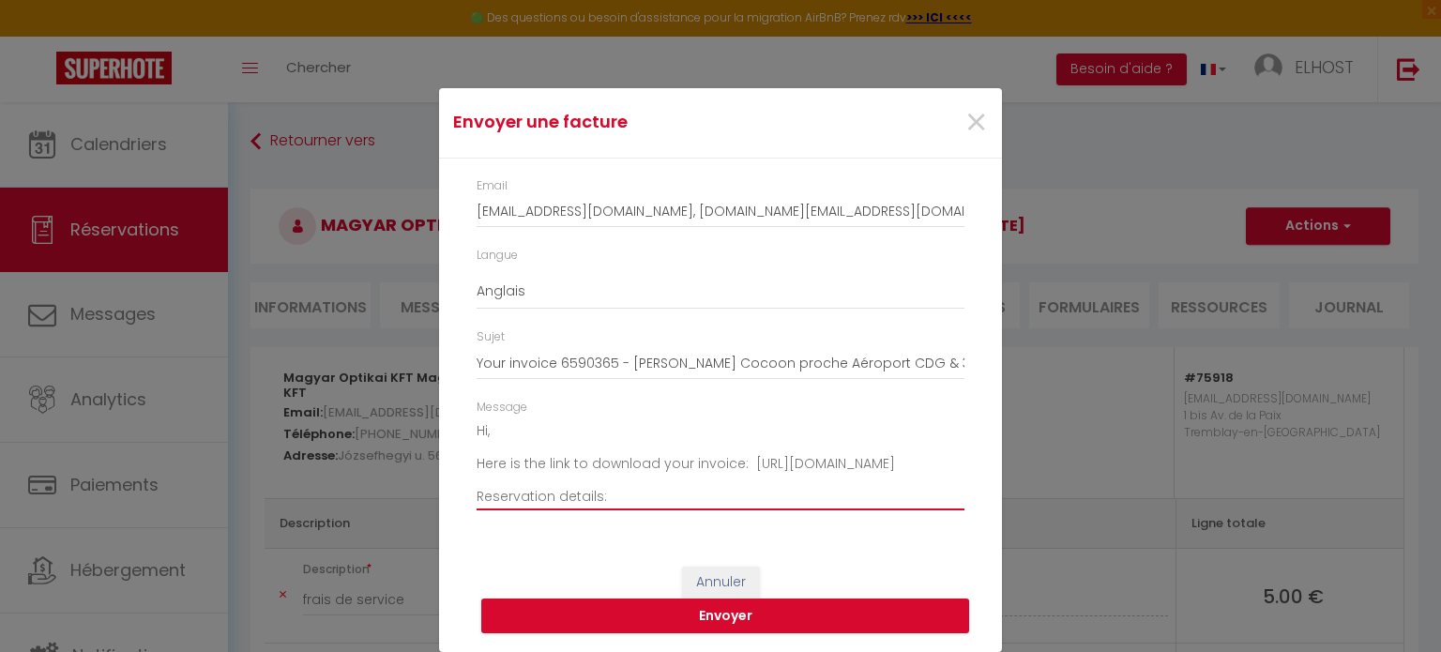
scroll to position [213, 0]
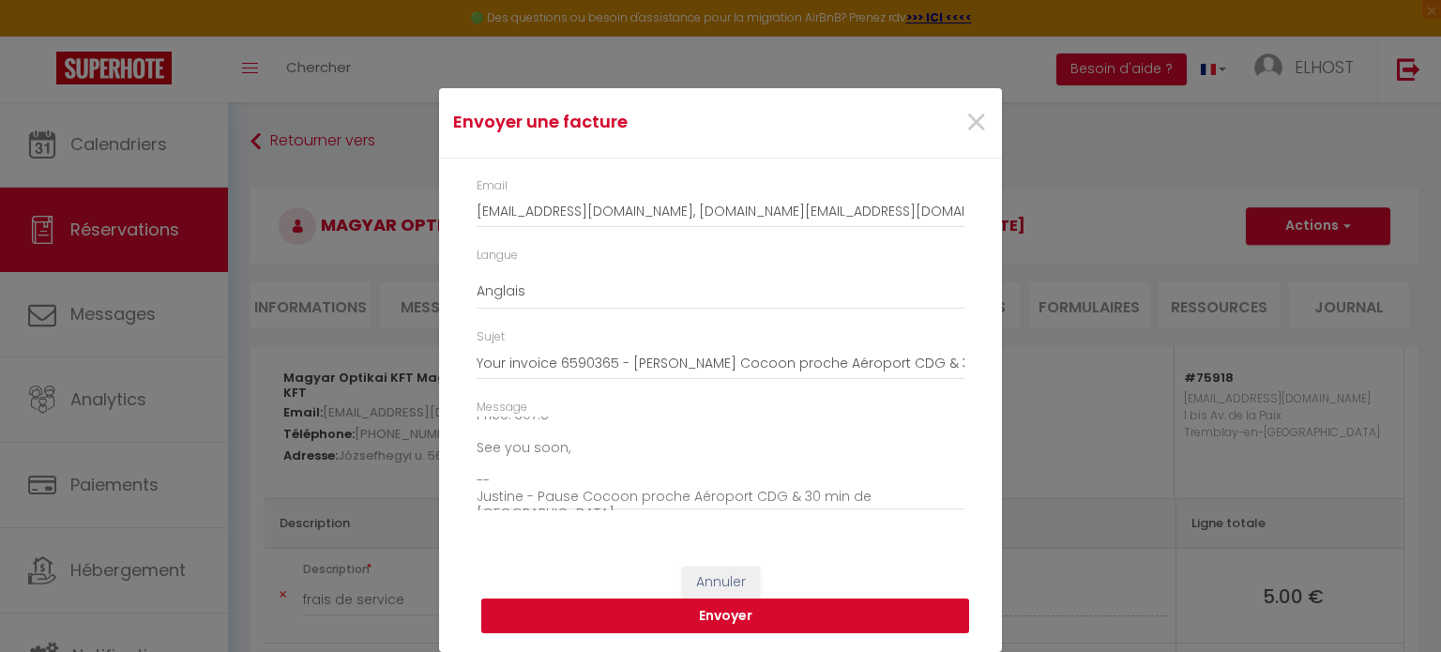
click at [811, 614] on button "Envoyer" at bounding box center [725, 616] width 488 height 36
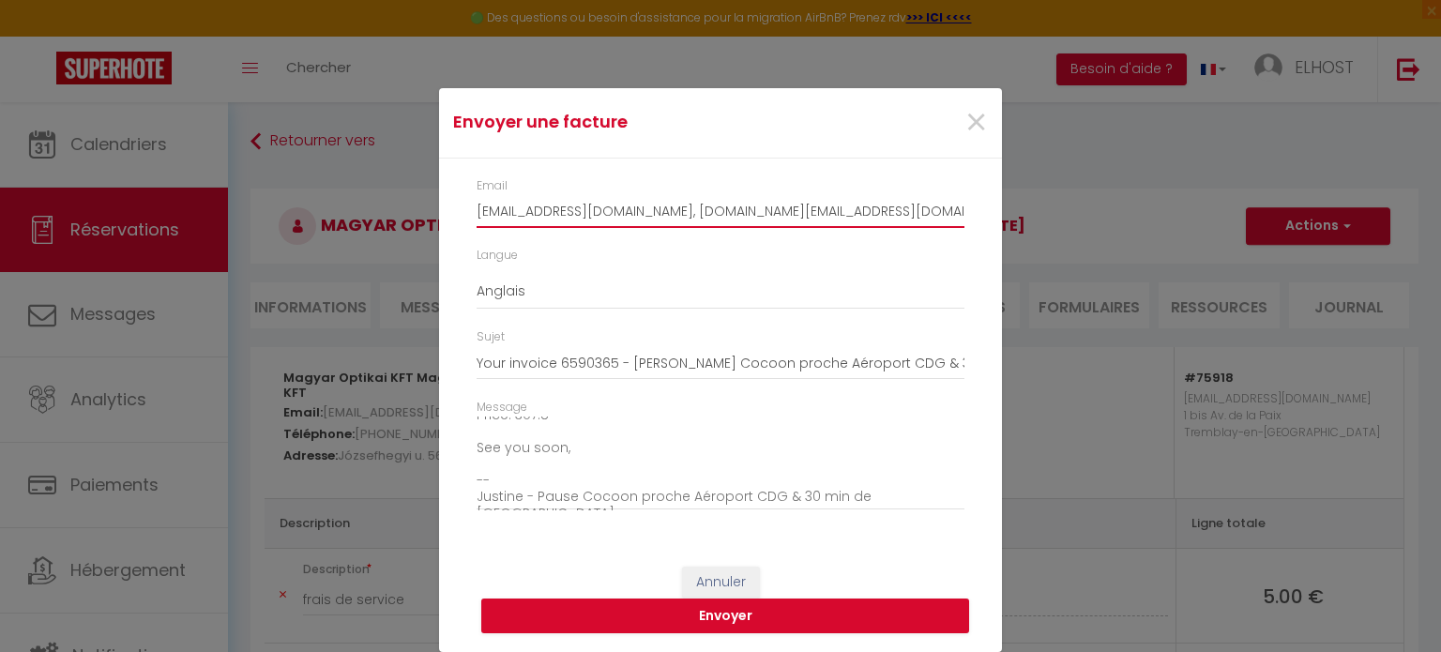
click at [643, 206] on input "[EMAIL_ADDRESS][DOMAIN_NAME], [DOMAIN_NAME][EMAIL_ADDRESS][DOMAIN_NAME]" at bounding box center [721, 211] width 488 height 34
drag, startPoint x: 704, startPoint y: 209, endPoint x: 412, endPoint y: 225, distance: 292.2
click at [412, 225] on div "Envoyer une facture × Email [EMAIL_ADDRESS][DOMAIN_NAME], [DOMAIN_NAME][EMAIL_A…" at bounding box center [720, 326] width 1441 height 652
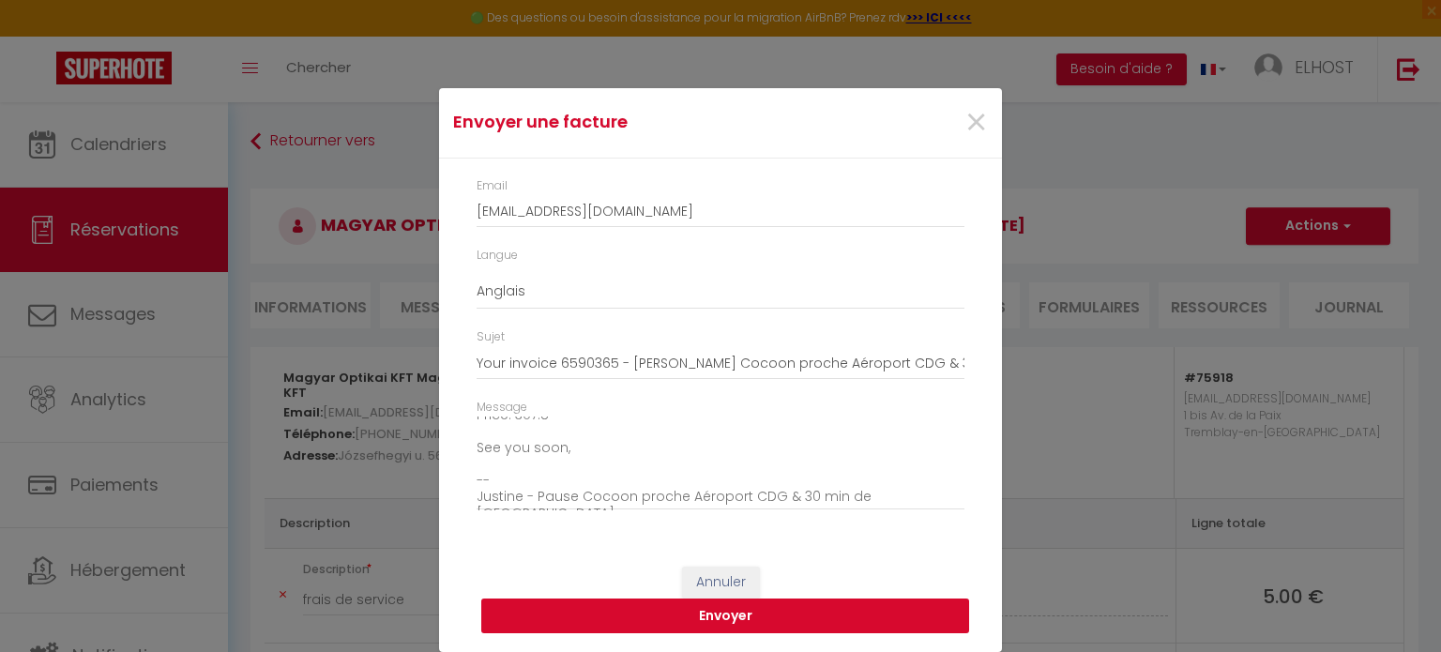
click at [723, 616] on button "Envoyer" at bounding box center [725, 616] width 488 height 36
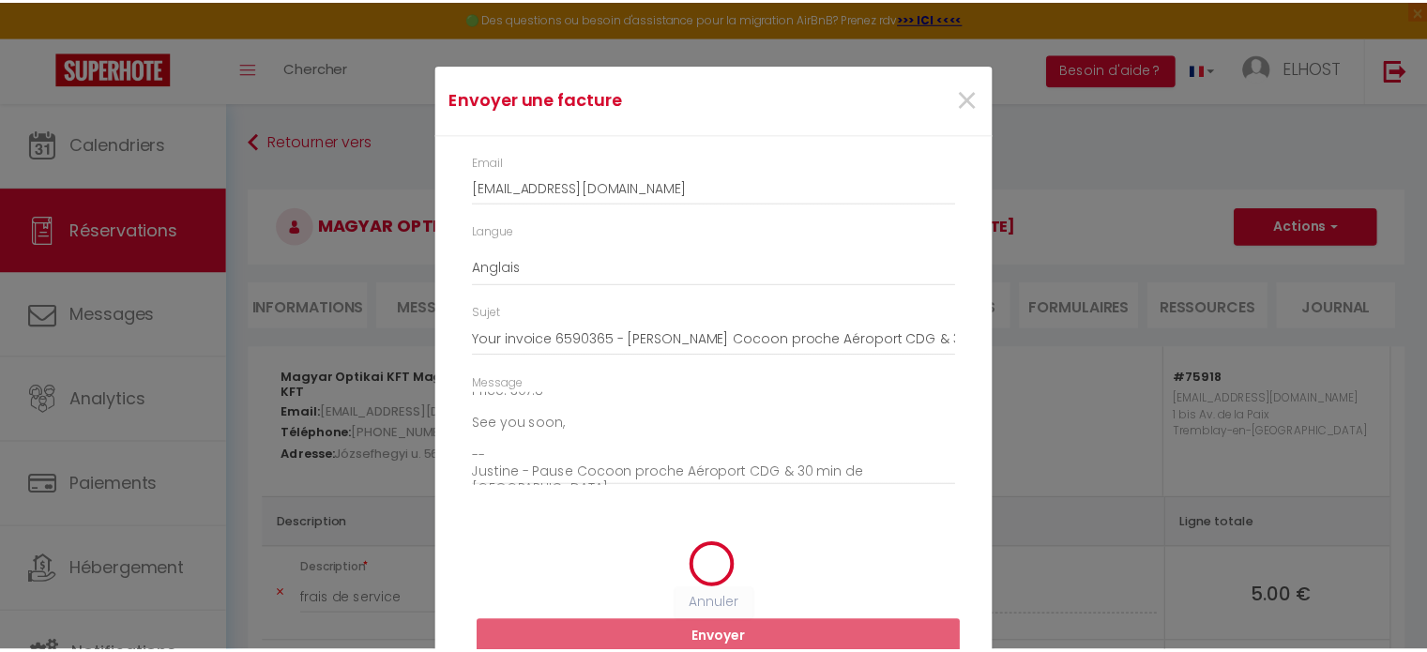
scroll to position [0, 0]
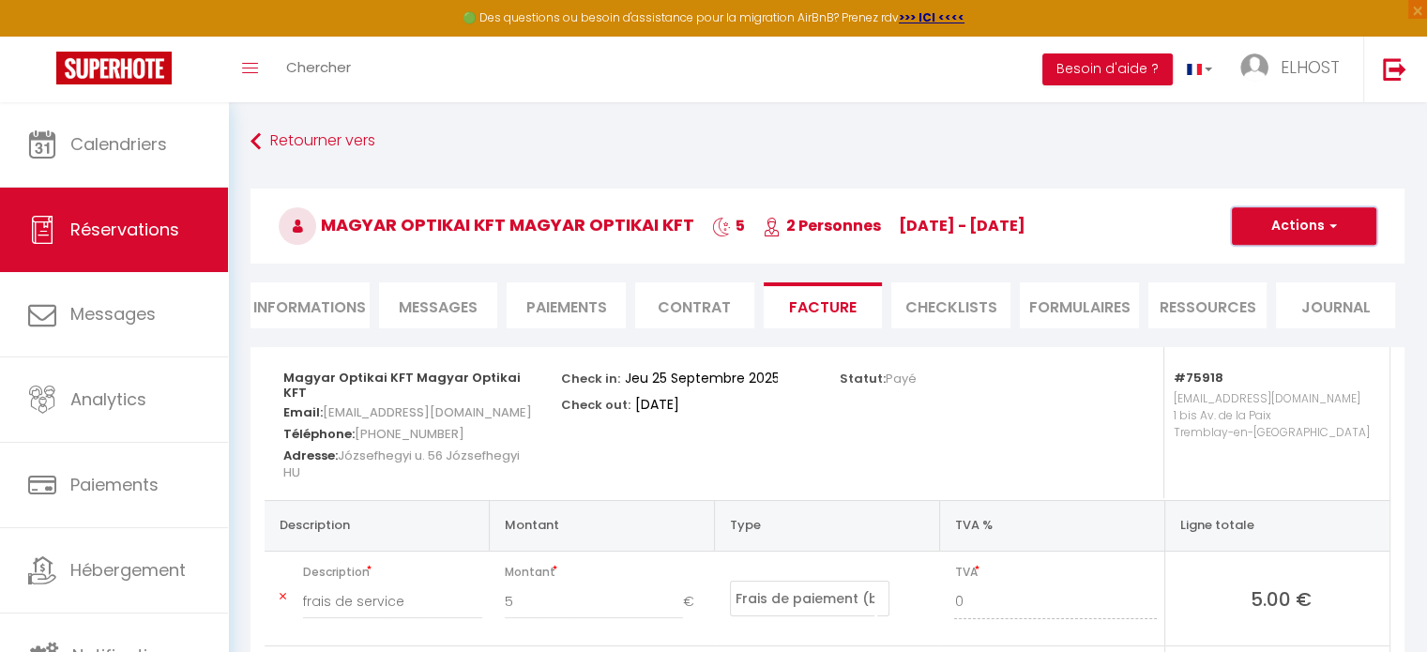
click at [1339, 227] on button "Actions" at bounding box center [1304, 226] width 144 height 38
click at [1330, 306] on link "Envoyer la facture" at bounding box center [1290, 316] width 158 height 24
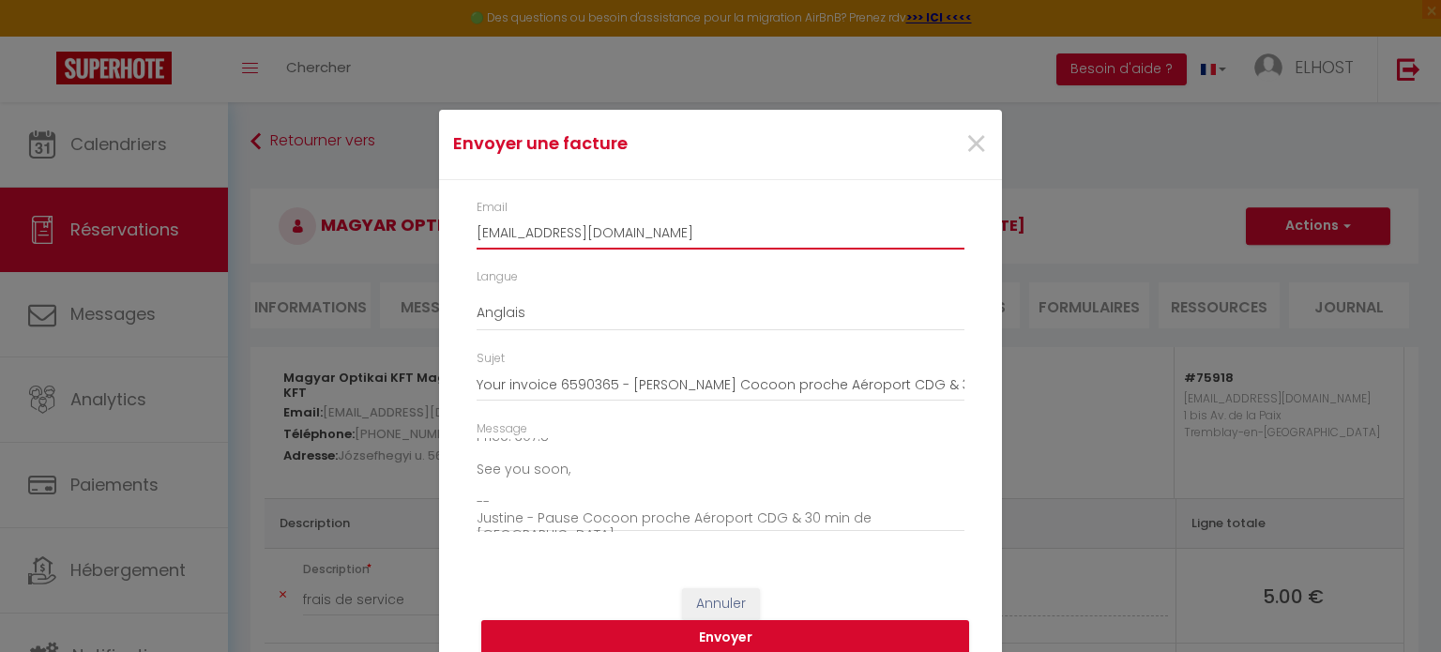
click at [709, 237] on input "[EMAIL_ADDRESS][DOMAIN_NAME]" at bounding box center [721, 233] width 488 height 34
click at [721, 624] on button "Envoyer" at bounding box center [725, 638] width 488 height 36
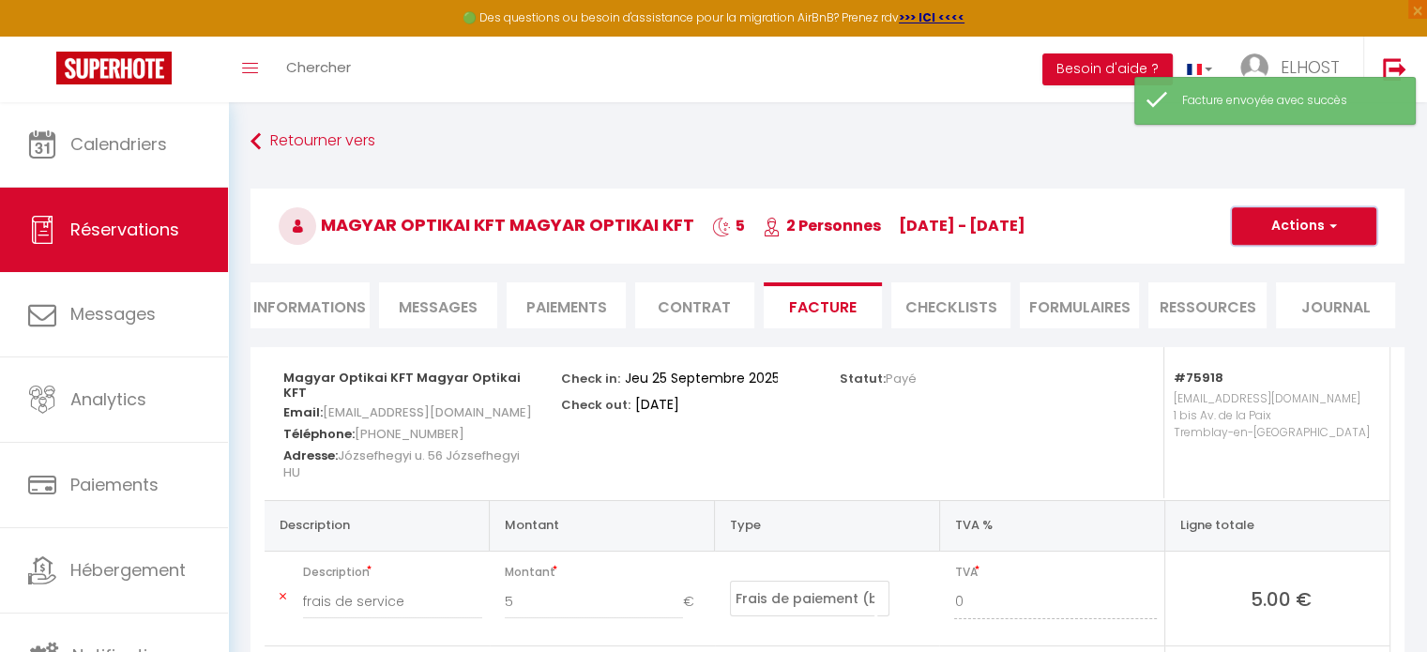
click at [1358, 235] on button "Actions" at bounding box center [1304, 226] width 144 height 38
click at [1318, 310] on link "Envoyer la facture" at bounding box center [1290, 316] width 158 height 24
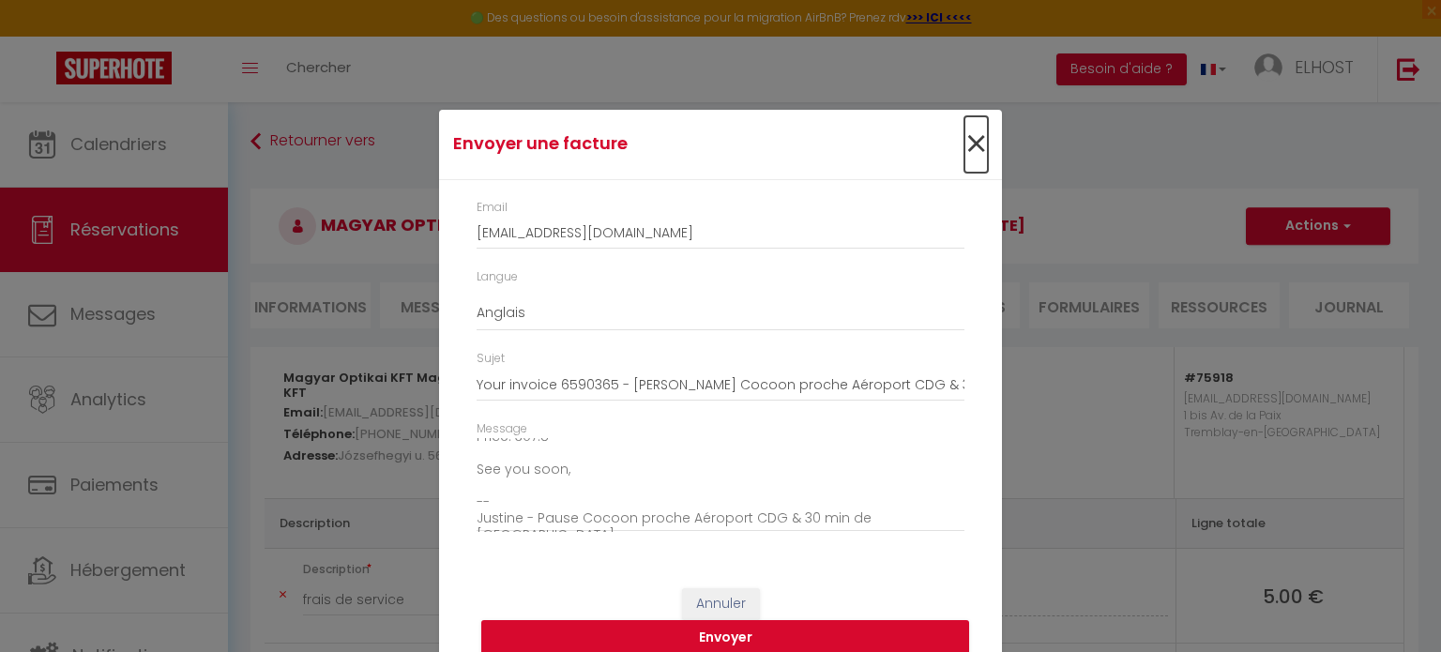
click at [970, 141] on span "×" at bounding box center [975, 144] width 23 height 56
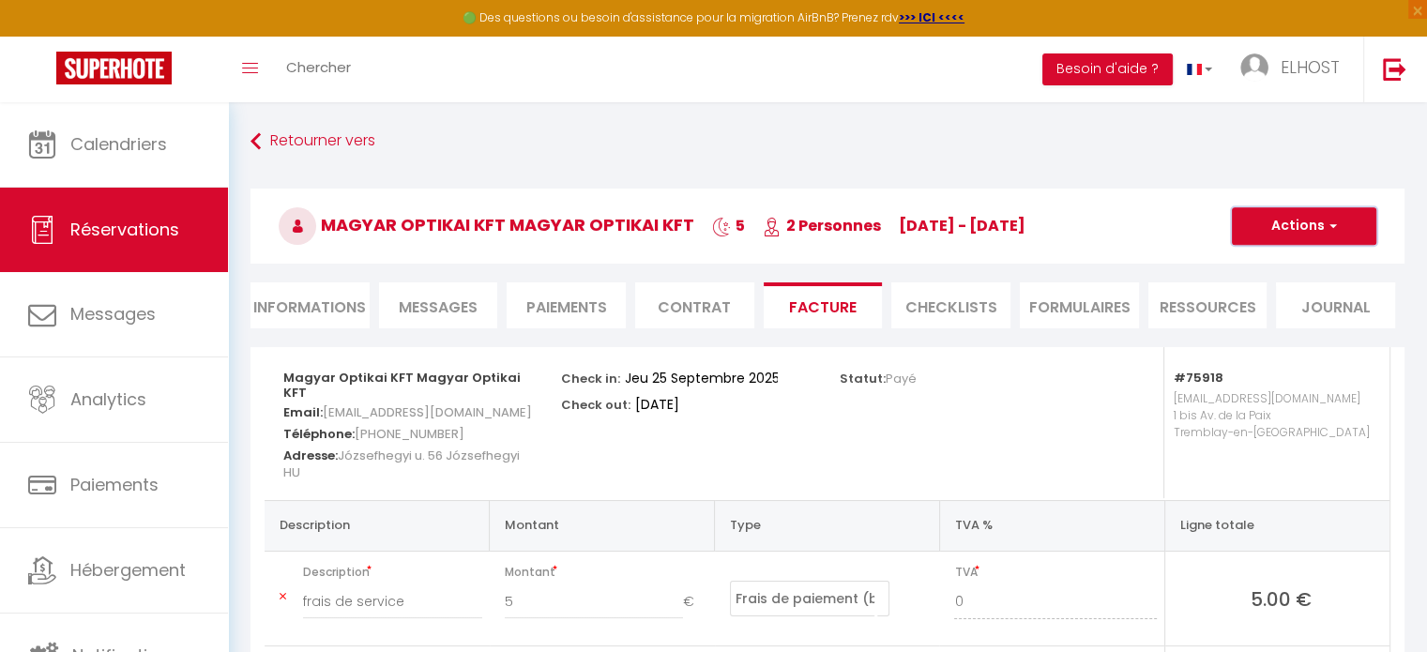
click at [1332, 230] on span "button" at bounding box center [1329, 226] width 11 height 17
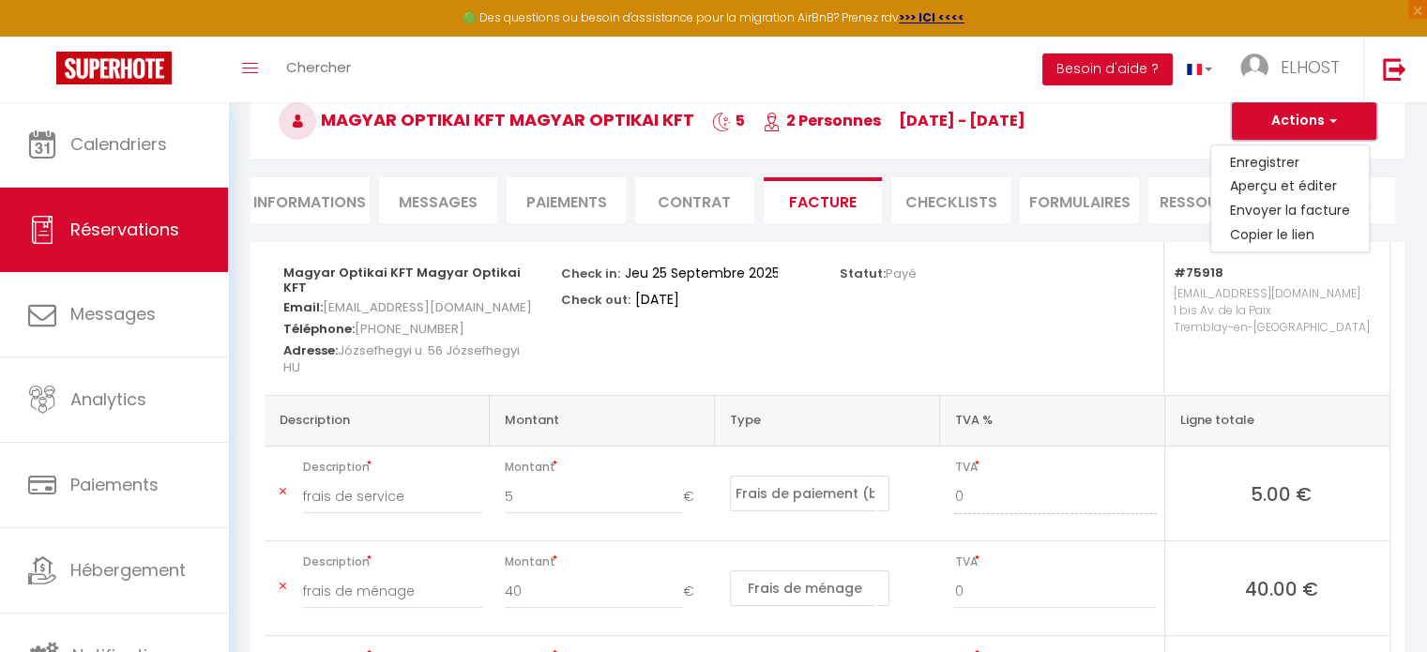
scroll to position [98, 0]
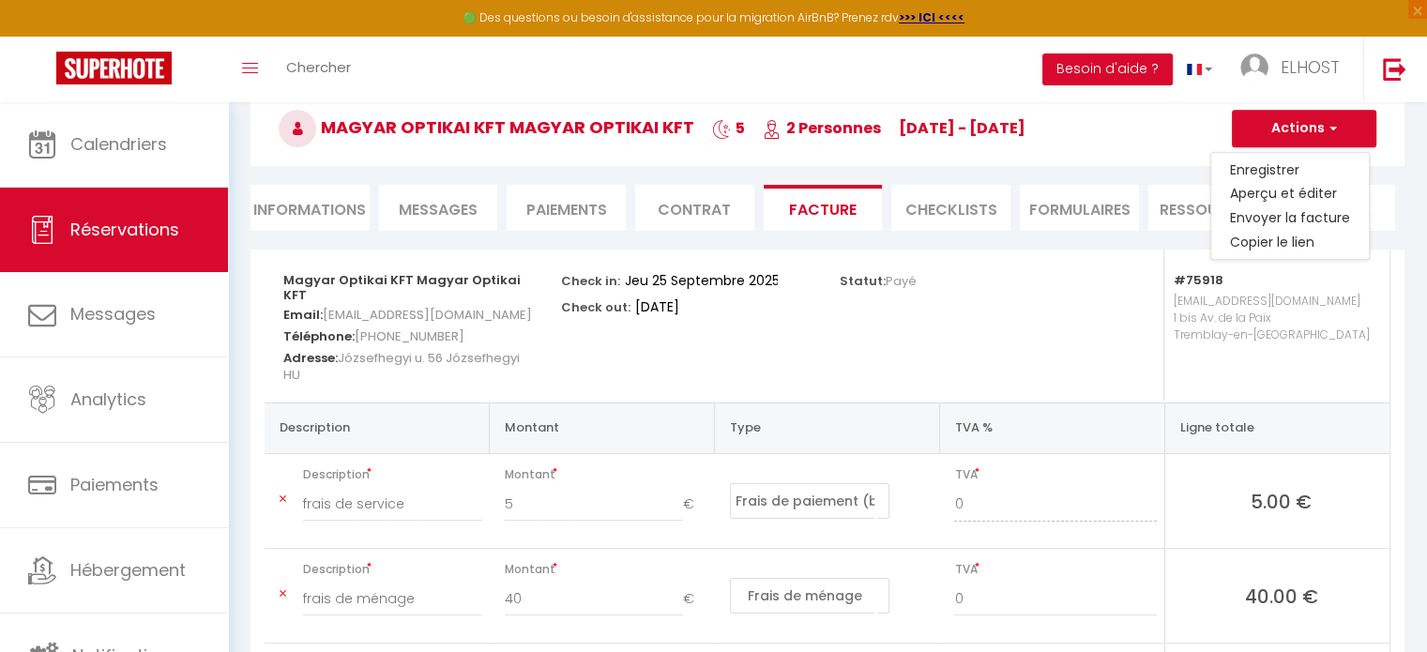
click at [995, 356] on div "Statut: Payé" at bounding box center [966, 326] width 278 height 153
